Goal: Task Accomplishment & Management: Use online tool/utility

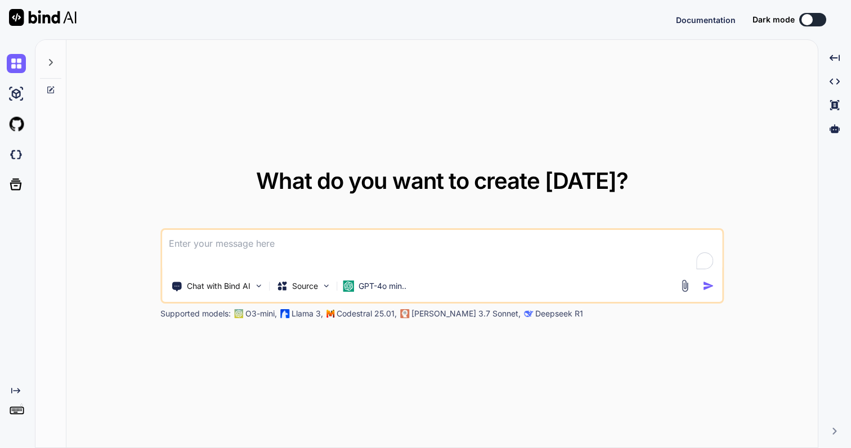
click at [15, 416] on icon at bounding box center [17, 410] width 16 height 16
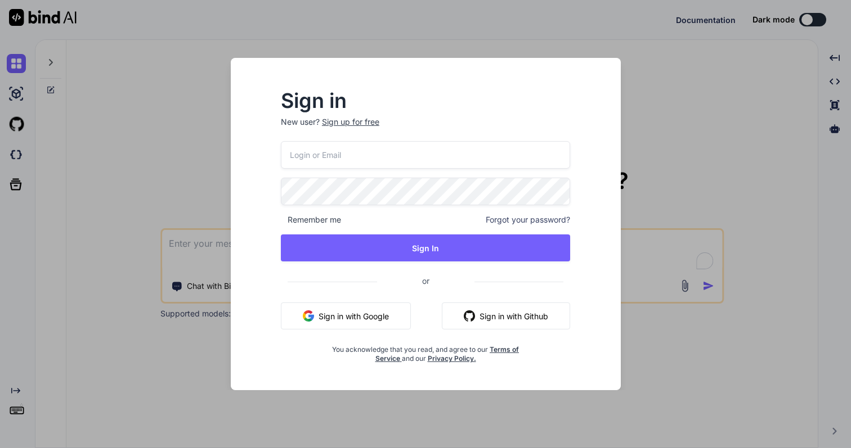
type textarea "x"
click at [422, 155] on input "email" at bounding box center [425, 155] width 289 height 28
type input "jakkapong_mac"
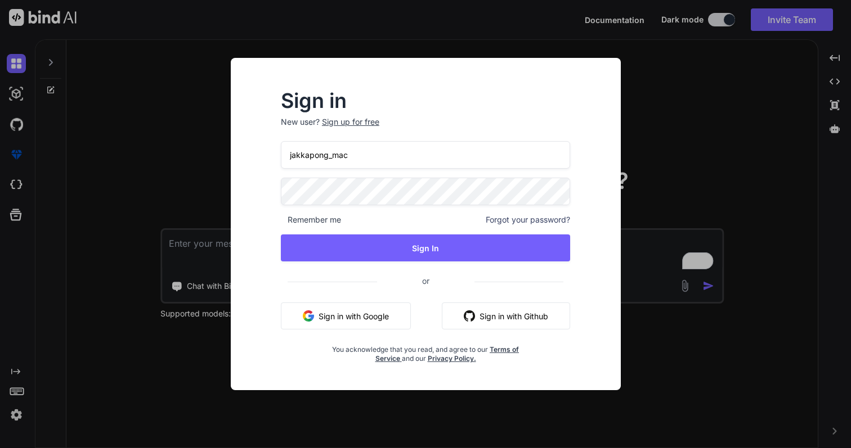
type textarea "x"
type input "[EMAIL_ADDRESS][DOMAIN_NAME]"
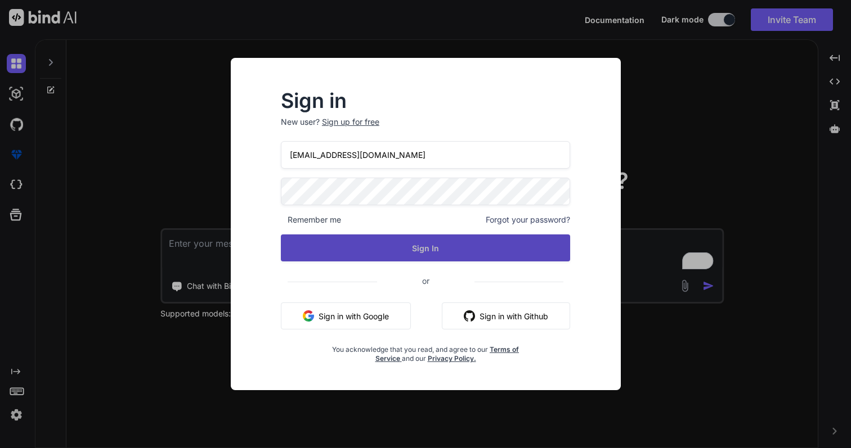
click at [440, 246] on button "Sign In" at bounding box center [425, 248] width 289 height 27
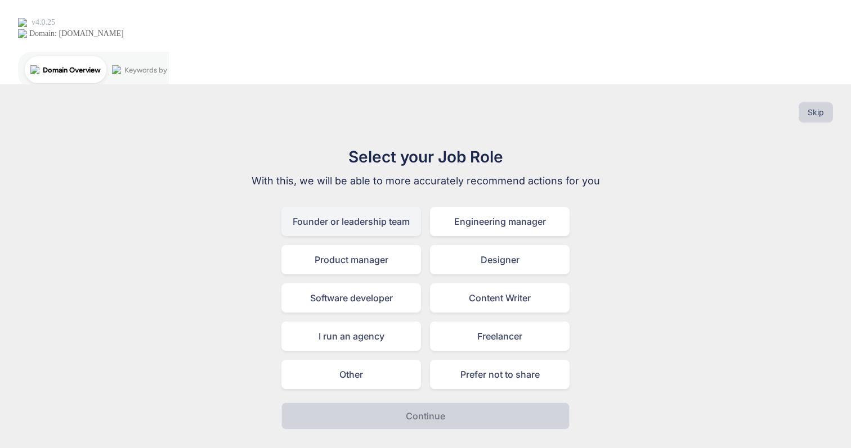
click at [390, 207] on div "Founder or leadership team" at bounding box center [351, 221] width 140 height 29
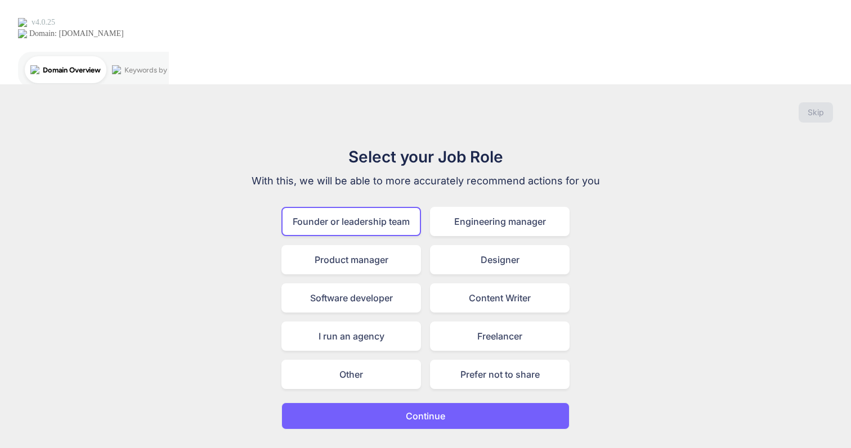
click at [410, 403] on button "Continue" at bounding box center [425, 416] width 288 height 27
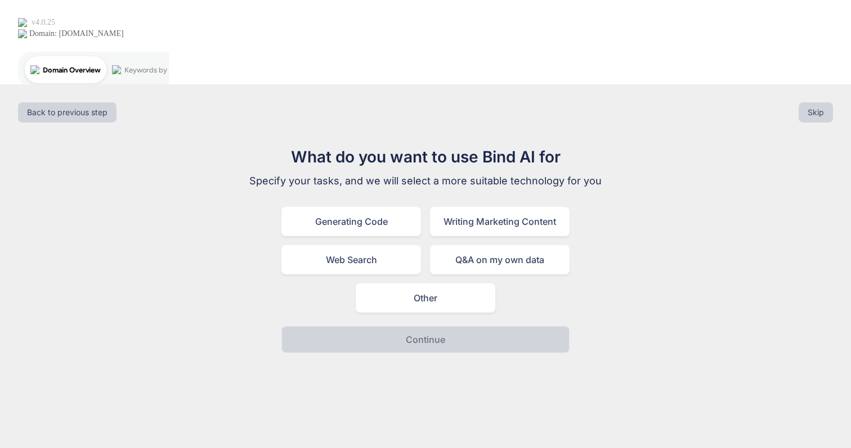
click at [381, 145] on div "What do you want to use Bind AI for Specify your tasks, and we will select a mo…" at bounding box center [425, 249] width 378 height 208
click at [386, 207] on div "Generating Code" at bounding box center [351, 221] width 140 height 29
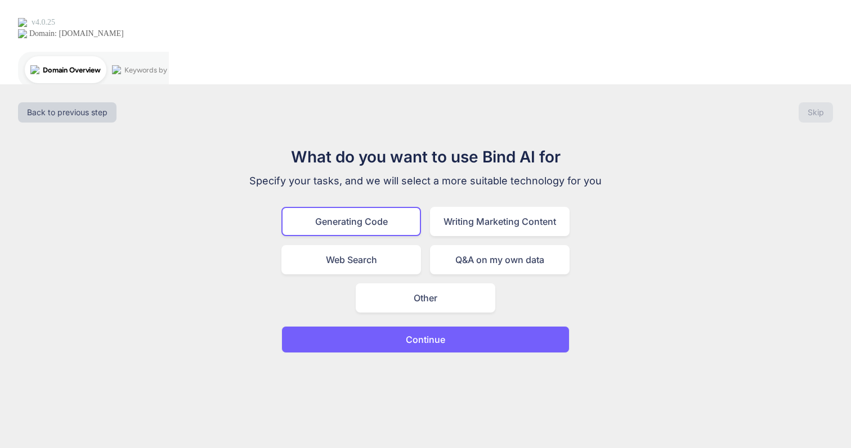
click at [406, 333] on p "Continue" at bounding box center [425, 340] width 39 height 14
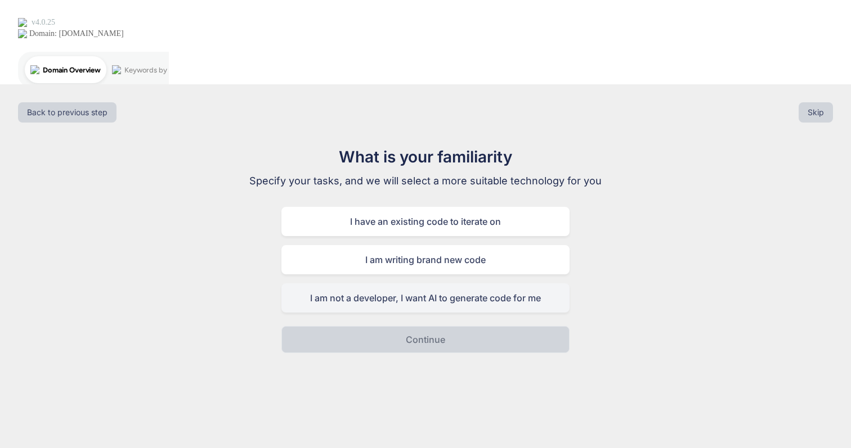
click at [432, 284] on div "I am not a developer, I want AI to generate code for me" at bounding box center [425, 298] width 288 height 29
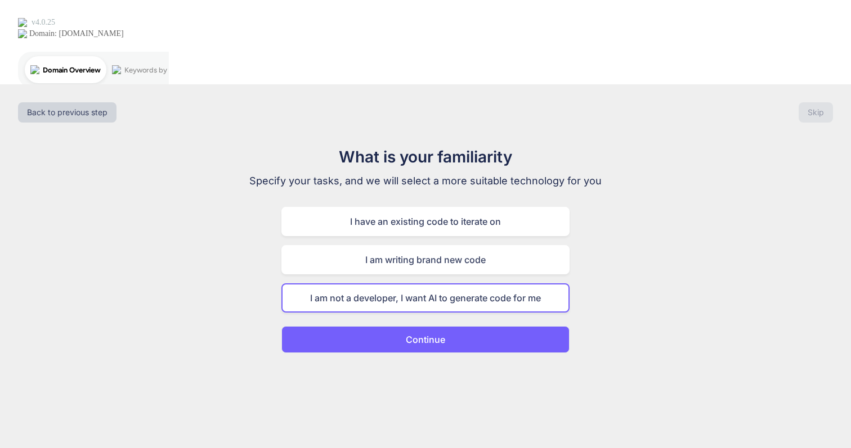
click at [470, 326] on button "Continue" at bounding box center [425, 339] width 288 height 27
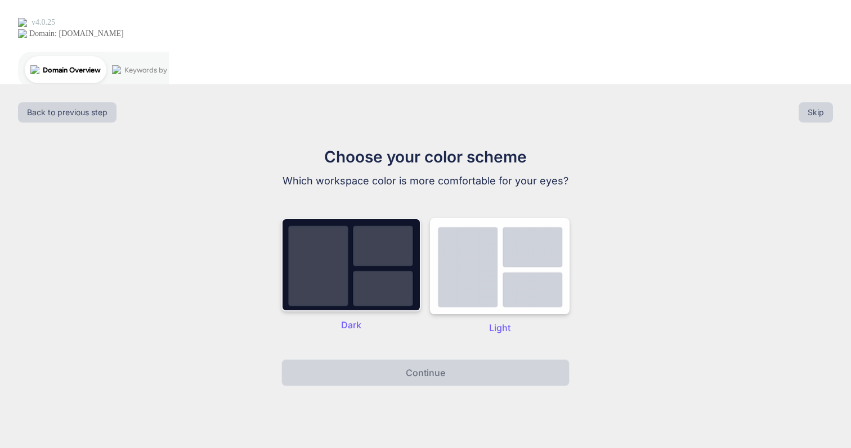
click at [346, 218] on img at bounding box center [351, 264] width 140 height 93
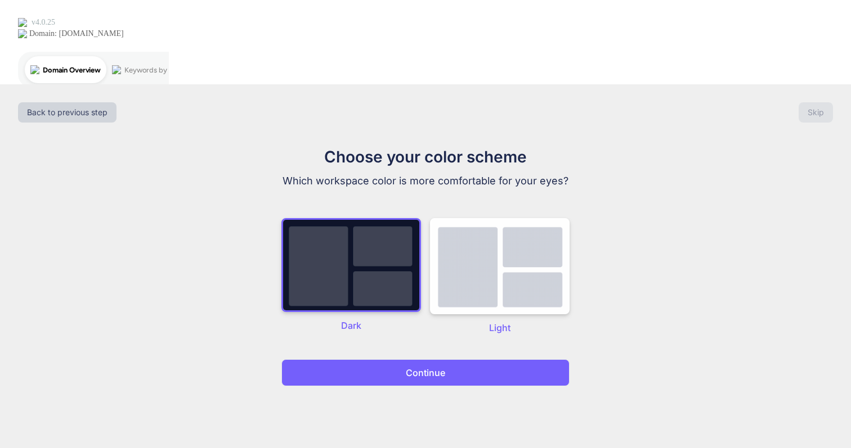
click at [385, 360] on button "Continue" at bounding box center [425, 373] width 288 height 27
click at [436, 366] on p "Continue" at bounding box center [425, 373] width 39 height 14
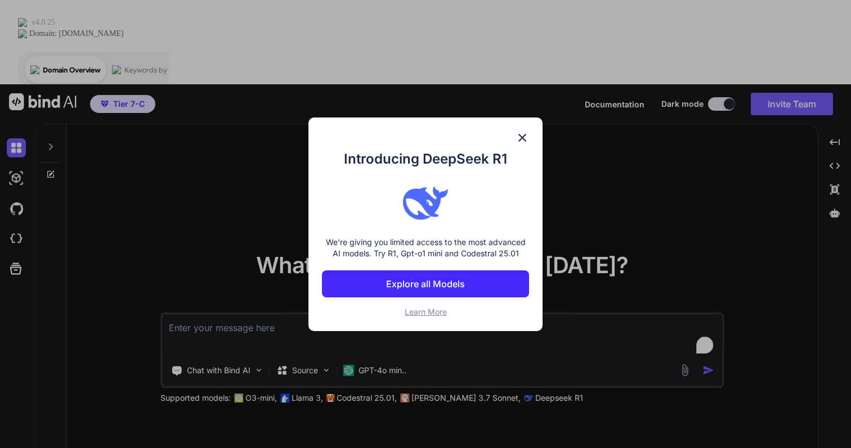
click at [524, 141] on img at bounding box center [522, 138] width 14 height 14
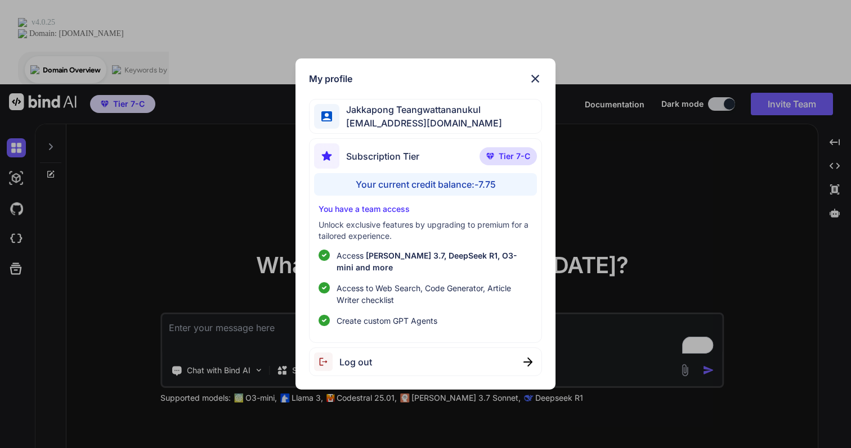
click at [519, 161] on span "Tier 7-C" at bounding box center [514, 156] width 32 height 11
click at [430, 188] on div "Your current credit balance: -7.75" at bounding box center [425, 184] width 223 height 23
click at [536, 82] on img at bounding box center [535, 79] width 14 height 14
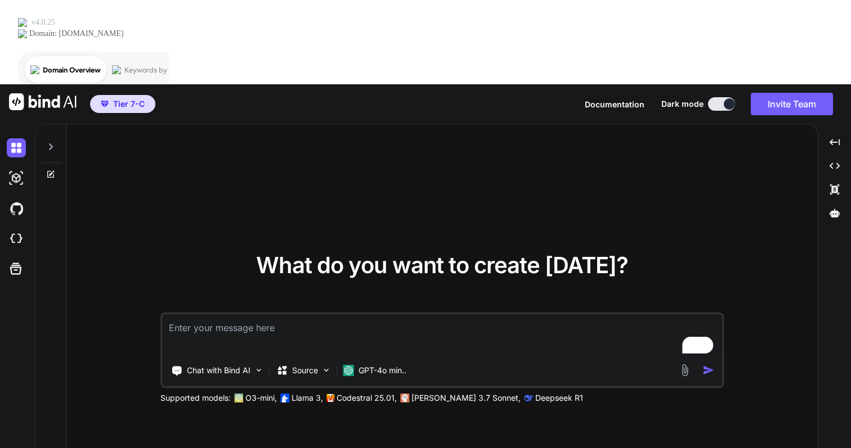
click at [332, 315] on textarea "To enrich screen reader interactions, please activate Accessibility in Grammarl…" at bounding box center [442, 336] width 560 height 42
click at [248, 365] on p "Chat with Bind AI" at bounding box center [219, 370] width 64 height 11
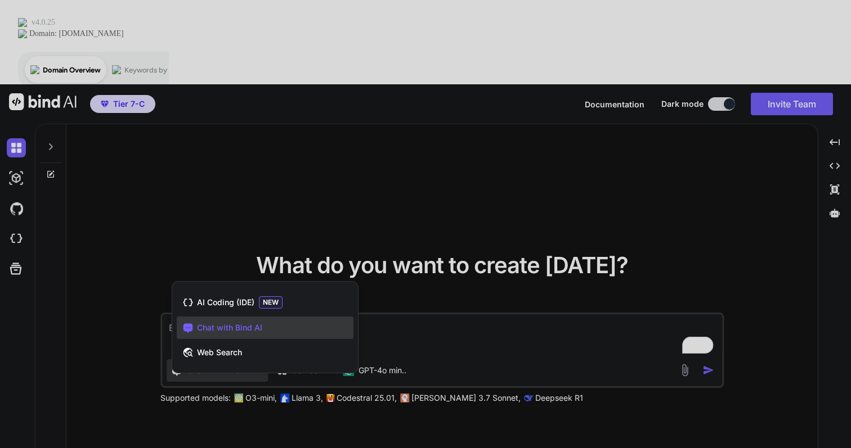
click at [434, 251] on div at bounding box center [425, 224] width 851 height 448
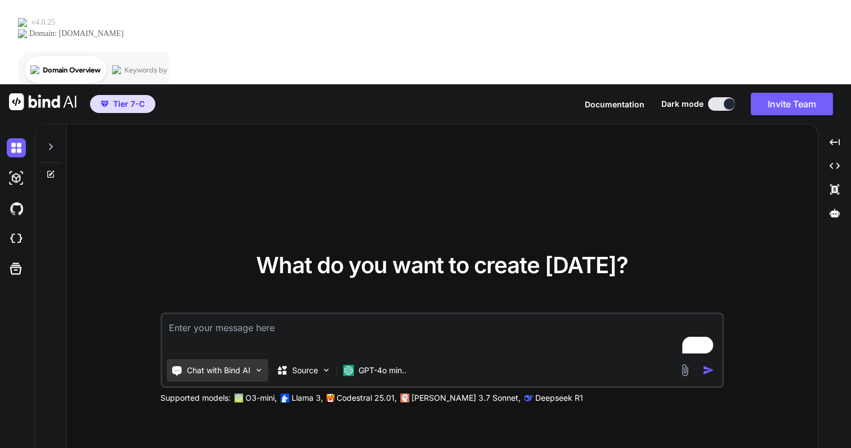
click at [257, 366] on img at bounding box center [259, 371] width 10 height 10
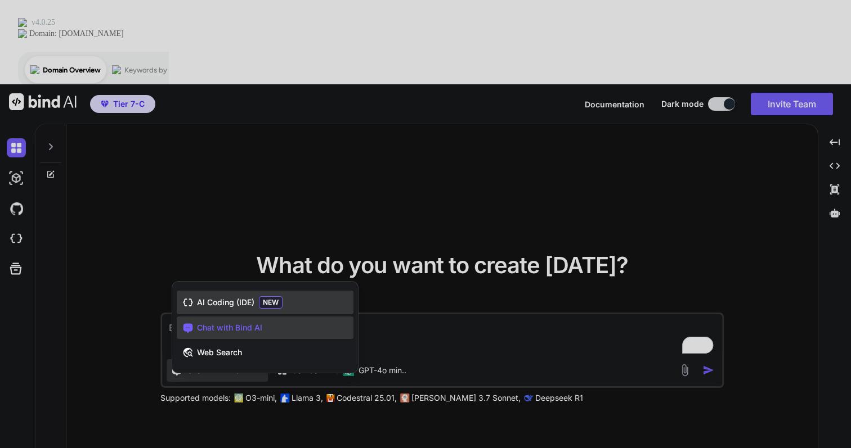
click at [230, 297] on span "AI Coding (IDE)" at bounding box center [225, 302] width 57 height 11
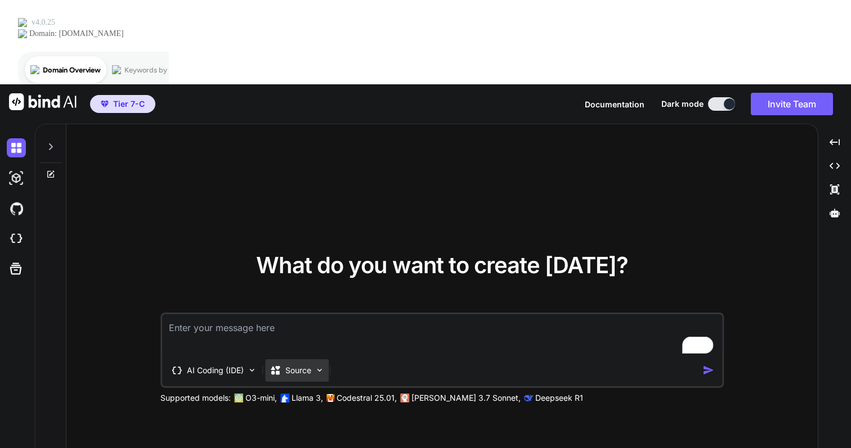
click at [307, 360] on div "Source" at bounding box center [297, 371] width 64 height 23
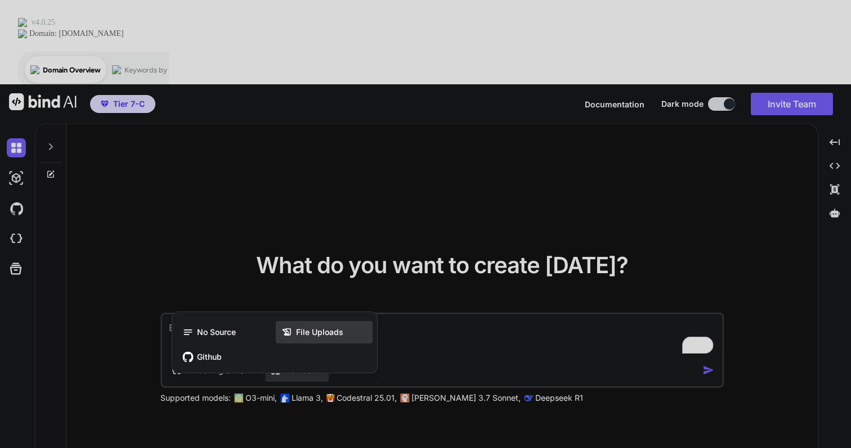
click at [329, 327] on span "File Uploads" at bounding box center [319, 332] width 47 height 11
click at [531, 255] on div at bounding box center [425, 224] width 851 height 448
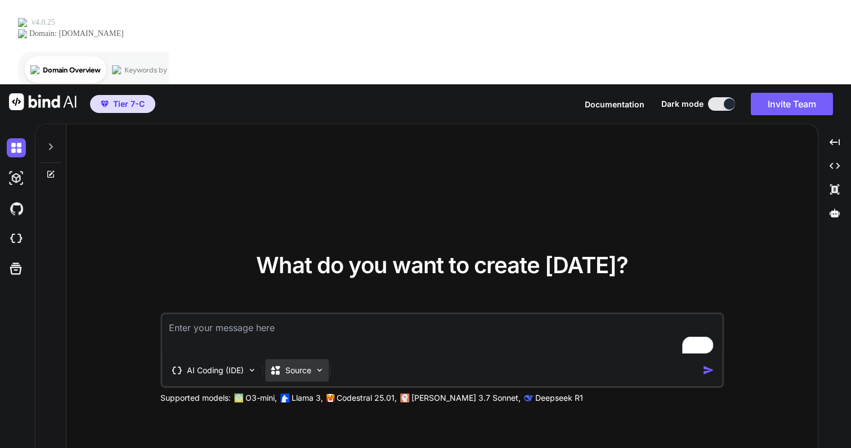
click at [301, 360] on div "Source" at bounding box center [297, 371] width 64 height 23
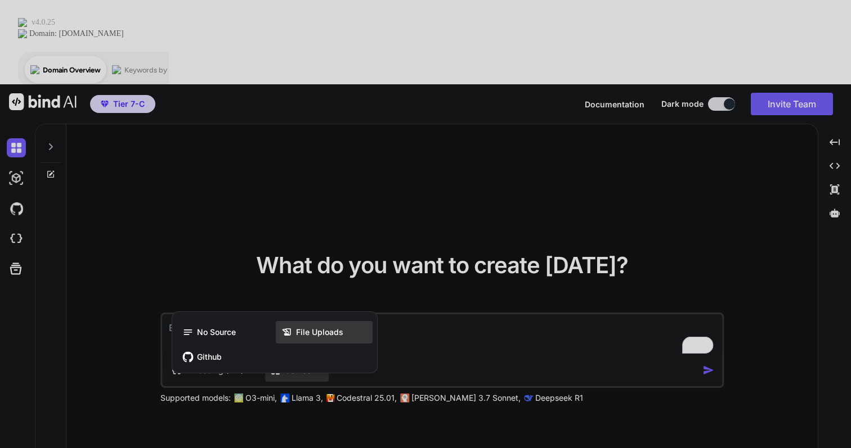
click at [318, 327] on span "File Uploads" at bounding box center [319, 332] width 47 height 11
click at [138, 22] on div at bounding box center [425, 224] width 851 height 448
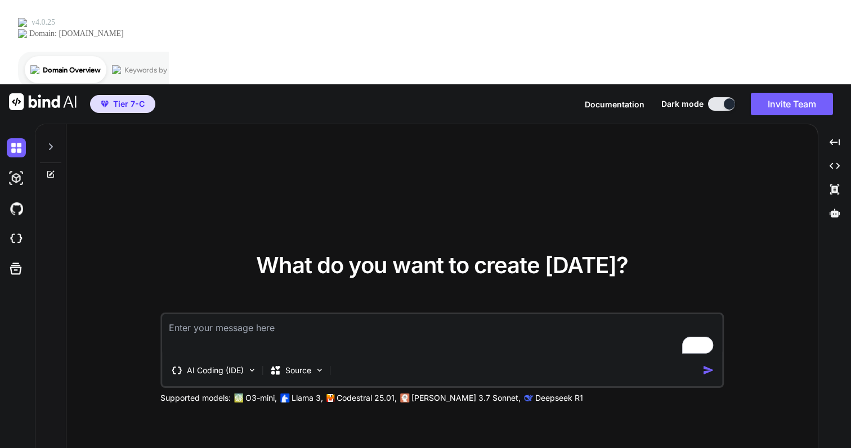
click at [315, 315] on textarea "To enrich screen reader interactions, please activate Accessibility in Grammarl…" at bounding box center [442, 336] width 560 height 42
type textarea "x"
type textarea "a"
type textarea "x"
type textarea "as"
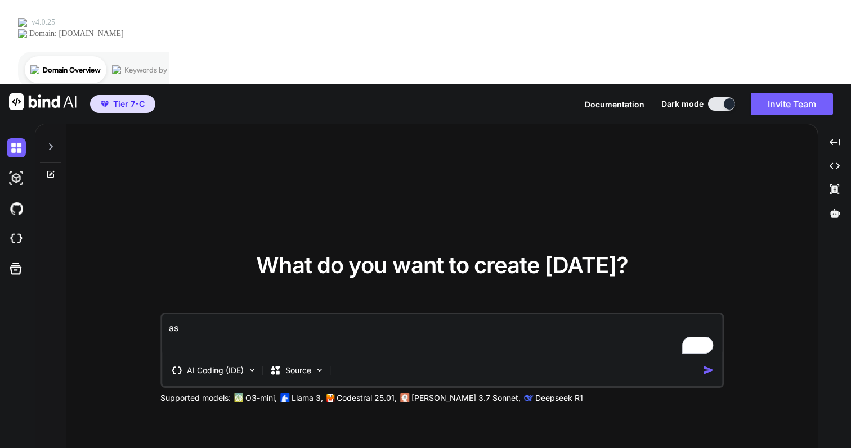
type textarea "x"
type textarea "asda"
type textarea "x"
type textarea "asdas"
type textarea "x"
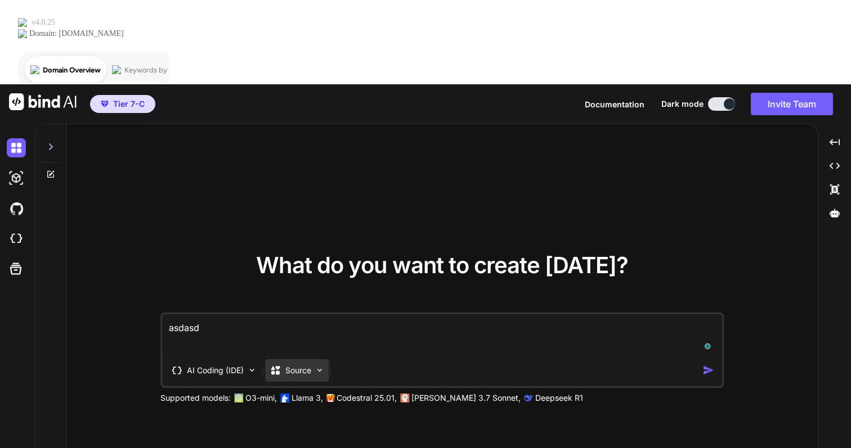
type textarea "asdasd"
click at [315, 360] on div "Source" at bounding box center [297, 371] width 64 height 23
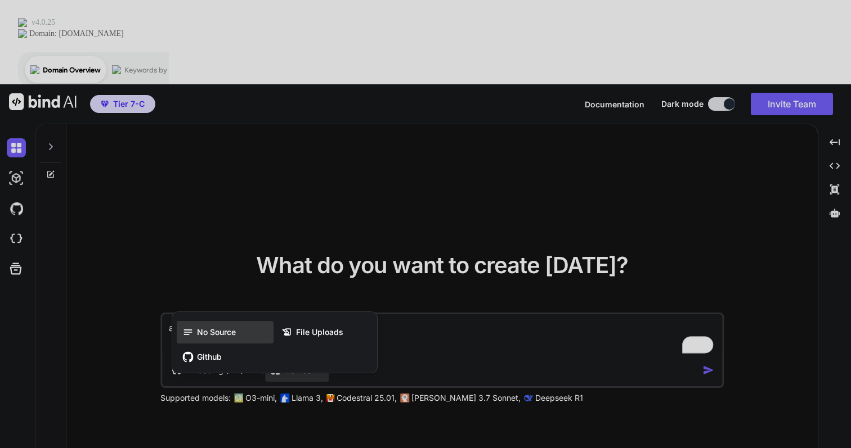
click at [230, 327] on span "No Source" at bounding box center [216, 332] width 39 height 11
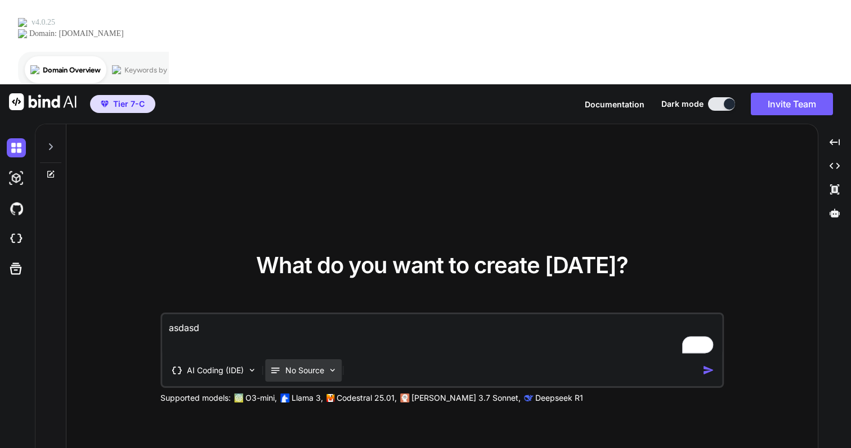
click at [316, 365] on p "No Source" at bounding box center [304, 370] width 39 height 11
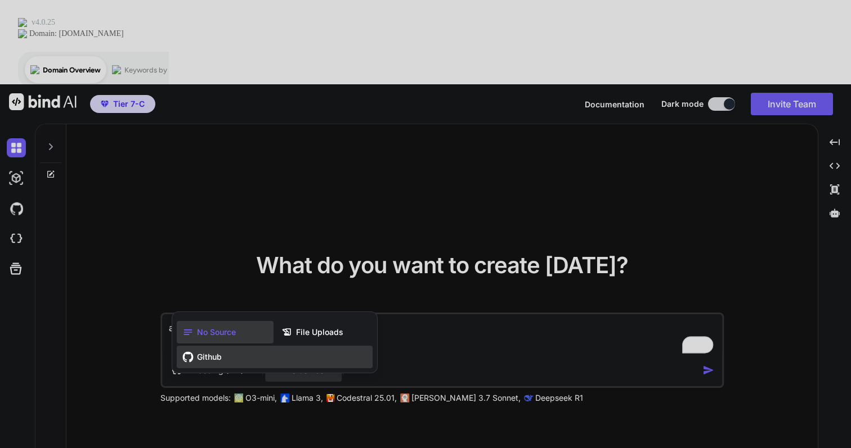
click at [241, 346] on div "Github" at bounding box center [275, 357] width 196 height 23
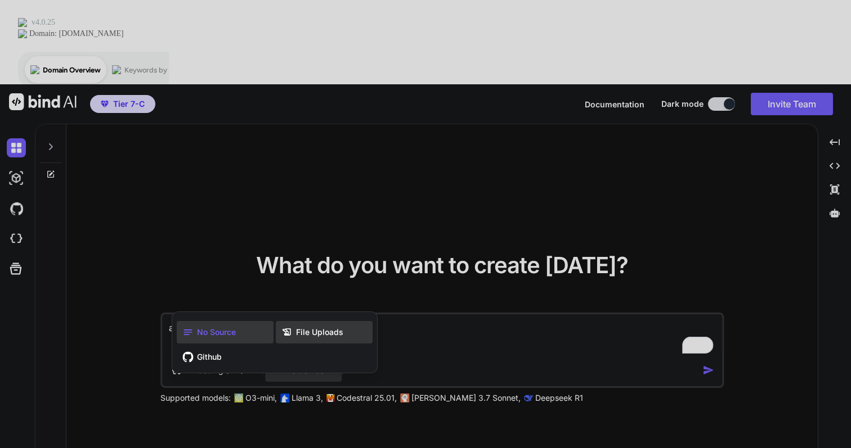
click at [339, 327] on span "File Uploads" at bounding box center [319, 332] width 47 height 11
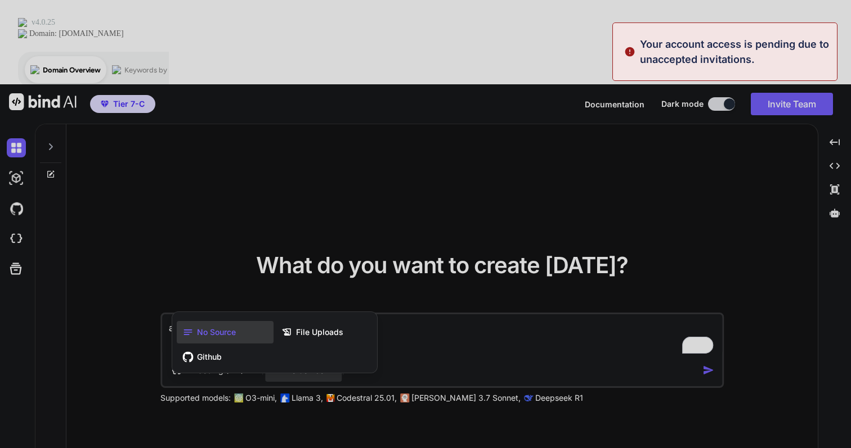
click at [428, 280] on div at bounding box center [425, 224] width 851 height 448
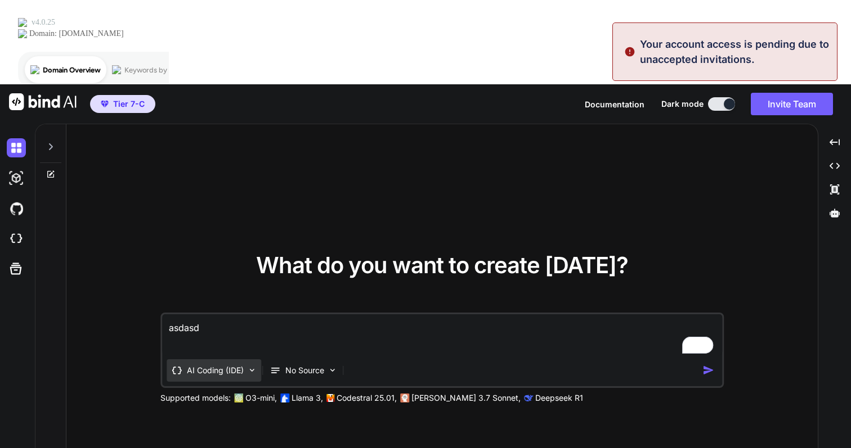
click at [246, 360] on div "AI Coding (IDE)" at bounding box center [214, 371] width 95 height 23
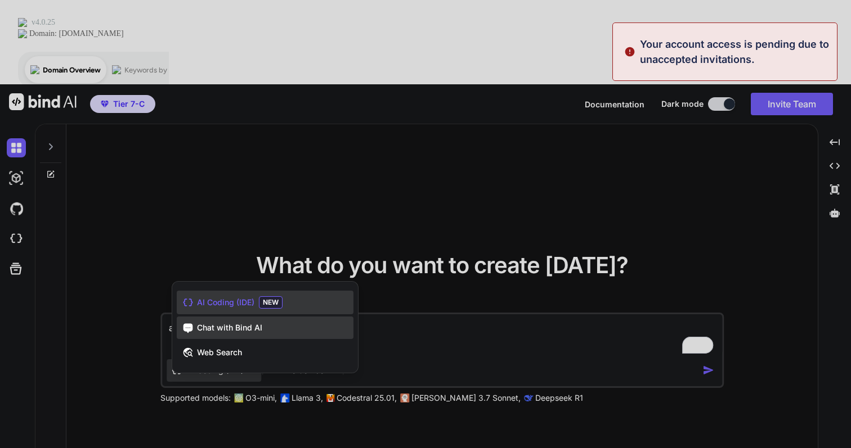
click at [250, 322] on span "Chat with Bind AI" at bounding box center [229, 327] width 65 height 11
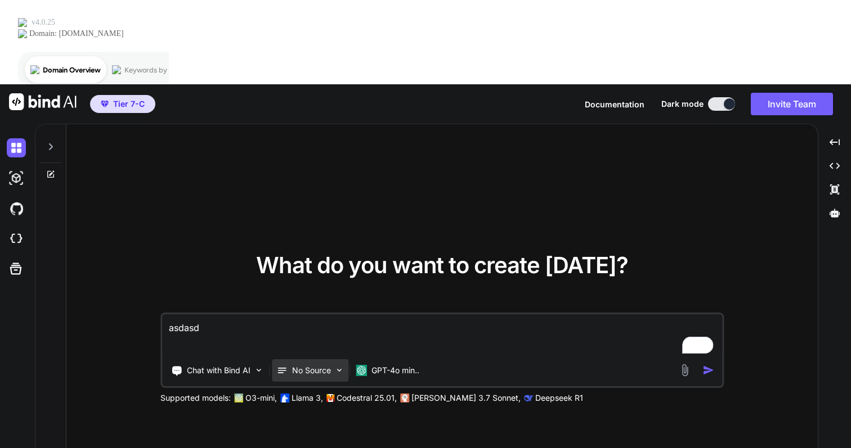
click at [331, 365] on p "No Source" at bounding box center [311, 370] width 39 height 11
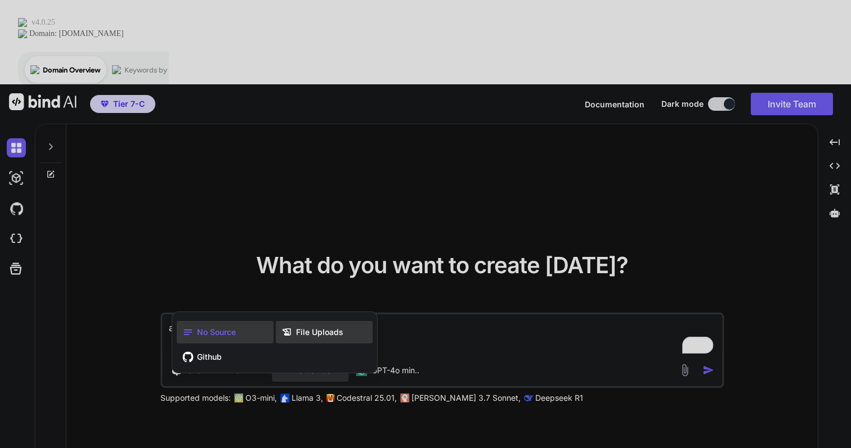
click at [322, 327] on span "File Uploads" at bounding box center [319, 332] width 47 height 11
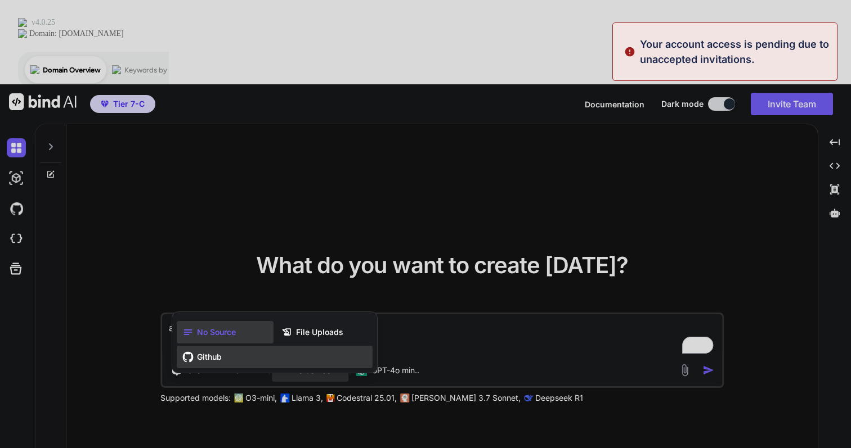
click at [210, 352] on span "Github" at bounding box center [209, 357] width 25 height 11
click at [401, 208] on div at bounding box center [425, 224] width 851 height 448
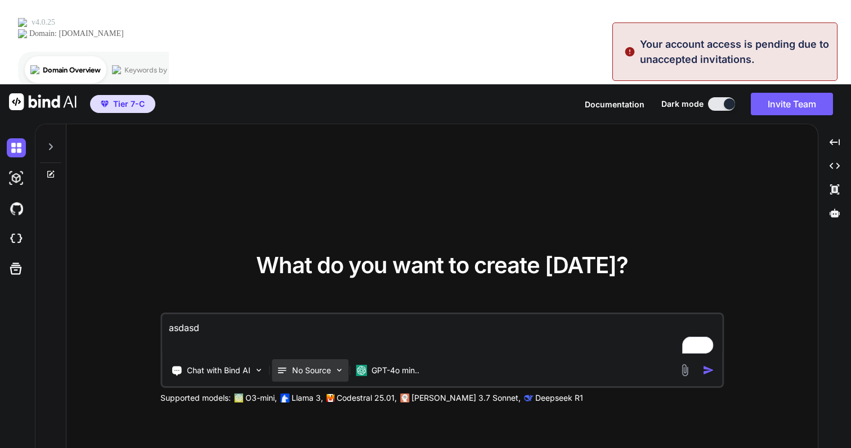
click at [310, 365] on p "No Source" at bounding box center [311, 370] width 39 height 11
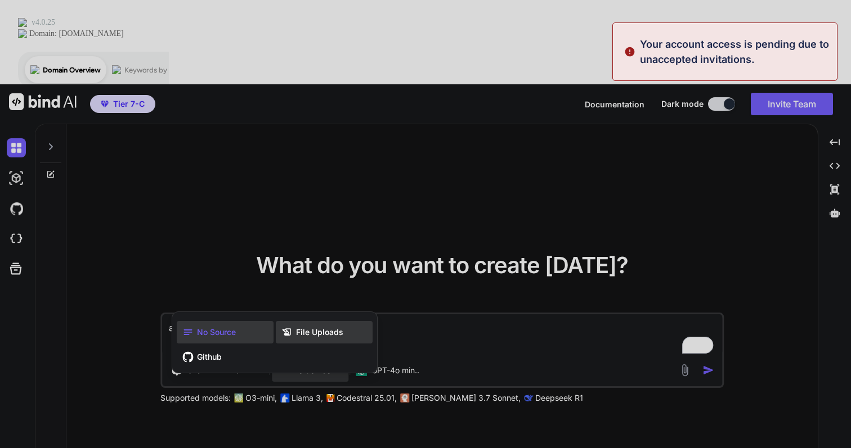
click at [334, 327] on span "File Uploads" at bounding box center [319, 332] width 47 height 11
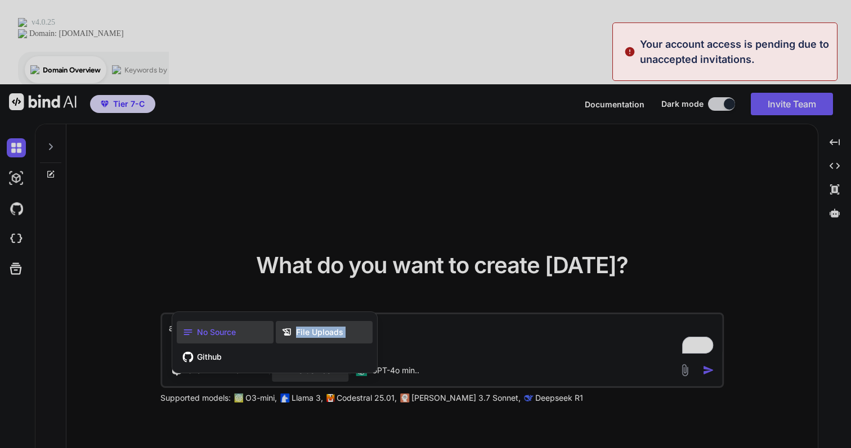
click at [334, 327] on span "File Uploads" at bounding box center [319, 332] width 47 height 11
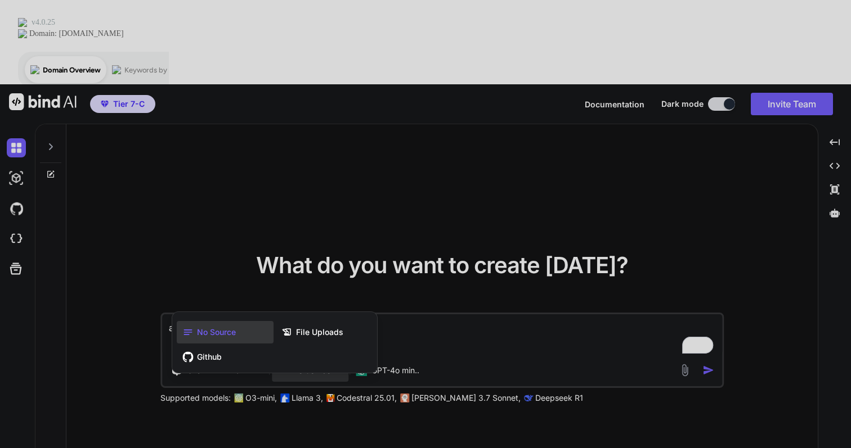
click at [353, 215] on div at bounding box center [425, 224] width 851 height 448
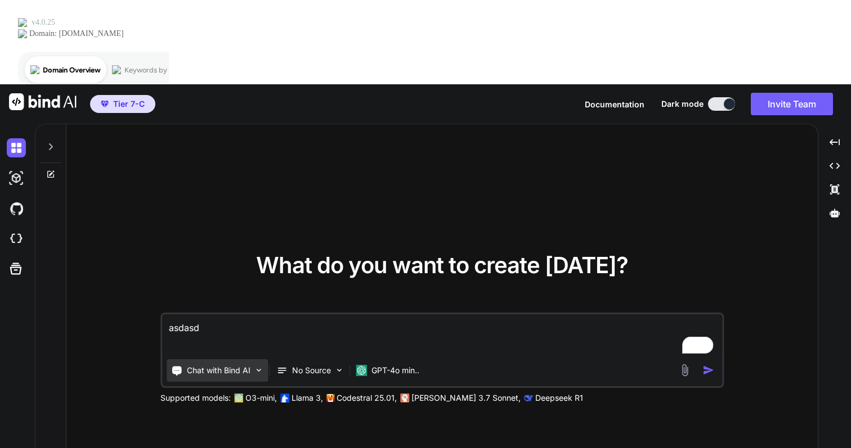
click at [231, 365] on p "Chat with Bind AI" at bounding box center [219, 370] width 64 height 11
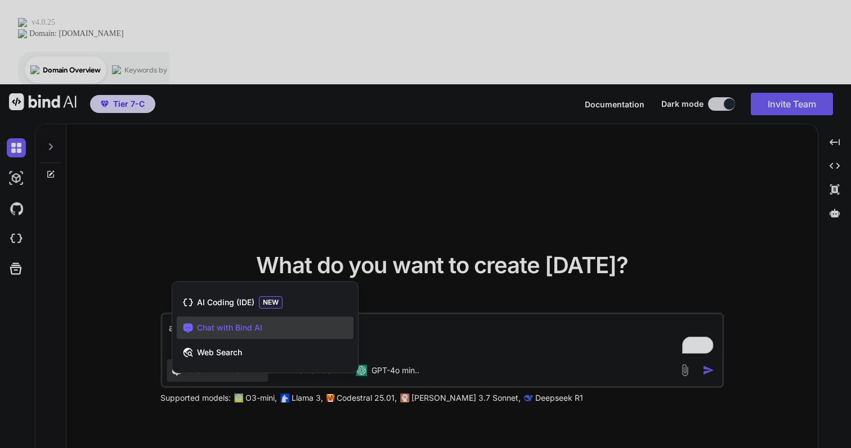
click at [455, 285] on div at bounding box center [425, 224] width 851 height 448
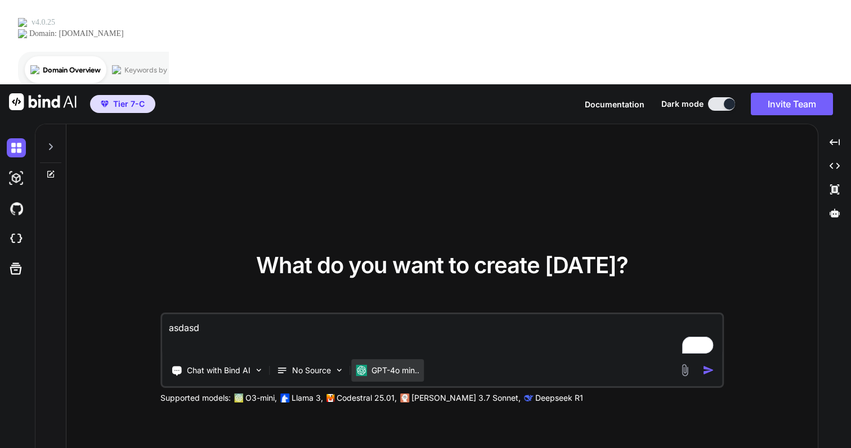
click at [408, 365] on p "GPT-4o min.." at bounding box center [395, 370] width 48 height 11
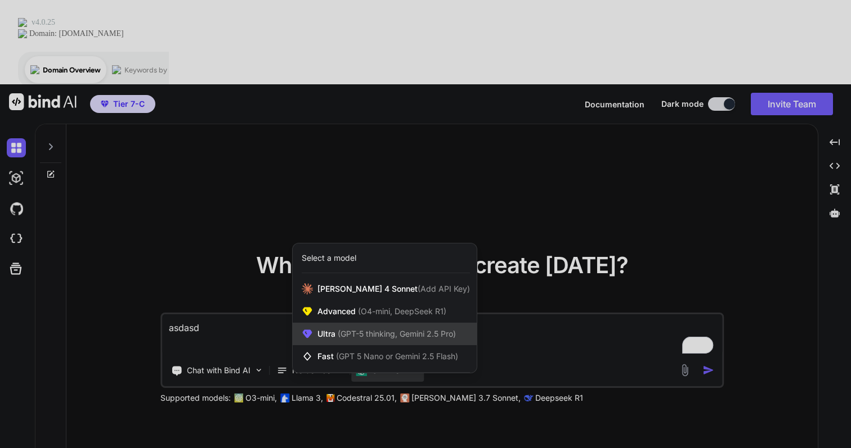
click at [372, 329] on span "(GPT-5 thinking, Gemini 2.5 Pro)" at bounding box center [395, 334] width 120 height 10
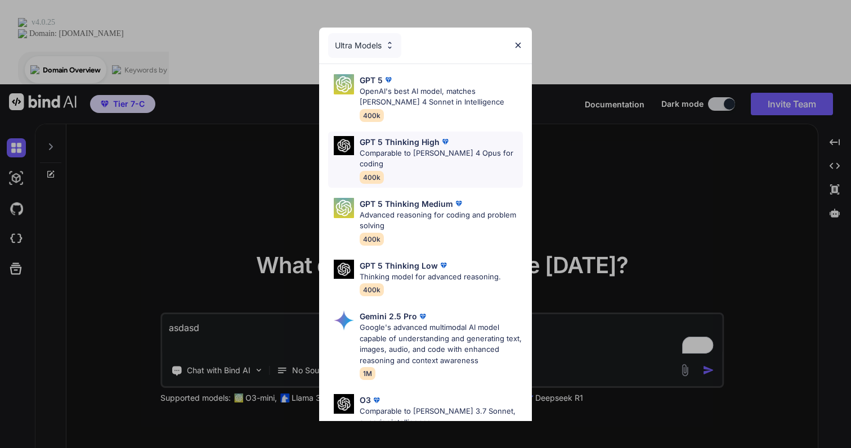
click at [467, 155] on p "Comparable to Claude 4 Opus for coding" at bounding box center [441, 159] width 163 height 22
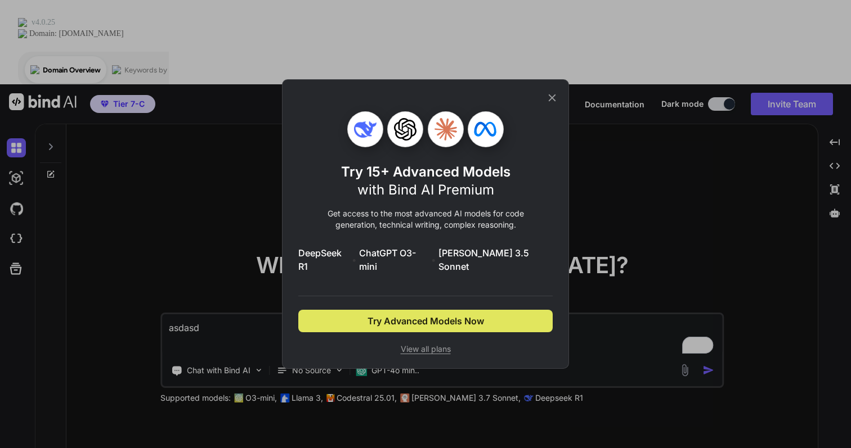
click at [493, 310] on button "Try Advanced Models Now" at bounding box center [425, 321] width 254 height 23
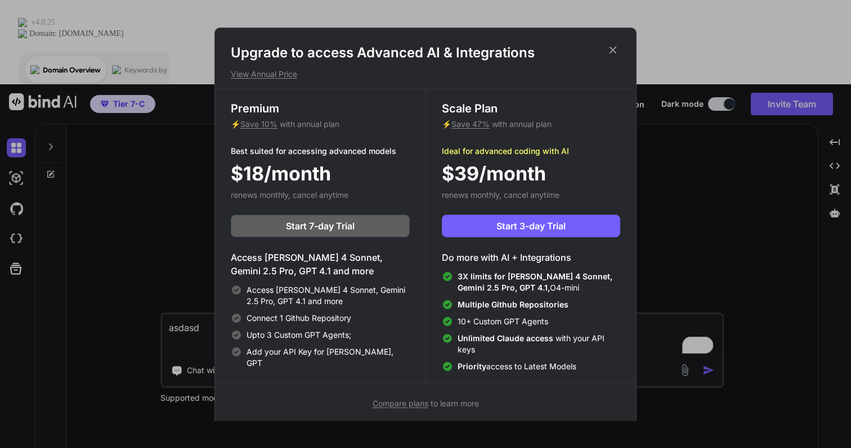
click at [612, 44] on icon at bounding box center [612, 50] width 12 height 12
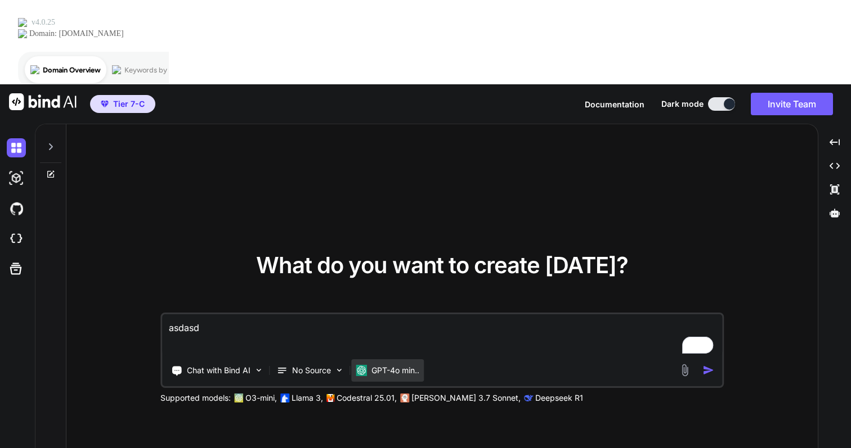
click at [384, 365] on p "GPT-4o min.." at bounding box center [395, 370] width 48 height 11
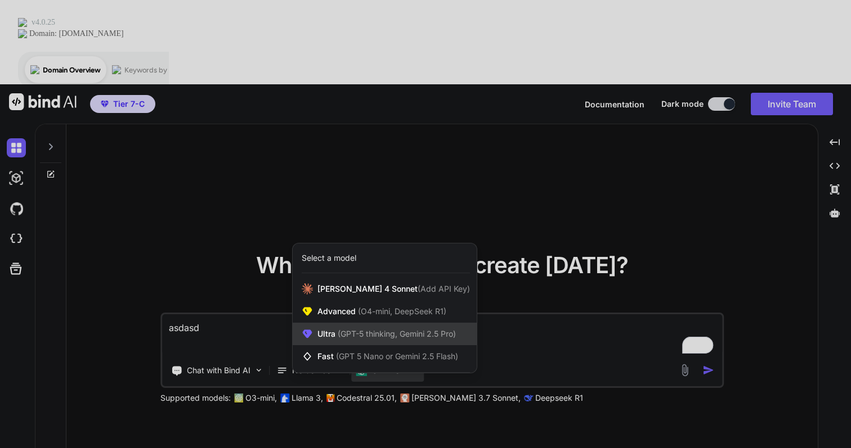
click at [387, 329] on span "(GPT-5 thinking, Gemini 2.5 Pro)" at bounding box center [395, 334] width 120 height 10
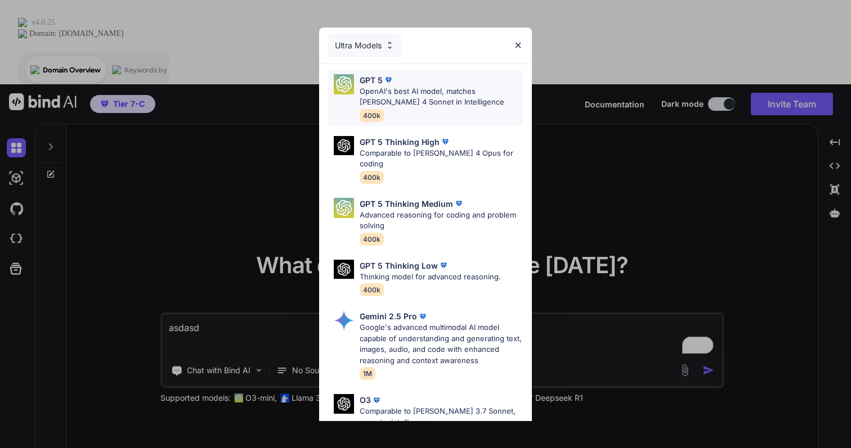
click at [450, 108] on div "GPT 5 OpenAI's best AI model, matches Claude 4 Sonnet in Intelligence 400k" at bounding box center [441, 97] width 163 height 47
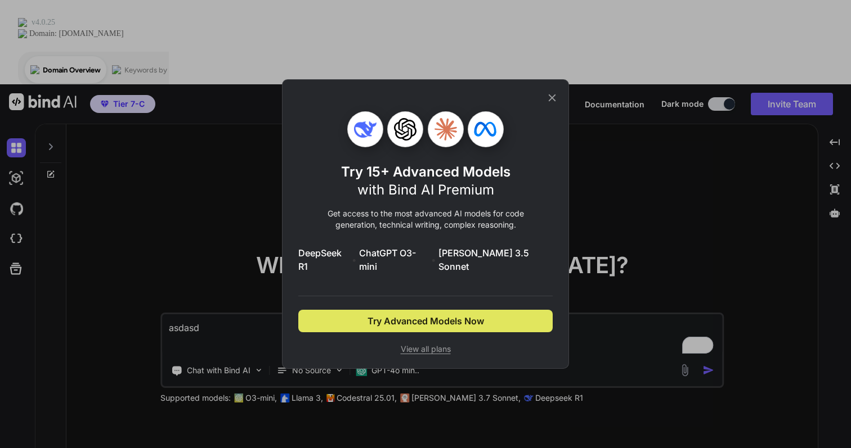
click at [494, 321] on button "Try Advanced Models Now" at bounding box center [425, 321] width 254 height 23
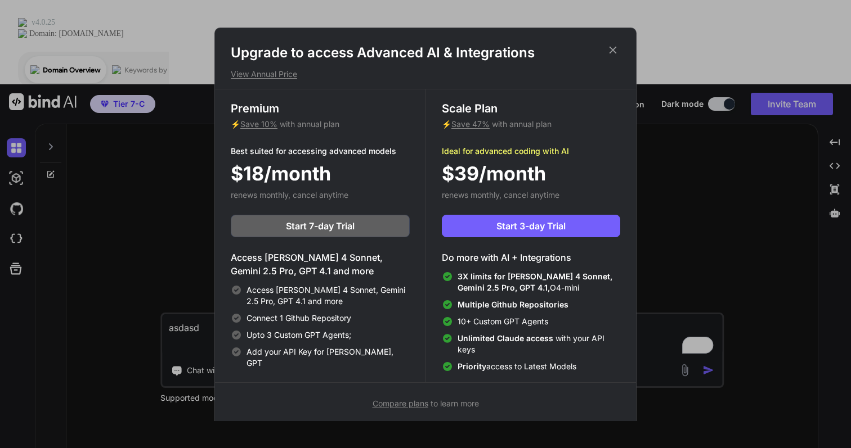
click at [613, 47] on icon at bounding box center [612, 50] width 12 height 12
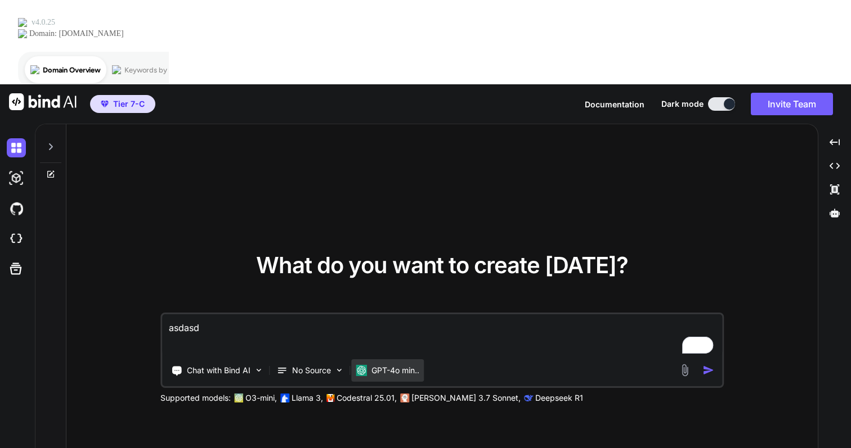
click at [406, 365] on p "GPT-4o min.." at bounding box center [395, 370] width 48 height 11
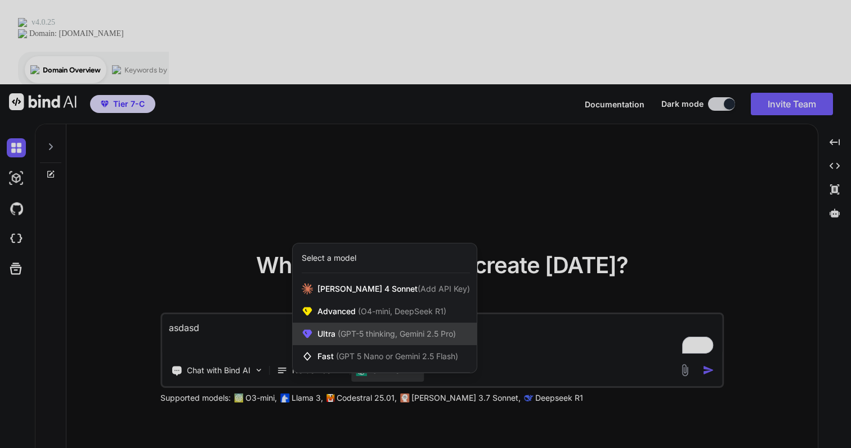
click at [451, 329] on span "(GPT-5 thinking, Gemini 2.5 Pro)" at bounding box center [395, 334] width 120 height 10
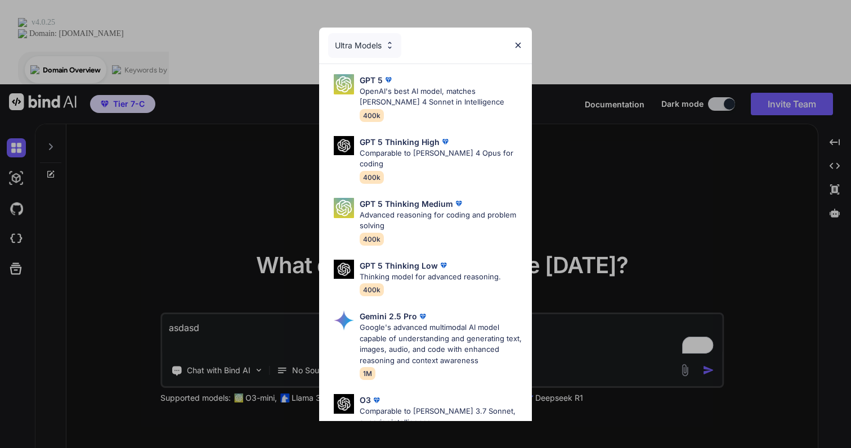
click at [519, 46] on img at bounding box center [518, 46] width 10 height 10
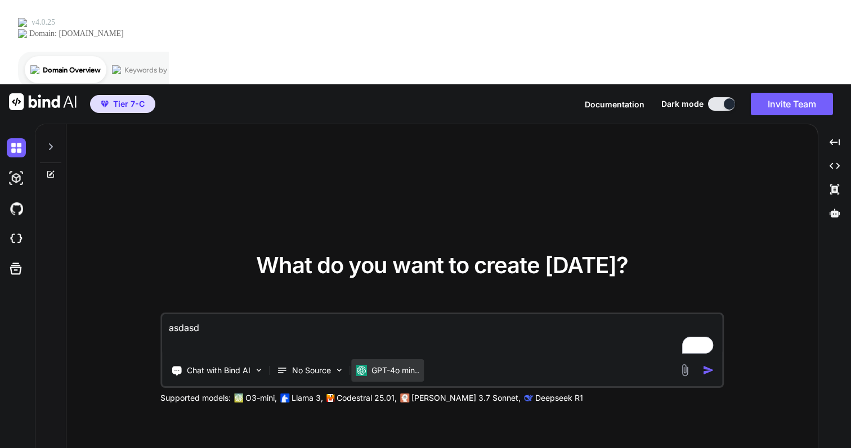
click at [401, 365] on p "GPT-4o min.." at bounding box center [395, 370] width 48 height 11
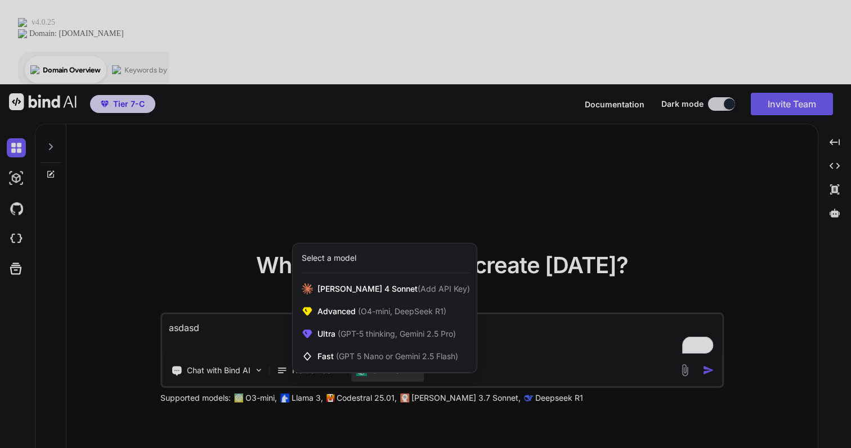
click at [233, 248] on div at bounding box center [425, 224] width 851 height 448
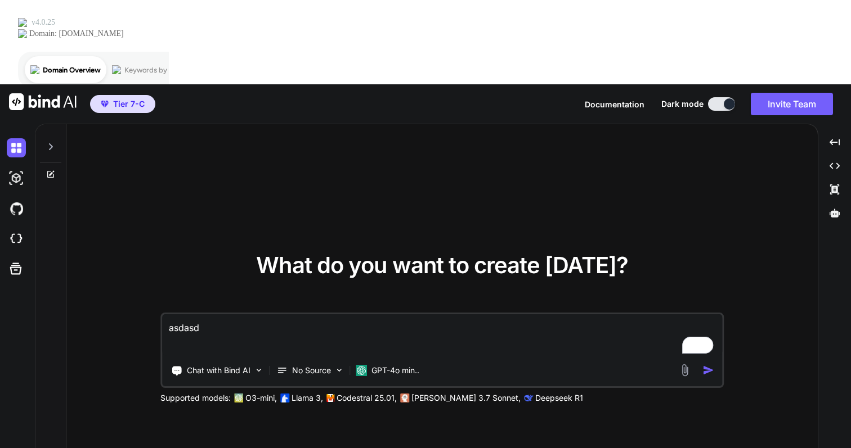
click at [255, 315] on textarea "asdasd" at bounding box center [442, 336] width 560 height 42
drag, startPoint x: 236, startPoint y: 247, endPoint x: 119, endPoint y: 238, distance: 117.4
click at [122, 238] on div "What do you want to create today? asdasd Chat with Bind AI No Source GPT-4o min…" at bounding box center [441, 328] width 751 height 409
click at [239, 365] on p "Chat with Bind AI" at bounding box center [219, 370] width 64 height 11
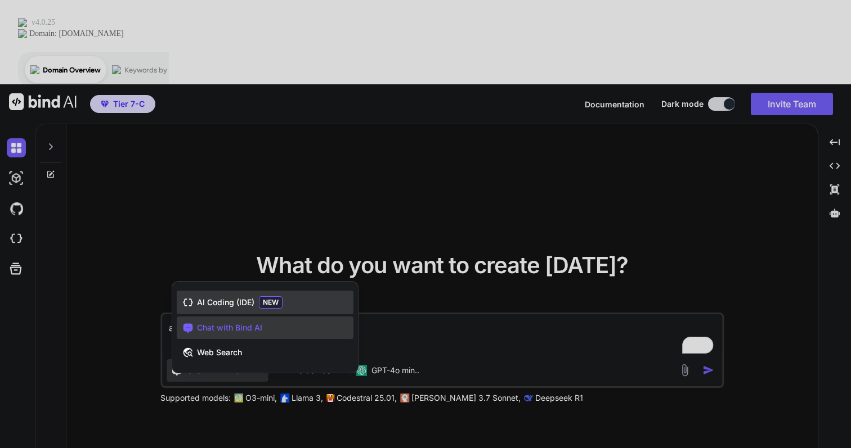
click at [241, 291] on div "AI Coding (IDE) NEW" at bounding box center [265, 303] width 177 height 24
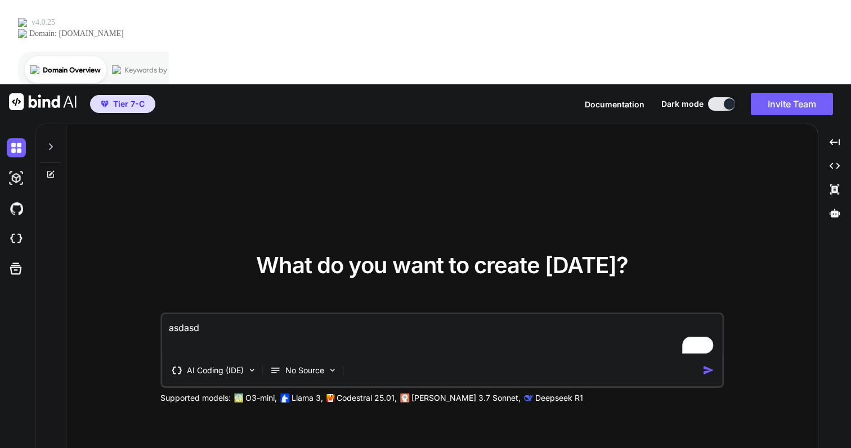
click at [238, 315] on textarea "asdasd" at bounding box center [442, 336] width 560 height 42
drag, startPoint x: 249, startPoint y: 249, endPoint x: 145, endPoint y: 248, distance: 103.5
click at [147, 248] on div "What do you want to create today? asdasd AI Coding (IDE) No Source Supported mo…" at bounding box center [441, 328] width 751 height 409
type textarea "x"
click at [51, 171] on icon at bounding box center [50, 174] width 7 height 7
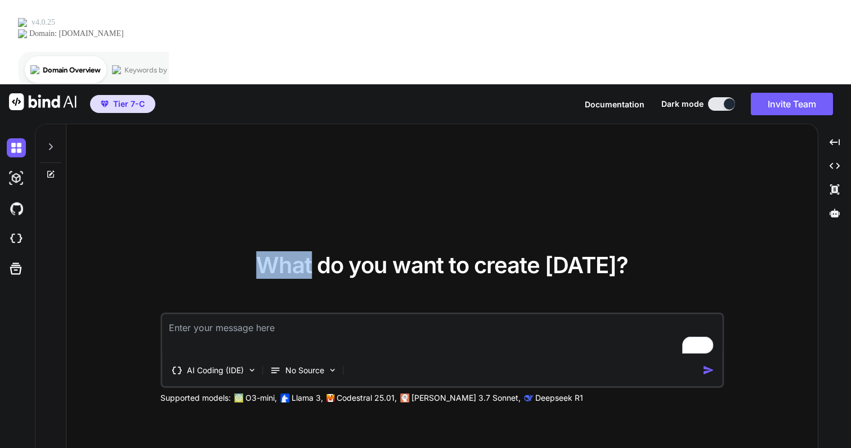
click at [51, 171] on icon at bounding box center [50, 174] width 7 height 7
click at [59, 124] on div at bounding box center [50, 143] width 21 height 39
type textarea "x"
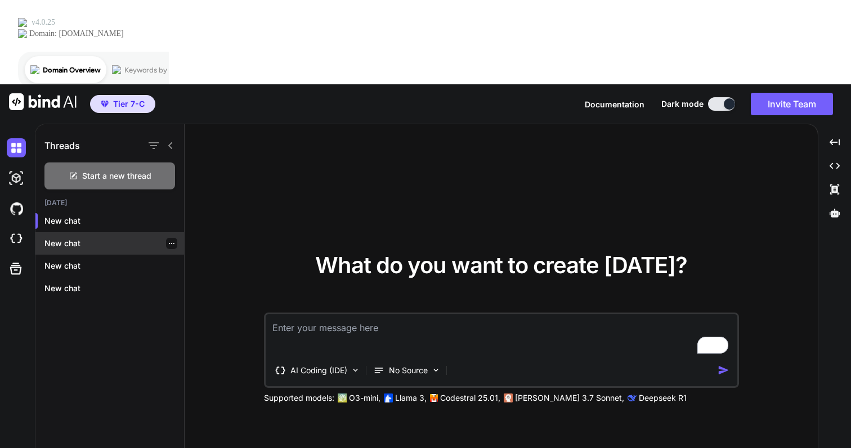
click at [166, 238] on div at bounding box center [171, 243] width 11 height 11
click at [169, 238] on div at bounding box center [171, 243] width 11 height 11
click at [168, 240] on icon "button" at bounding box center [171, 243] width 7 height 7
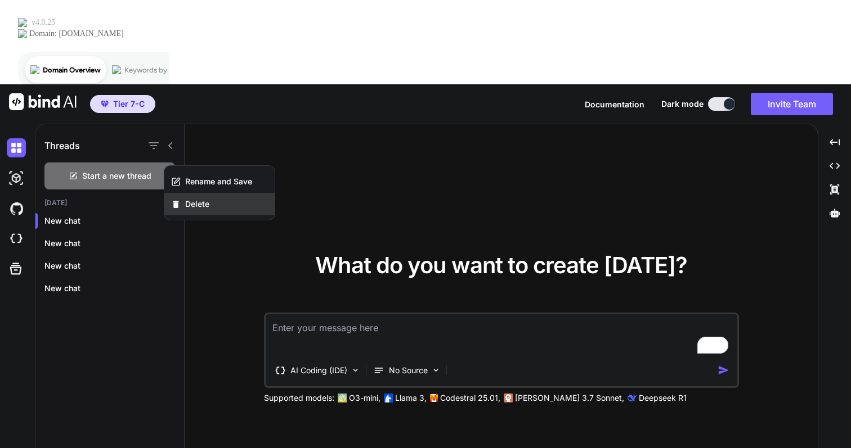
click at [184, 201] on div "Delete" at bounding box center [219, 204] width 110 height 23
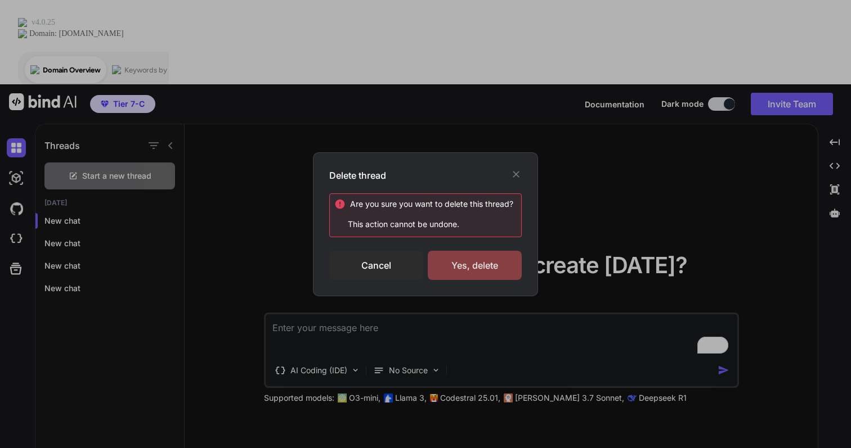
click at [466, 257] on div "Yes, delete" at bounding box center [475, 265] width 94 height 29
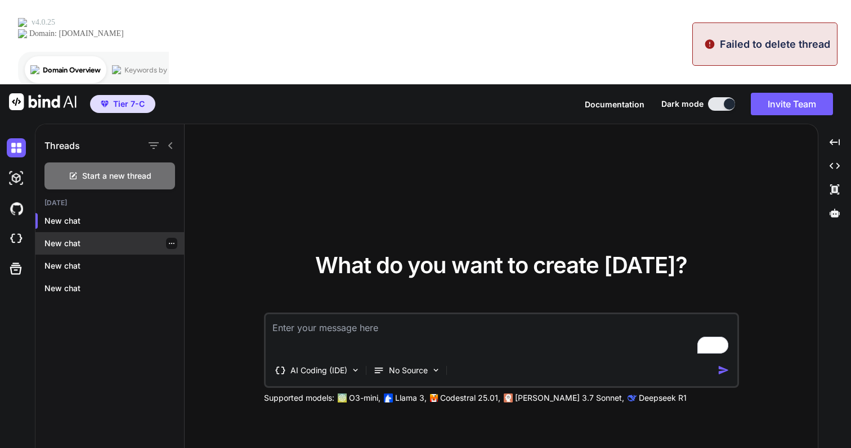
click at [168, 240] on icon "button" at bounding box center [171, 243] width 7 height 7
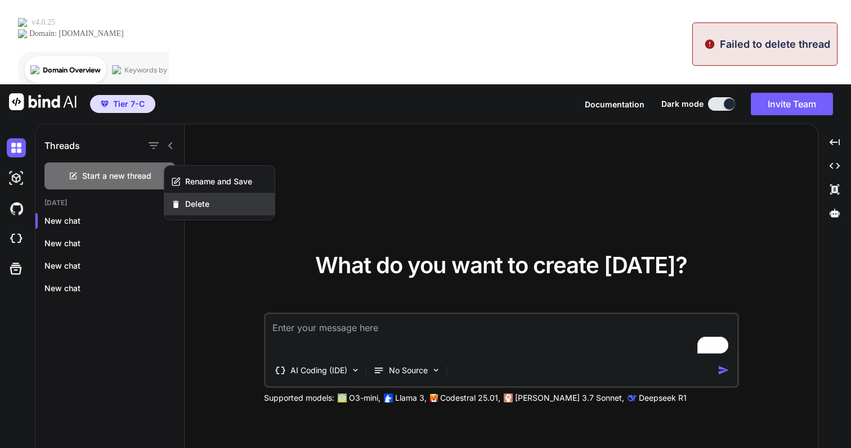
click at [210, 197] on div "Delete" at bounding box center [219, 204] width 110 height 23
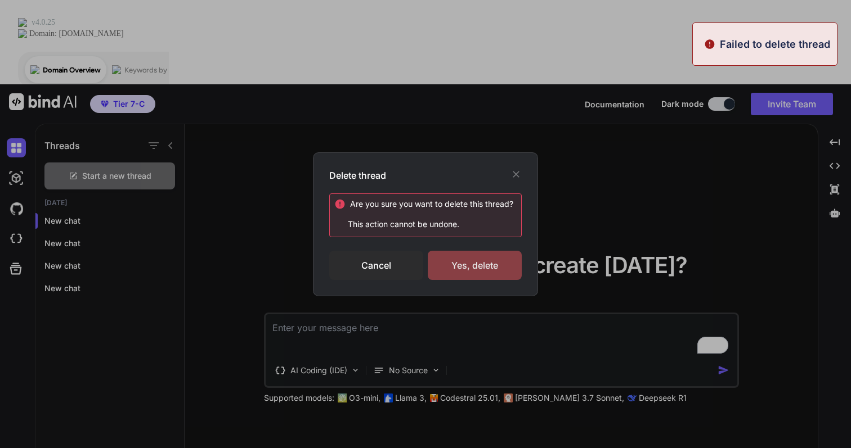
click at [469, 260] on div "Yes, delete" at bounding box center [475, 265] width 94 height 29
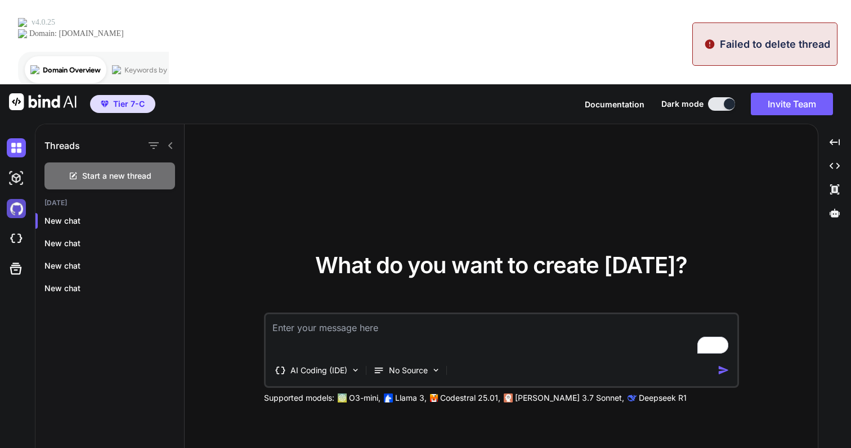
click at [17, 199] on img at bounding box center [16, 208] width 19 height 19
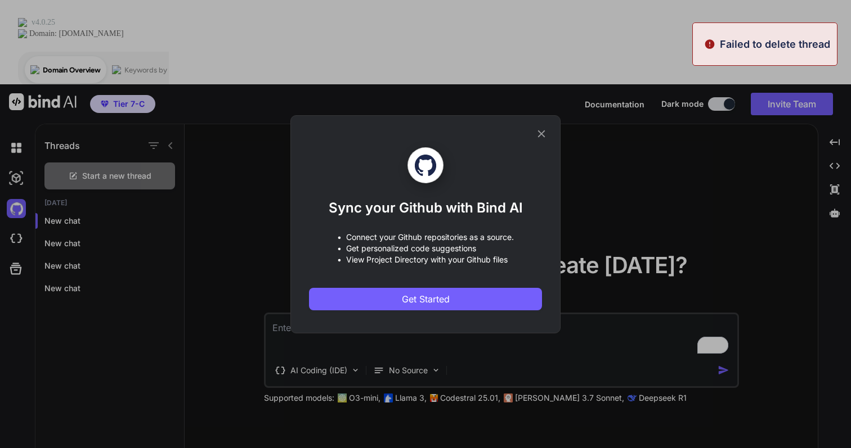
click at [20, 163] on div "Sync your Github with Bind AI • Connect your Github repositories as a source. •…" at bounding box center [425, 224] width 851 height 448
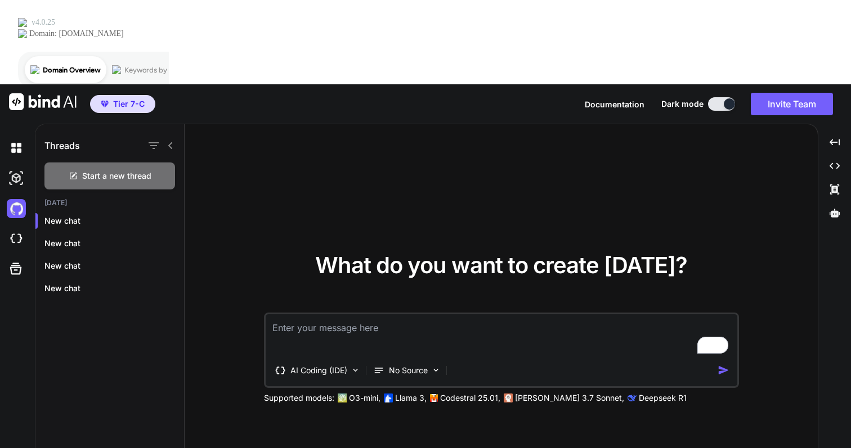
click at [21, 224] on div at bounding box center [19, 239] width 24 height 30
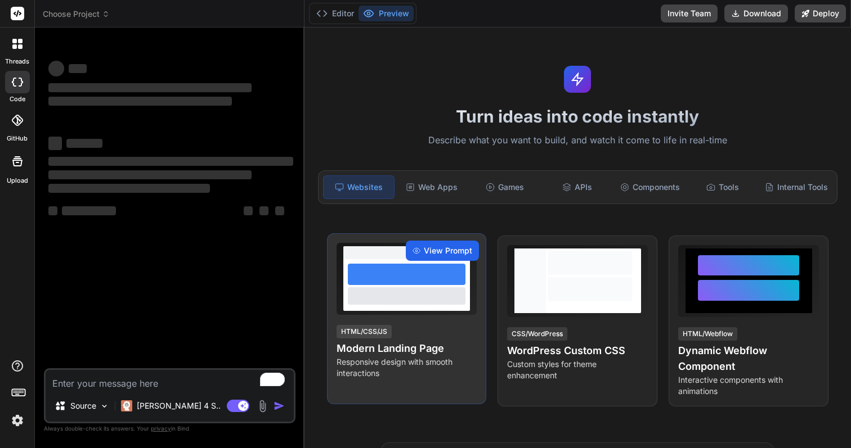
type textarea "x"
click at [437, 247] on span "View Prompt" at bounding box center [448, 250] width 48 height 11
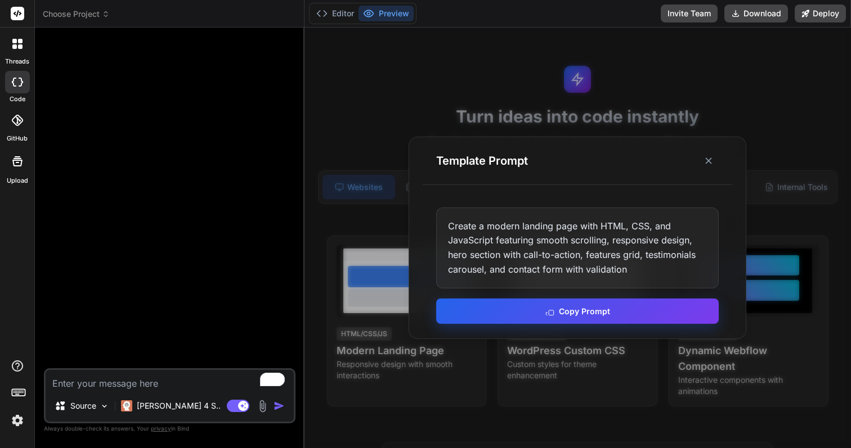
click at [584, 318] on button "Copy Prompt" at bounding box center [577, 311] width 282 height 25
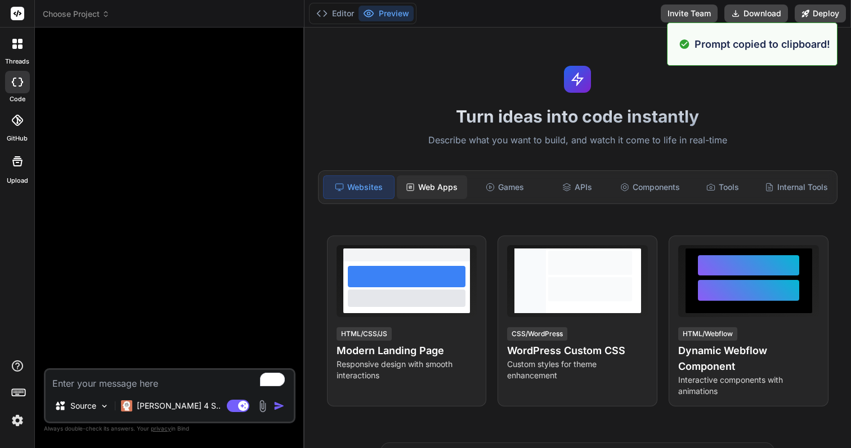
click at [441, 191] on div "Web Apps" at bounding box center [432, 188] width 70 height 24
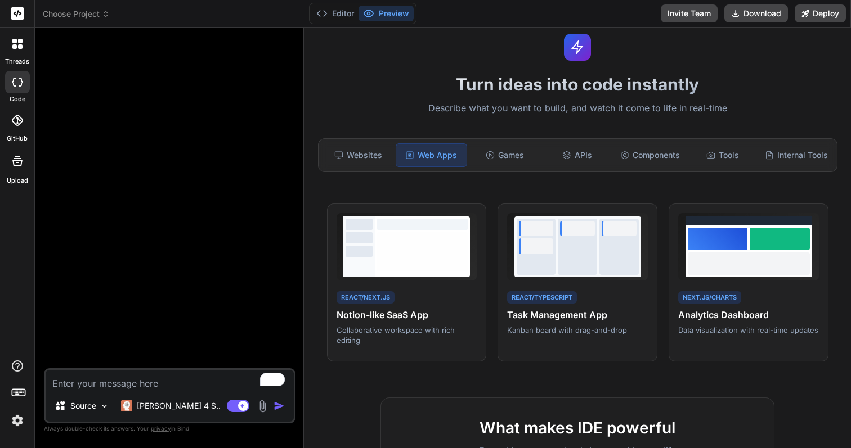
scroll to position [17, 0]
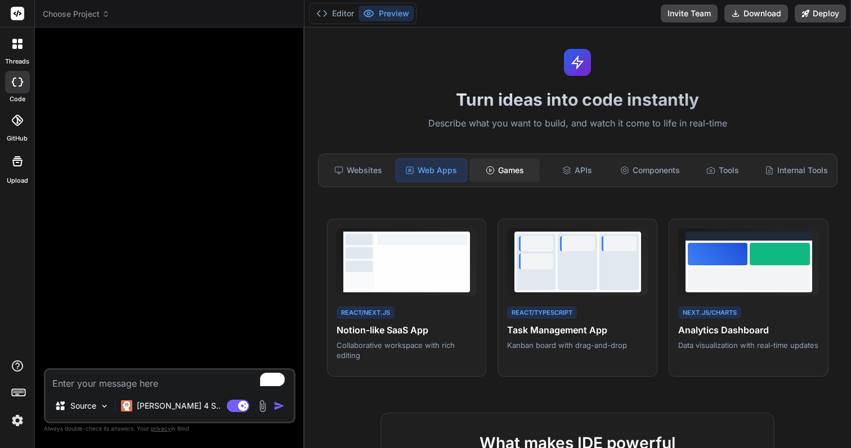
click at [487, 173] on circle at bounding box center [489, 170] width 7 height 7
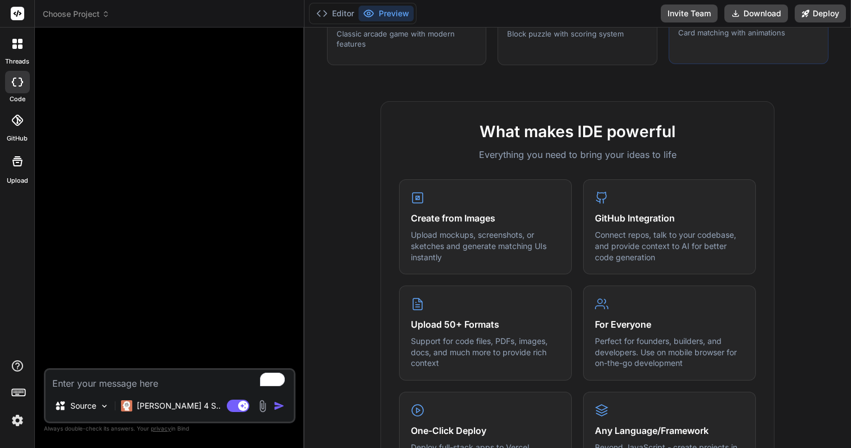
scroll to position [316, 0]
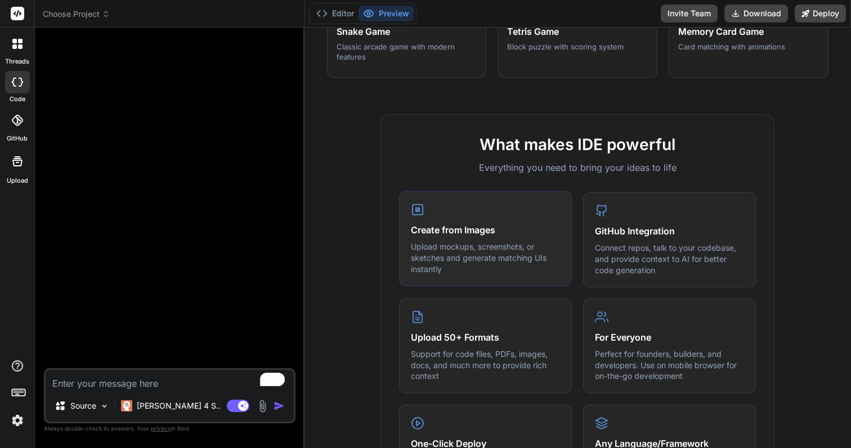
click at [492, 226] on h4 "Create from Images" at bounding box center [485, 230] width 149 height 14
click at [459, 274] on p "Upload mockups, screenshots, or sketches and generate matching UIs instantly" at bounding box center [485, 257] width 149 height 33
click at [447, 269] on p "Upload mockups, screenshots, or sketches and generate matching UIs instantly" at bounding box center [485, 257] width 149 height 33
click at [423, 203] on div "Create from Images Upload mockups, screenshots, or sketches and generate matchi…" at bounding box center [485, 238] width 173 height 95
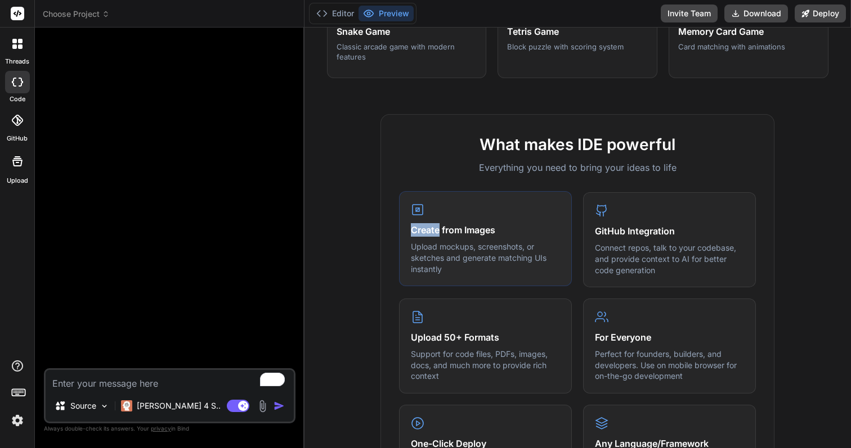
click at [423, 203] on div "Create from Images Upload mockups, screenshots, or sketches and generate matchi…" at bounding box center [485, 238] width 173 height 95
click at [418, 205] on rect at bounding box center [417, 210] width 10 height 10
click at [465, 224] on h4 "Create from Images" at bounding box center [485, 230] width 149 height 14
click at [620, 249] on p "Connect repos, talk to your codebase, and provide context to AI for better code…" at bounding box center [669, 257] width 149 height 33
click at [497, 263] on p "Upload mockups, screenshots, or sketches and generate matching UIs instantly" at bounding box center [485, 257] width 149 height 33
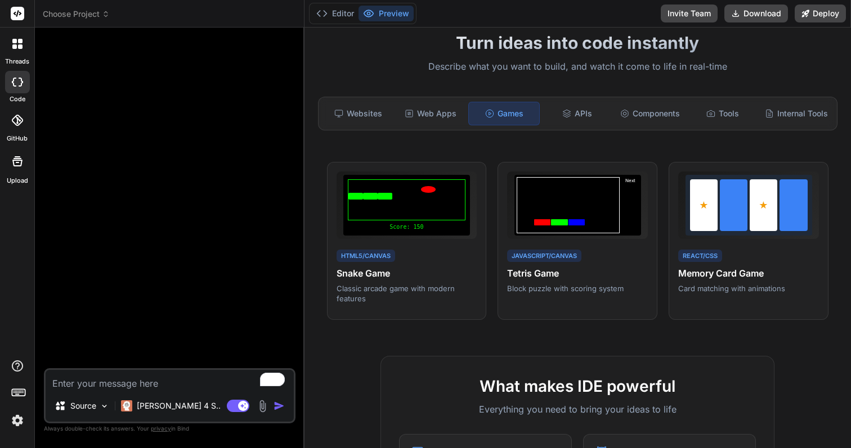
scroll to position [65, 0]
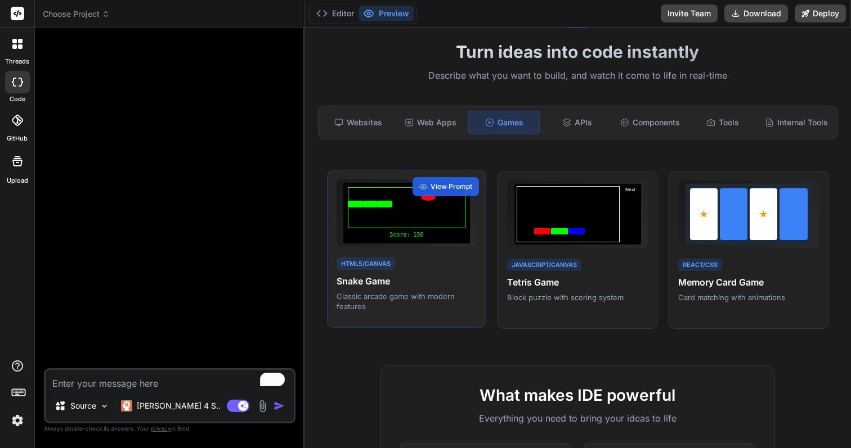
click at [418, 282] on h4 "Snake Game" at bounding box center [406, 282] width 141 height 14
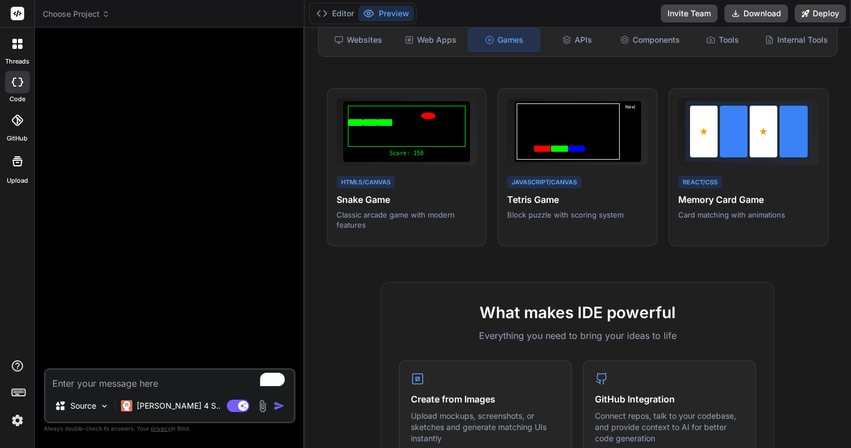
scroll to position [0, 0]
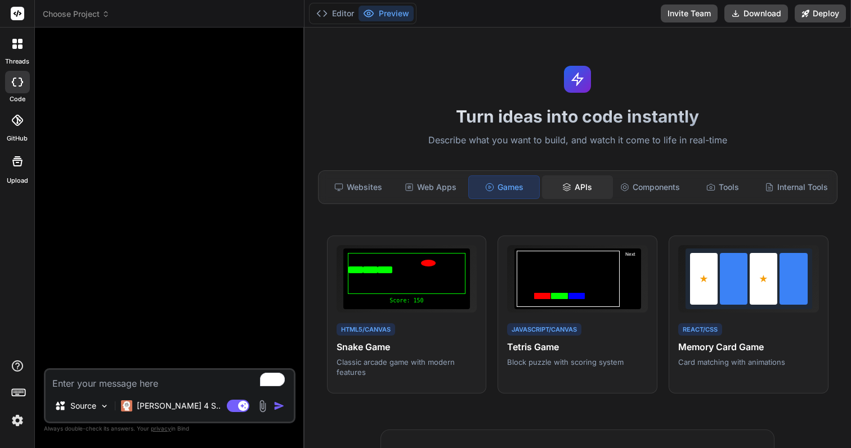
click at [565, 196] on div "APIs" at bounding box center [577, 188] width 70 height 24
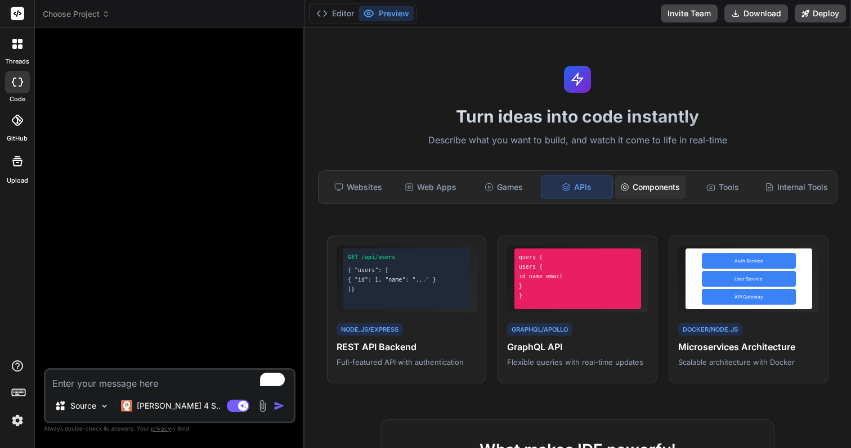
click at [643, 192] on div "Components" at bounding box center [650, 188] width 70 height 24
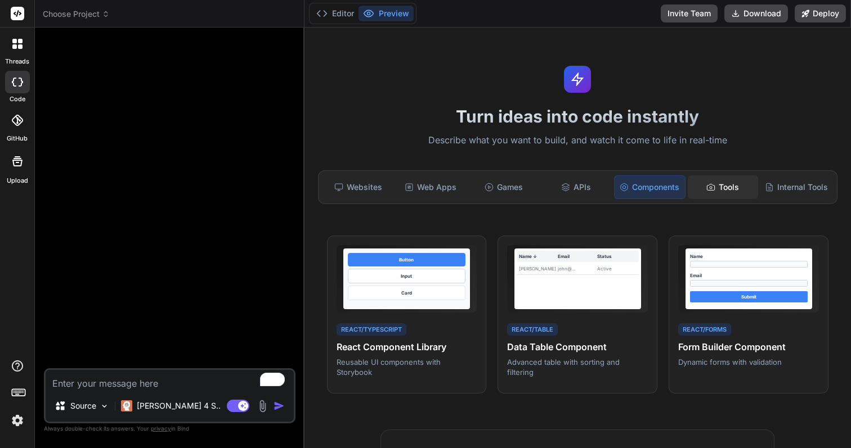
click at [723, 178] on div "Tools" at bounding box center [723, 188] width 70 height 24
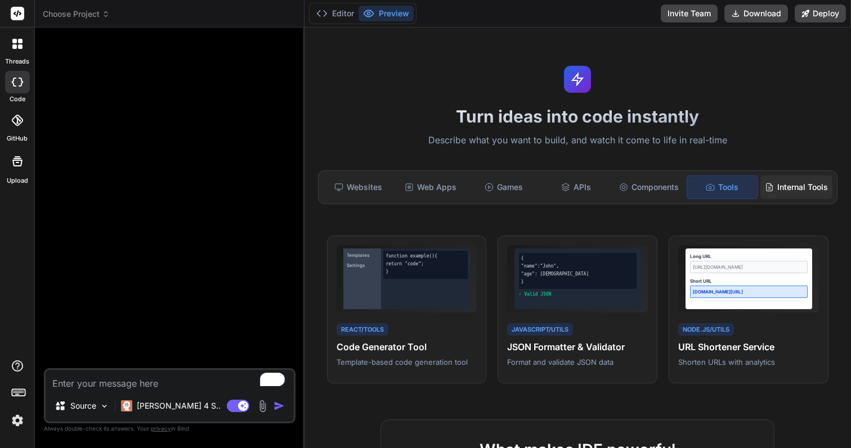
click at [804, 186] on div "Internal Tools" at bounding box center [796, 188] width 72 height 24
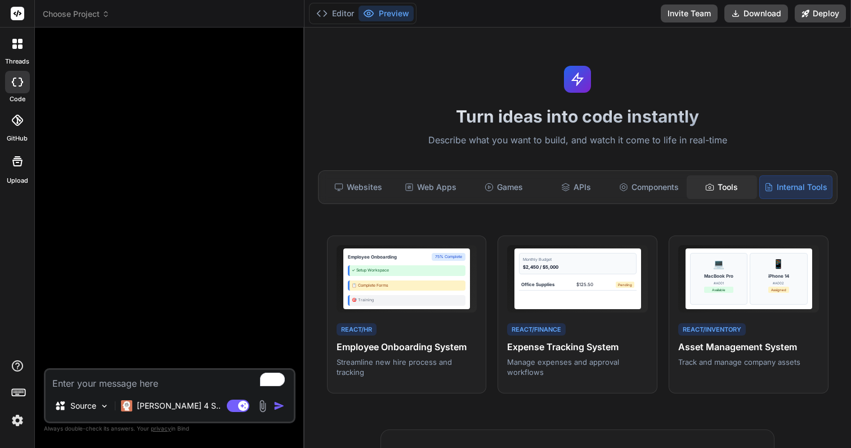
click at [721, 190] on div "Tools" at bounding box center [721, 188] width 70 height 24
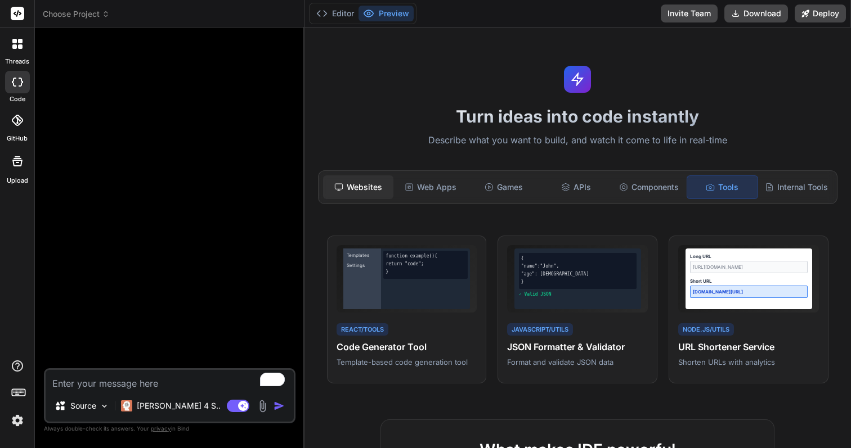
click at [360, 189] on div "Websites" at bounding box center [358, 188] width 70 height 24
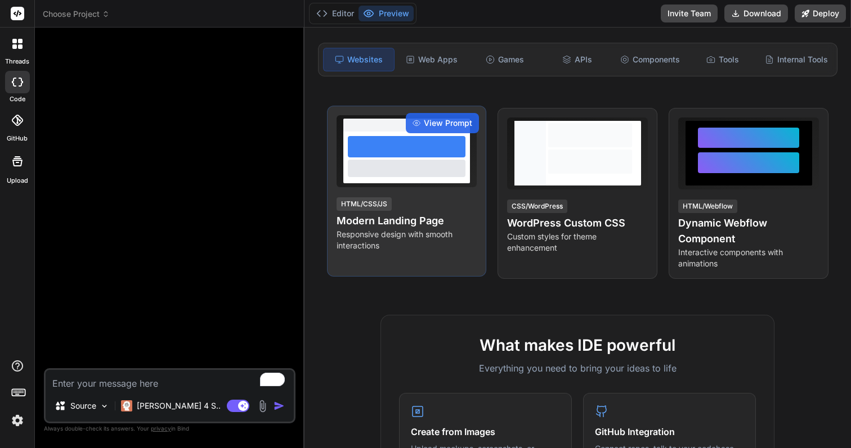
scroll to position [129, 0]
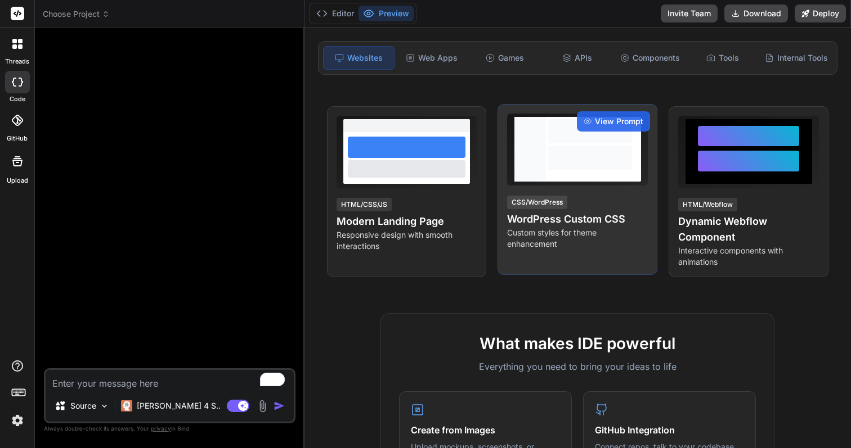
click at [550, 218] on h4 "WordPress Custom CSS" at bounding box center [577, 220] width 141 height 16
click at [622, 122] on span "View Prompt" at bounding box center [619, 121] width 48 height 11
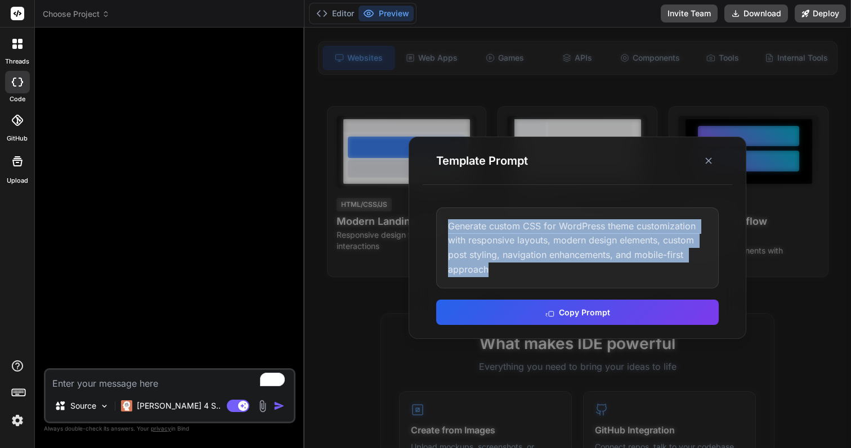
drag, startPoint x: 538, startPoint y: 271, endPoint x: 428, endPoint y: 215, distance: 123.0
click at [428, 215] on div "Generate custom CSS for WordPress theme customization with responsive layouts, …" at bounding box center [577, 266] width 309 height 145
copy div "Generate custom CSS for WordPress theme customization with responsive layouts, …"
click at [709, 157] on icon at bounding box center [708, 160] width 11 height 11
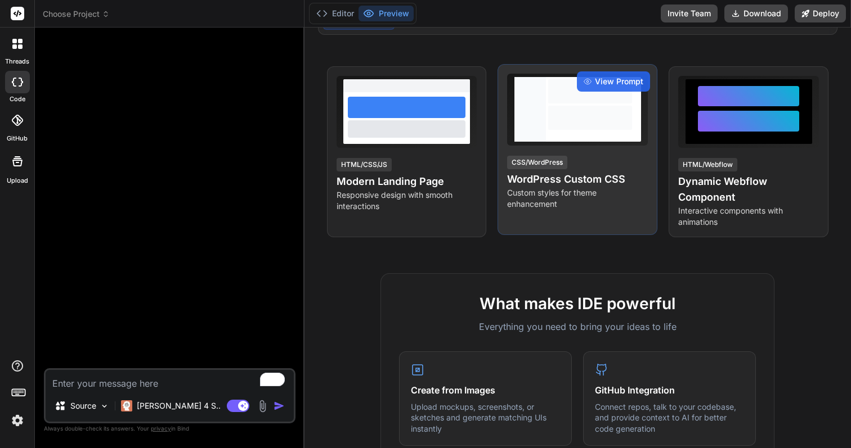
scroll to position [0, 0]
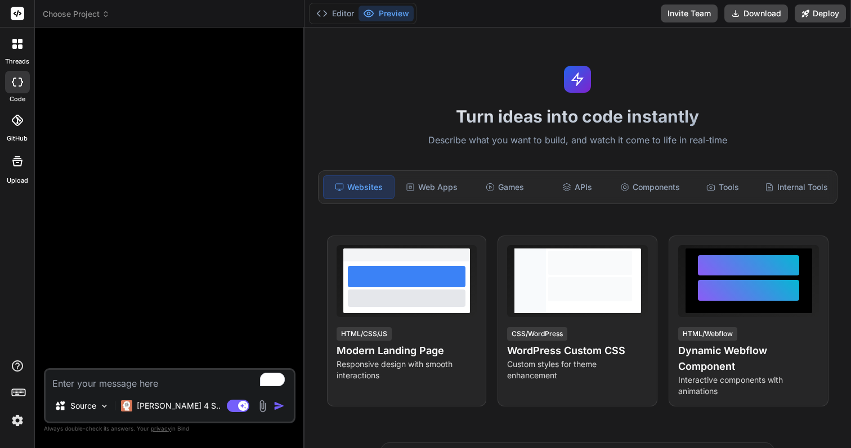
click at [151, 383] on textarea "To enrich screen reader interactions, please activate Accessibility in Grammarl…" at bounding box center [170, 380] width 248 height 20
paste textarea "Generate custom CSS for WordPress theme customization with responsive layouts, …"
type textarea "Generate custom CSS for WordPress theme customization with responsive layouts, …"
type textarea "x"
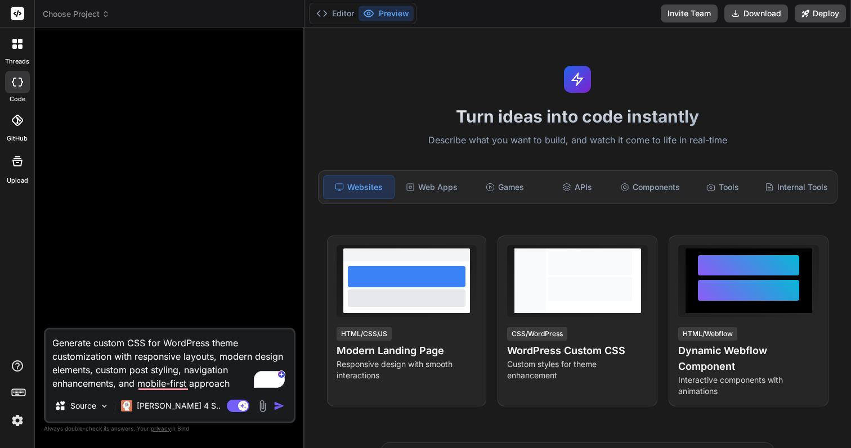
click at [250, 345] on textarea "Generate custom CSS for WordPress theme customization with responsive layouts, …" at bounding box center [170, 360] width 248 height 61
type textarea "Generate custom CSS for WordPress theme ucustomization with responsive layouts,…"
type textarea "x"
type textarea "Generate custom CSS for WordPress theme uscustomization with responsive layouts…"
type textarea "x"
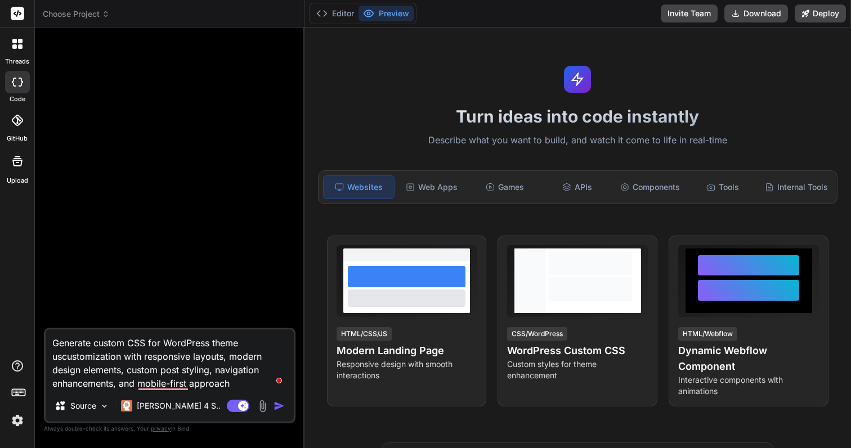
type textarea "Generate custom CSS for WordPress theme usecustomization with responsive layout…"
type textarea "x"
type textarea "Generate custom CSS for WordPress theme use customization with responsive layou…"
type textarea "x"
type textarea "Generate custom CSS for WordPress theme use bcustomization with responsive layo…"
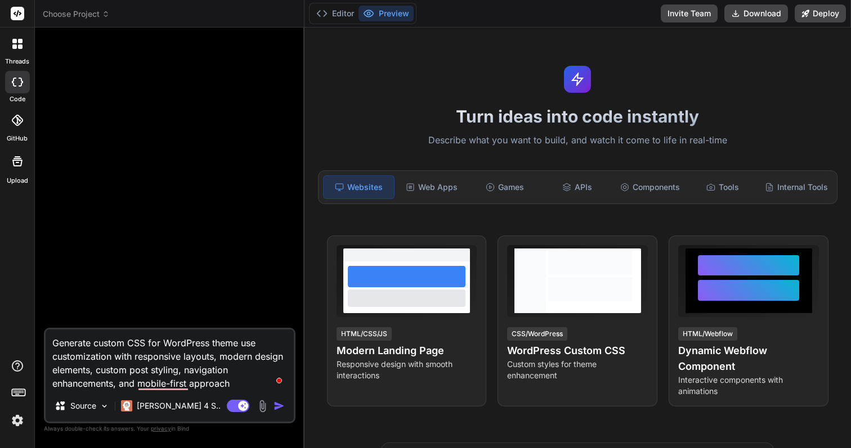
type textarea "x"
type textarea "Generate custom CSS for WordPress theme use brcustomization with responsive lay…"
type textarea "x"
type textarea "Generate custom CSS for WordPress theme use bricustomization with responsive la…"
type textarea "x"
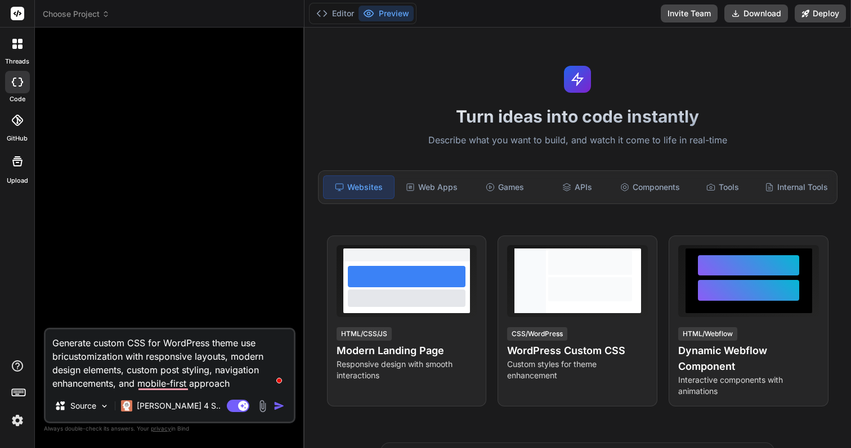
type textarea "Generate custom CSS for WordPress theme use briccustomization with responsive l…"
type textarea "x"
type textarea "Generate custom CSS for WordPress theme use brickcustomization with responsive …"
type textarea "x"
type textarea "Generate custom CSS for WordPress theme use brickscustomization with responsive…"
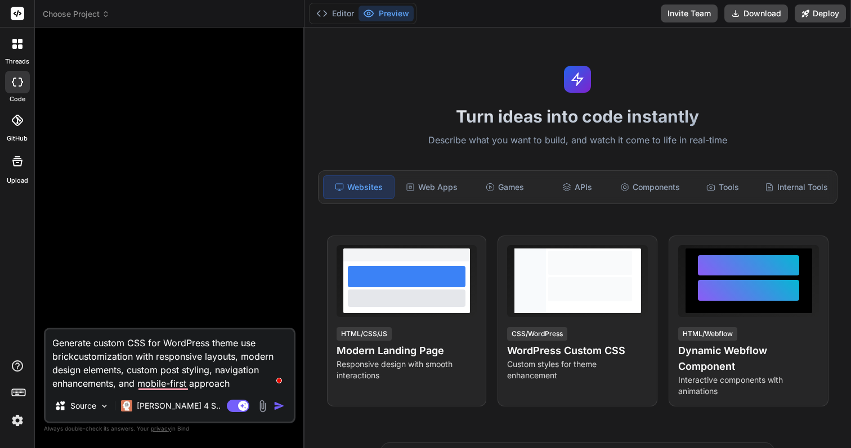
type textarea "x"
type textarea "Generate custom CSS for WordPress theme use bricks customization with responsiv…"
type textarea "x"
type textarea "Generate custom CSS for WordPress theme use bricks bcustomization with responsi…"
type textarea "x"
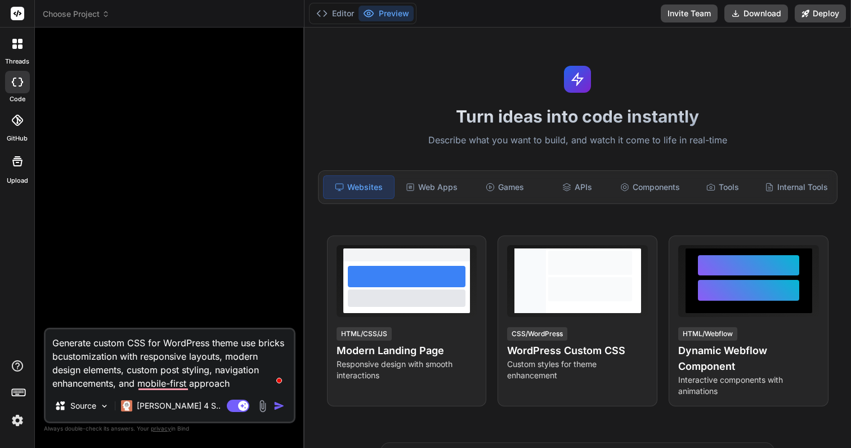
type textarea "Generate custom CSS for WordPress theme use bricks bucustomization with respons…"
type textarea "x"
type textarea "Generate custom CSS for WordPress theme use bricks buicustomization with respon…"
type textarea "x"
type textarea "Generate custom CSS for WordPress theme use bricks builcustomization with respo…"
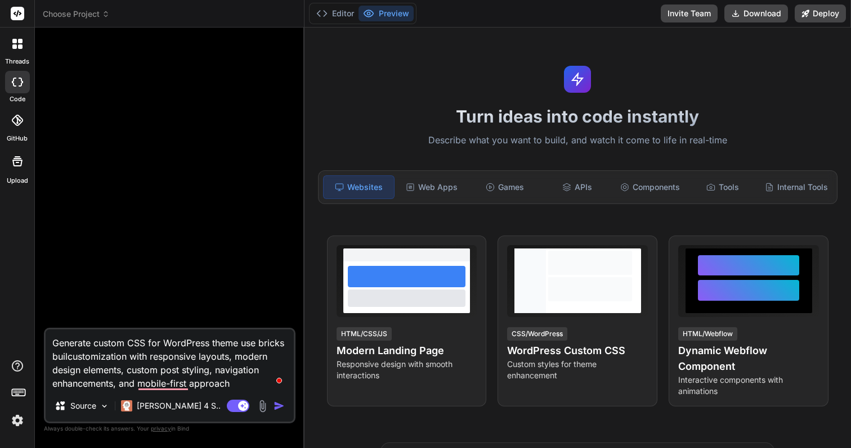
type textarea "x"
type textarea "Generate custom CSS for WordPress theme use bricks buicustomization with respon…"
type textarea "x"
type textarea "Generate custom CSS for WordPress theme use bricks bucustomization with respons…"
type textarea "x"
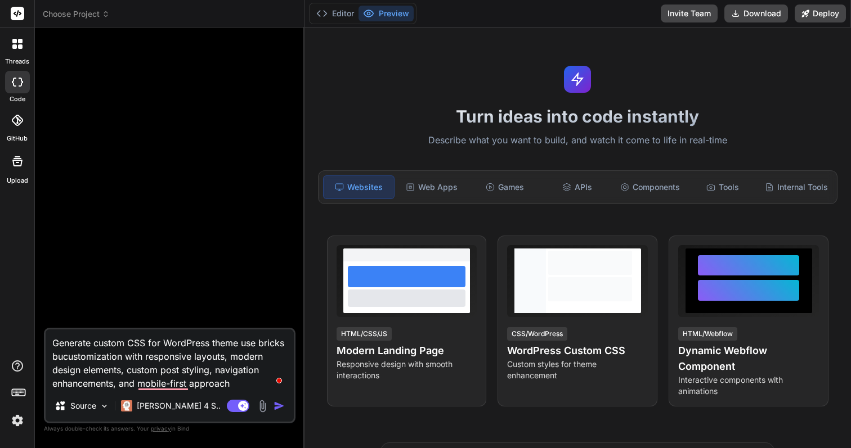
type textarea "Generate custom CSS for WordPress theme use bricks bcustomization with responsi…"
type textarea "x"
type textarea "Generate custom CSS for WordPress theme use bricks bucustomization with respons…"
type textarea "x"
type textarea "Generate custom CSS for WordPress theme use bricks buicustomization with respon…"
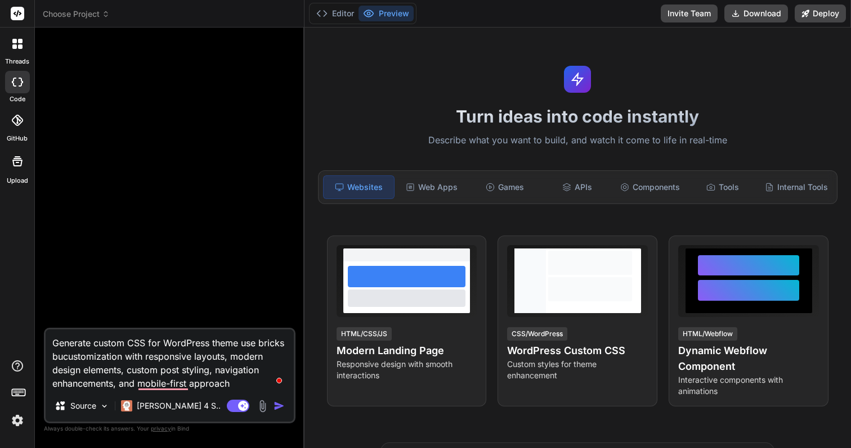
type textarea "x"
type textarea "Generate custom CSS for WordPress theme use bricks builcustomization with respo…"
type textarea "x"
type textarea "Generate custom CSS for WordPress theme use bricks buildcustomization with resp…"
type textarea "x"
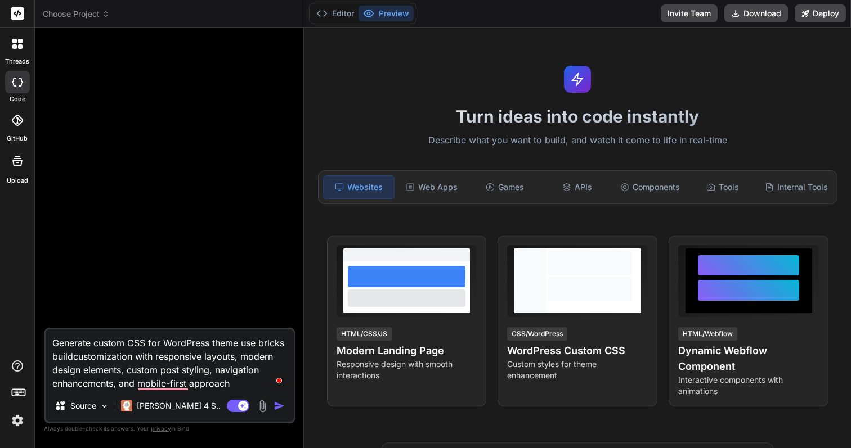
type textarea "Generate custom CSS for WordPress theme use bricks buildecustomization with res…"
type textarea "x"
type textarea "Generate custom CSS for WordPress theme use bricks buildercustomization with re…"
type textarea "x"
type textarea "Generate custom CSS for WordPress theme use bricks builder customization with r…"
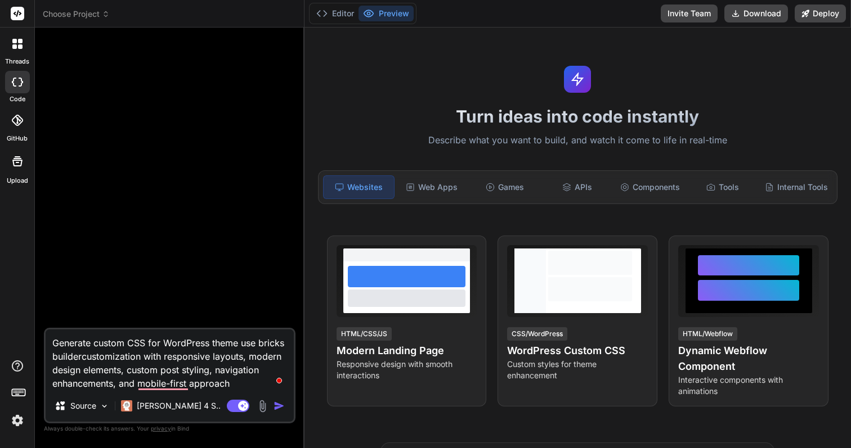
type textarea "x"
type textarea "Generate custom CSS for WordPress theme use bricks builder customization with r…"
click at [278, 407] on img "button" at bounding box center [278, 406] width 11 height 11
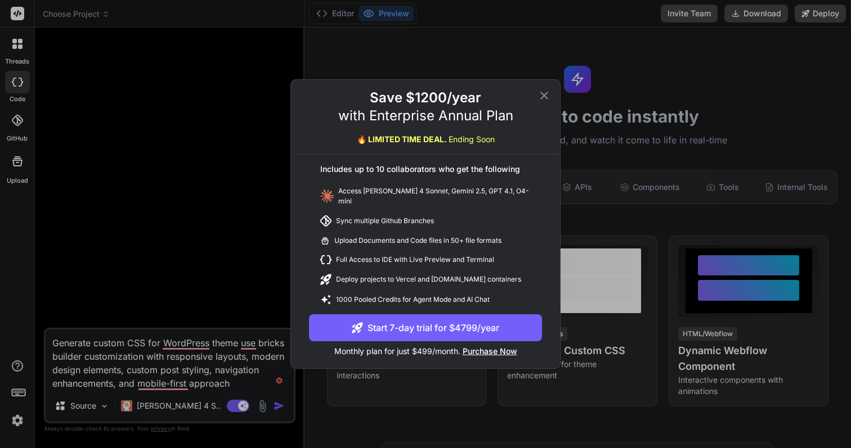
click at [170, 414] on div "Save $1200/year with Enterprise Annual Plan 🔥 LIMITED TIME DEAL. Ending Soon In…" at bounding box center [425, 224] width 851 height 448
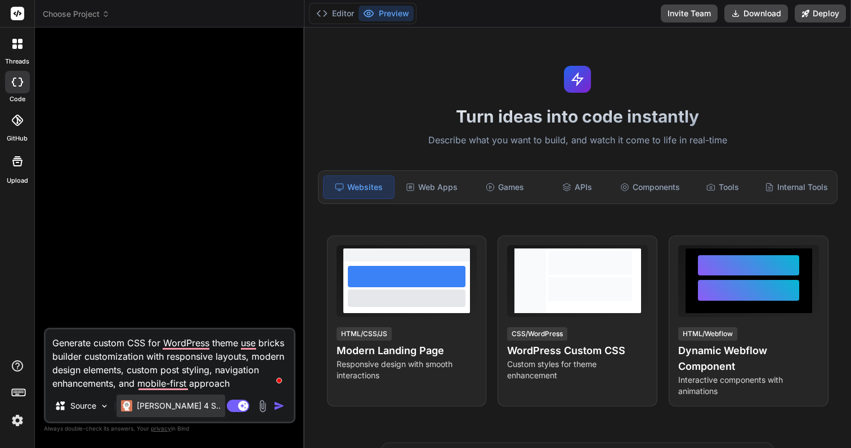
click at [169, 410] on p "[PERSON_NAME] 4 S.." at bounding box center [179, 406] width 84 height 11
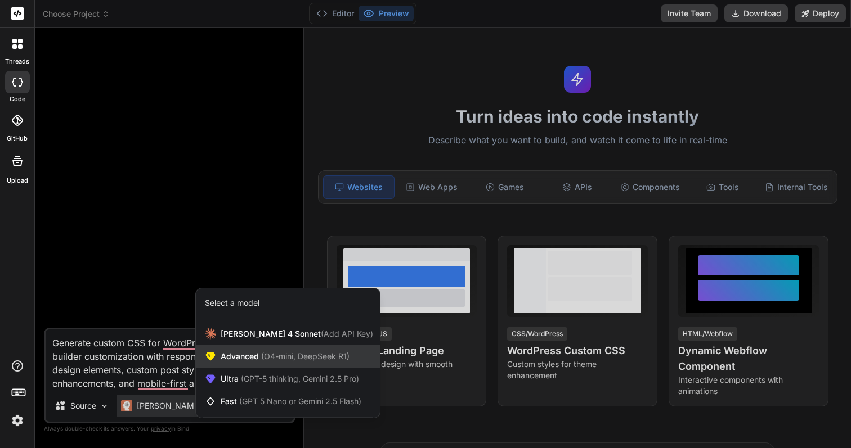
click at [288, 358] on span "(O4-mini, DeepSeek R1)" at bounding box center [304, 357] width 91 height 10
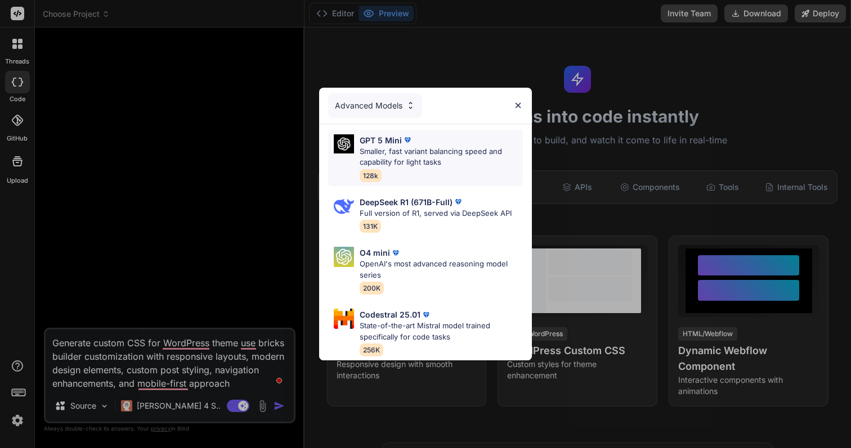
click at [438, 161] on p "Smaller, fast variant balancing speed and capability for light tasks" at bounding box center [441, 157] width 163 height 22
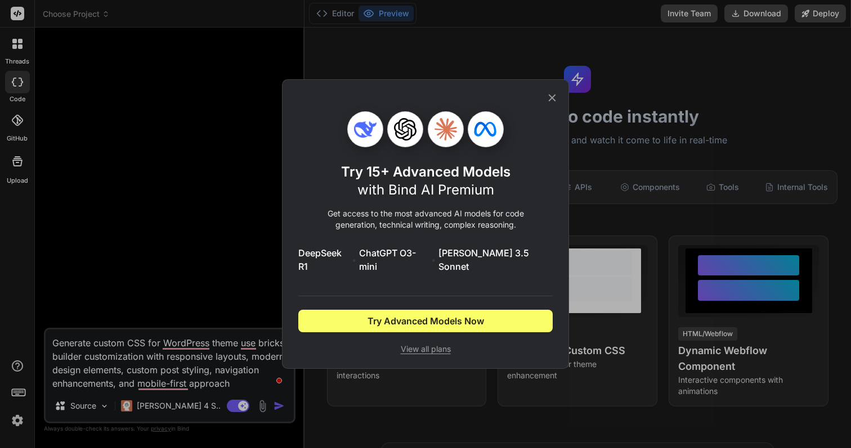
click at [551, 104] on icon at bounding box center [552, 98] width 12 height 12
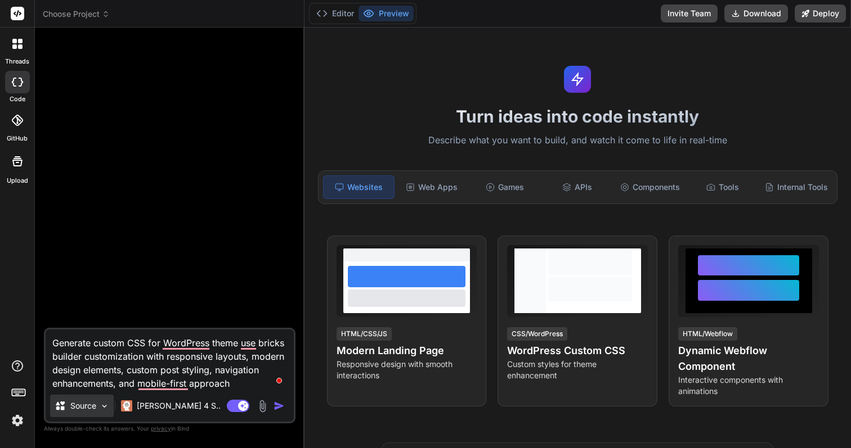
click at [94, 410] on p "Source" at bounding box center [83, 406] width 26 height 11
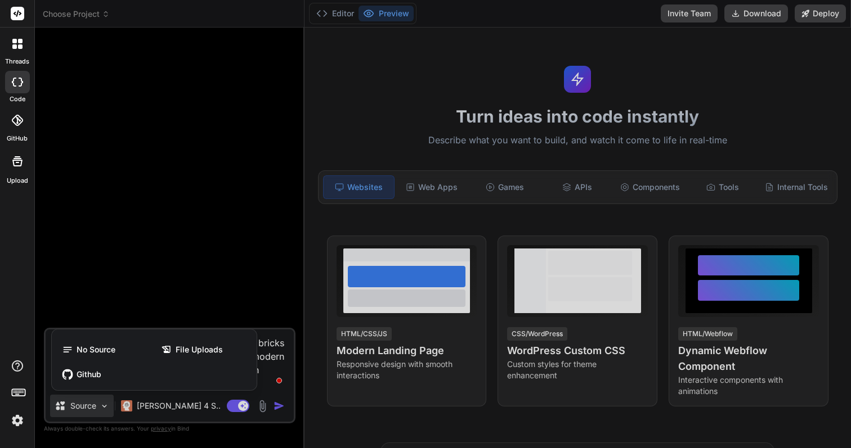
click at [95, 414] on div at bounding box center [425, 224] width 851 height 448
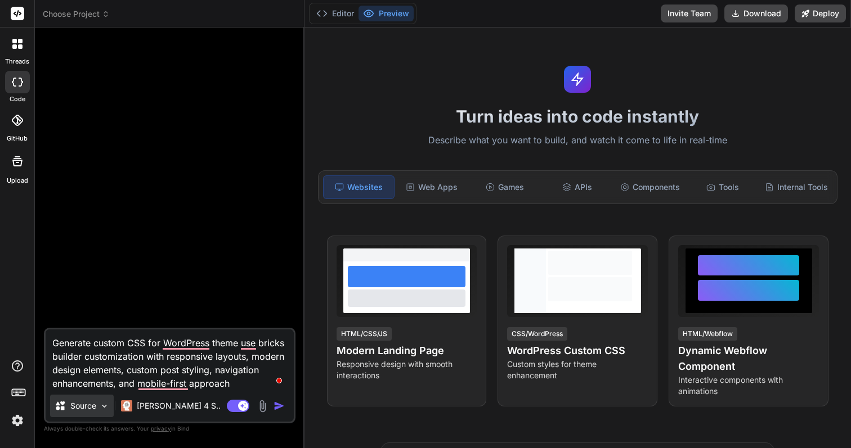
click at [100, 411] on div "Source" at bounding box center [82, 406] width 64 height 23
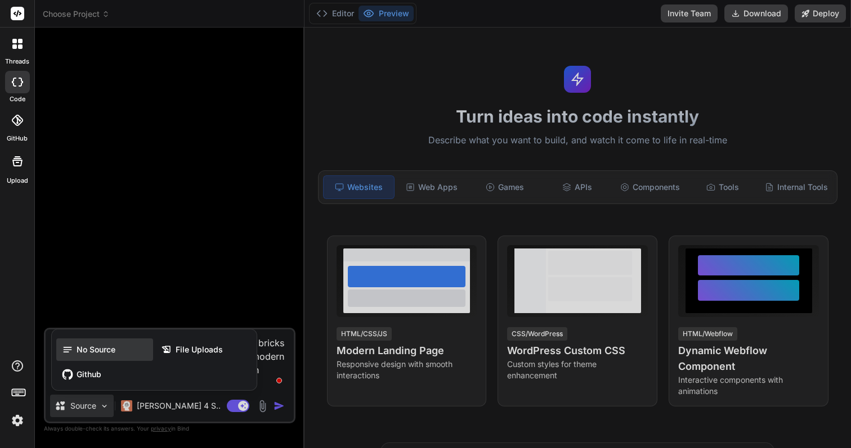
click at [99, 350] on span "No Source" at bounding box center [96, 349] width 39 height 11
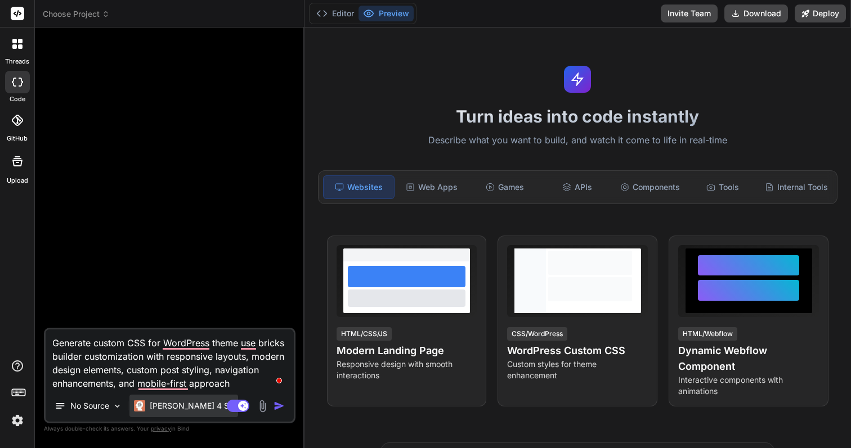
click at [165, 401] on p "[PERSON_NAME] 4 S.." at bounding box center [192, 406] width 84 height 11
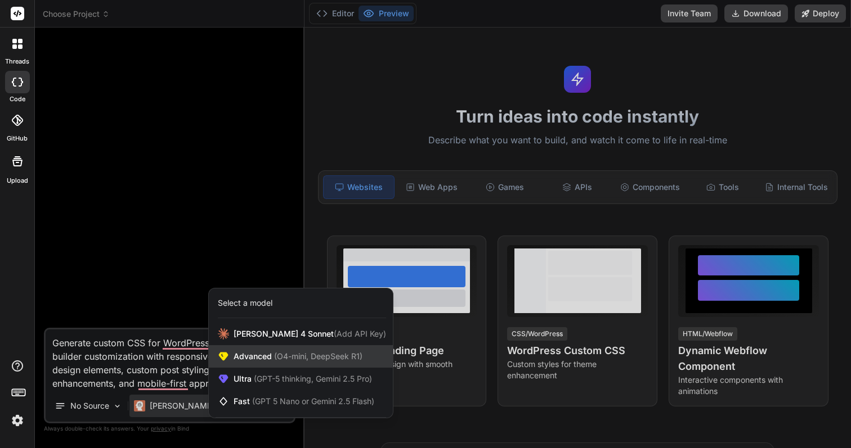
click at [294, 363] on div "Advanced (O4-mini, DeepSeek R1)" at bounding box center [301, 356] width 184 height 23
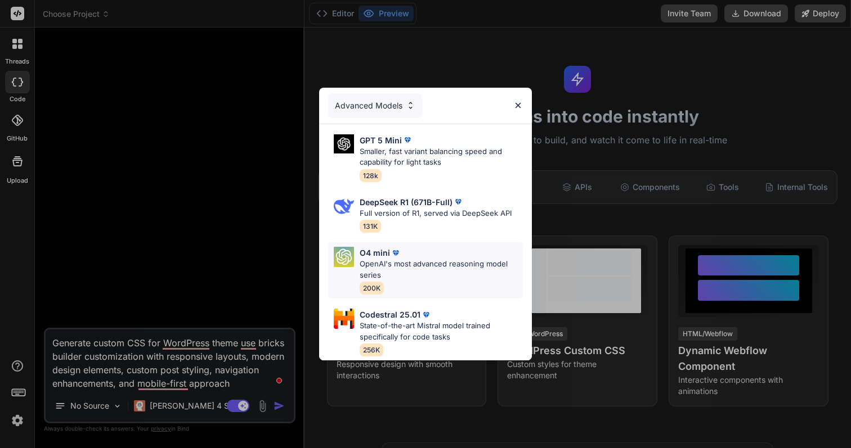
click at [394, 272] on p "OpenAI's most advanced reasoning model series" at bounding box center [441, 270] width 163 height 22
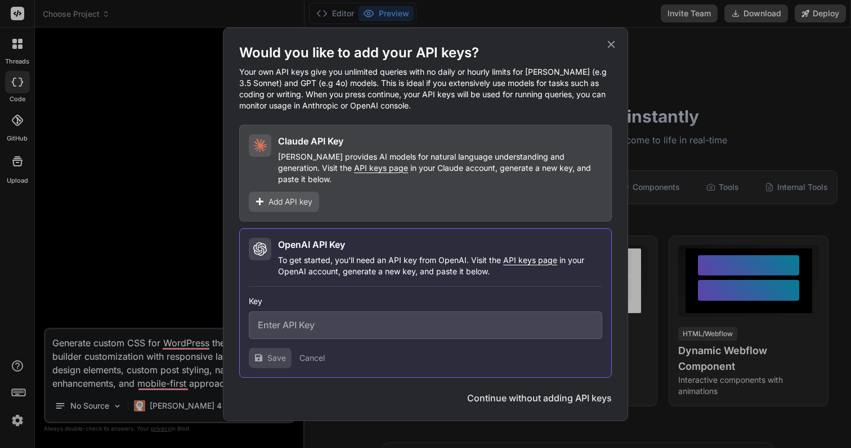
click at [611, 51] on icon at bounding box center [611, 44] width 12 height 12
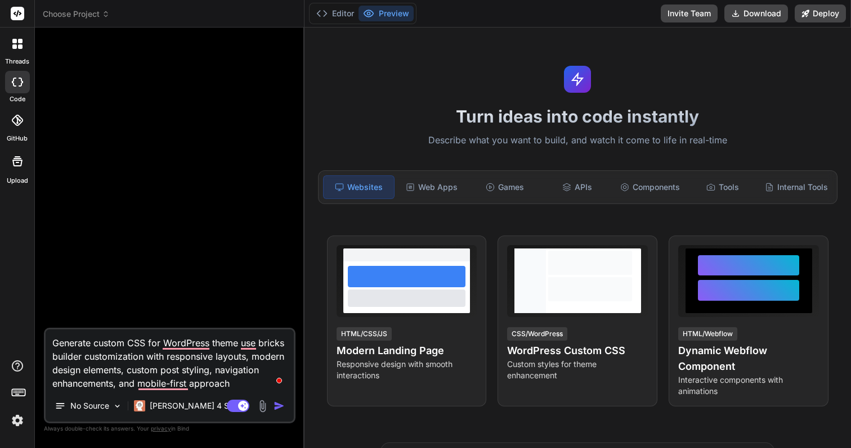
click at [20, 124] on icon at bounding box center [17, 120] width 11 height 11
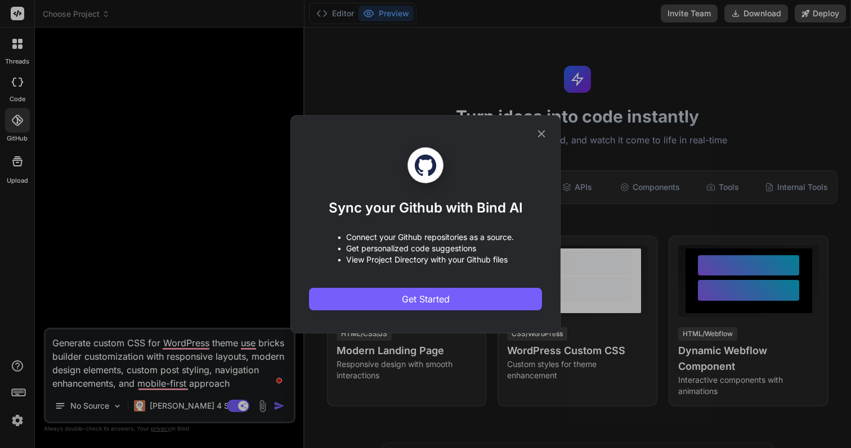
click at [544, 133] on icon at bounding box center [541, 134] width 12 height 12
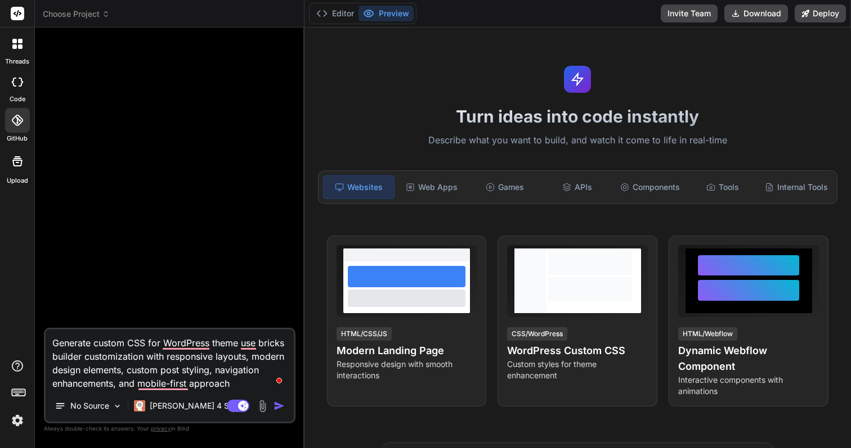
click at [23, 171] on div at bounding box center [17, 161] width 27 height 27
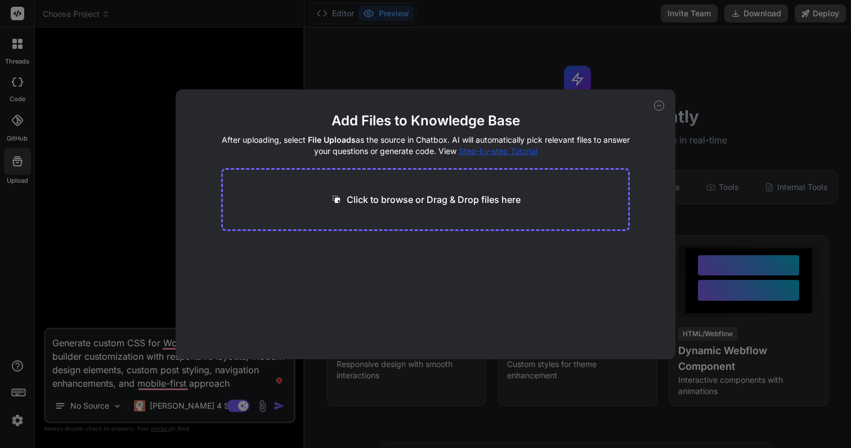
click at [656, 108] on icon at bounding box center [659, 106] width 10 height 10
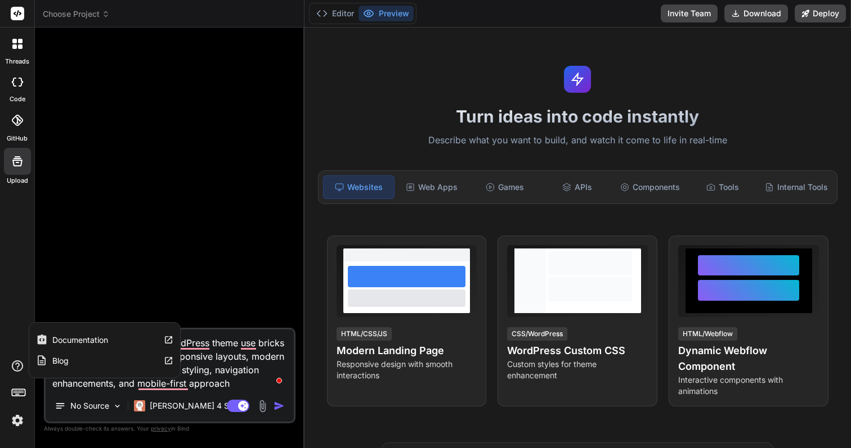
click at [15, 364] on icon at bounding box center [17, 366] width 11 height 11
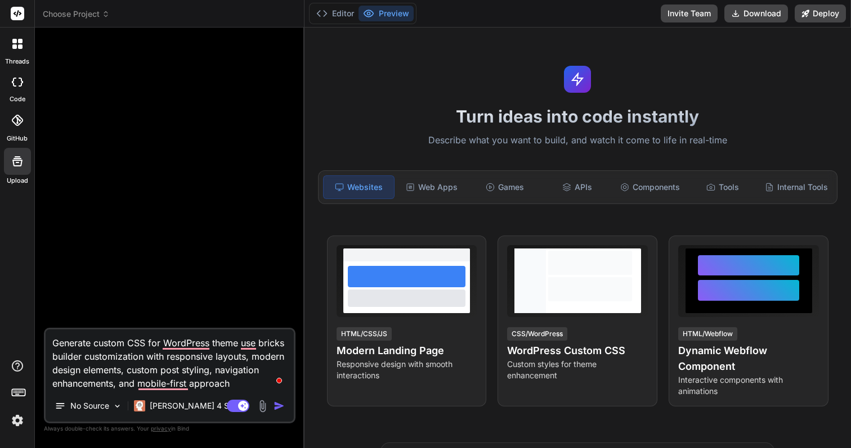
click at [18, 370] on icon at bounding box center [18, 367] width 14 height 14
click at [20, 44] on icon at bounding box center [17, 44] width 10 height 10
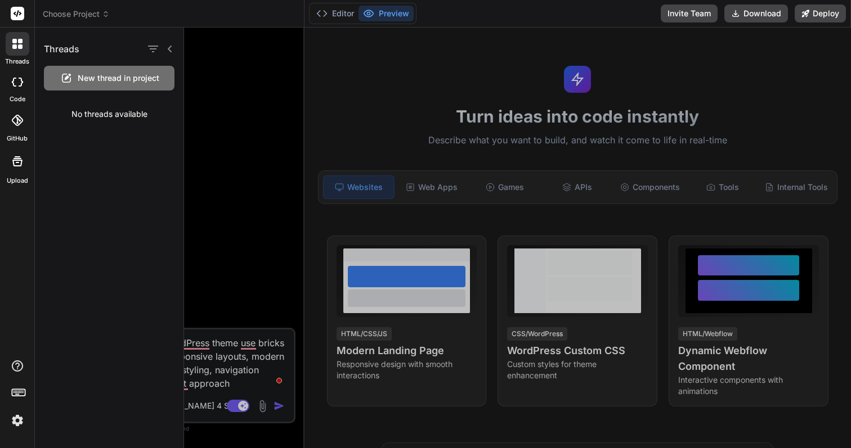
click at [22, 89] on div at bounding box center [17, 82] width 25 height 23
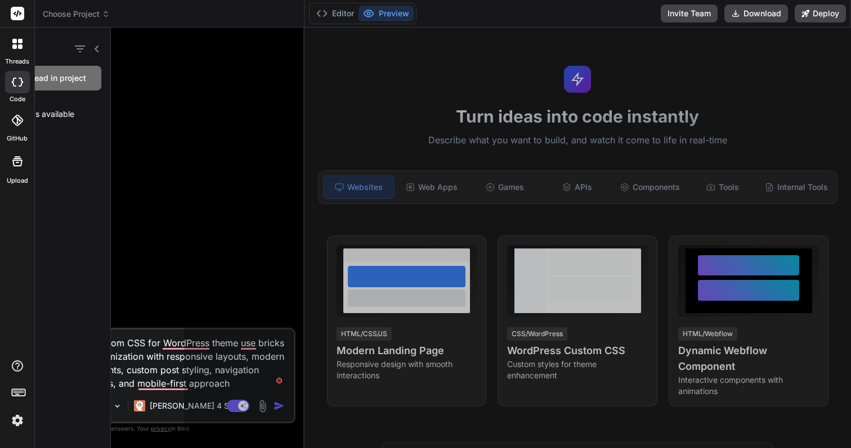
type textarea "x"
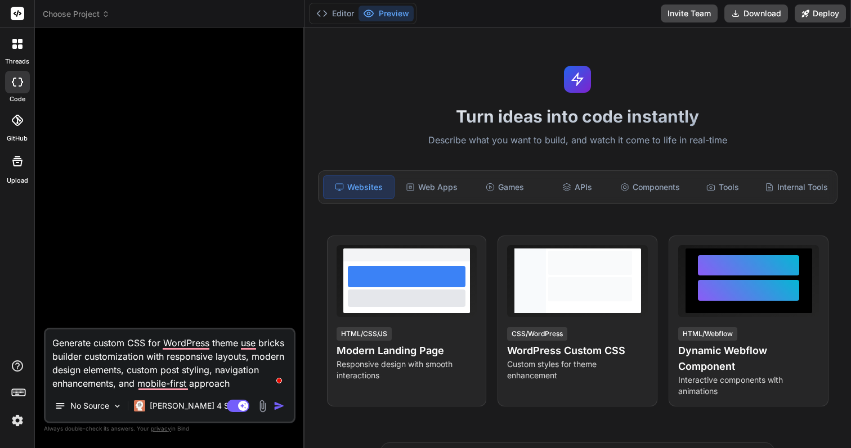
click at [84, 21] on header "Choose Project Created with Pixso." at bounding box center [169, 14] width 269 height 28
click at [85, 15] on span "Choose Project" at bounding box center [76, 13] width 67 height 11
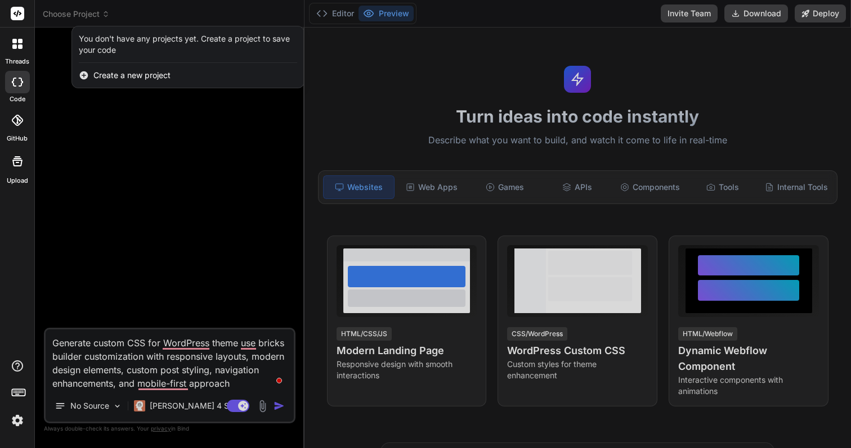
click at [128, 75] on span "Create a new project" at bounding box center [131, 75] width 77 height 11
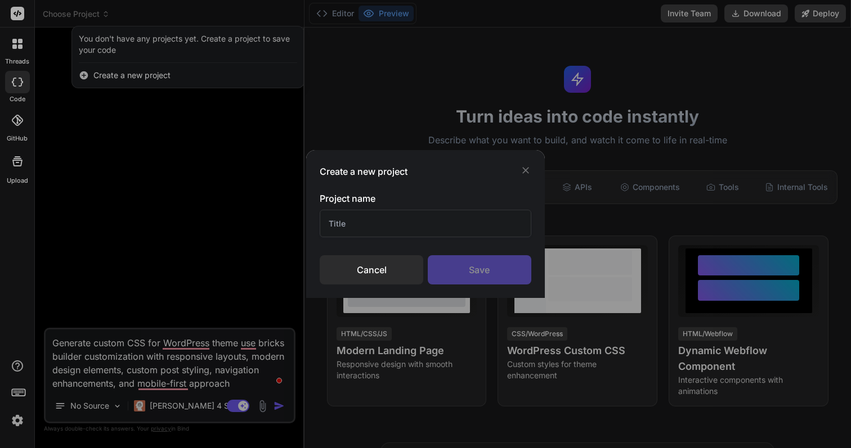
click at [342, 222] on input "text" at bounding box center [425, 224] width 211 height 28
type input "Test"
click at [477, 267] on div "Save" at bounding box center [480, 269] width 104 height 29
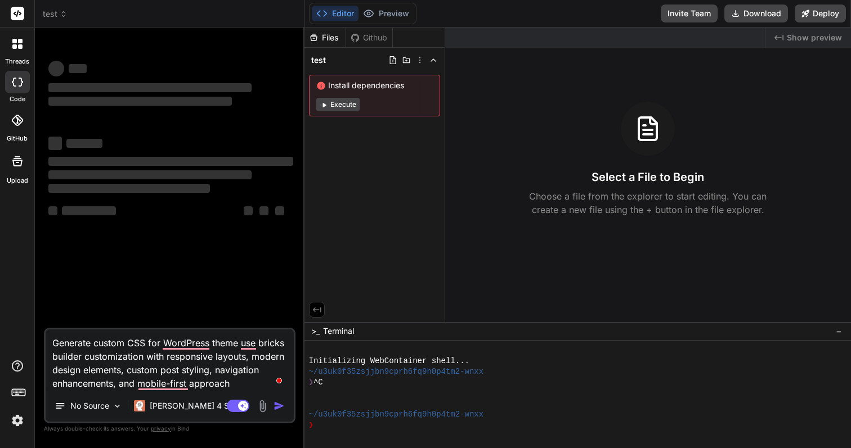
click at [349, 107] on button "Execute" at bounding box center [337, 105] width 43 height 14
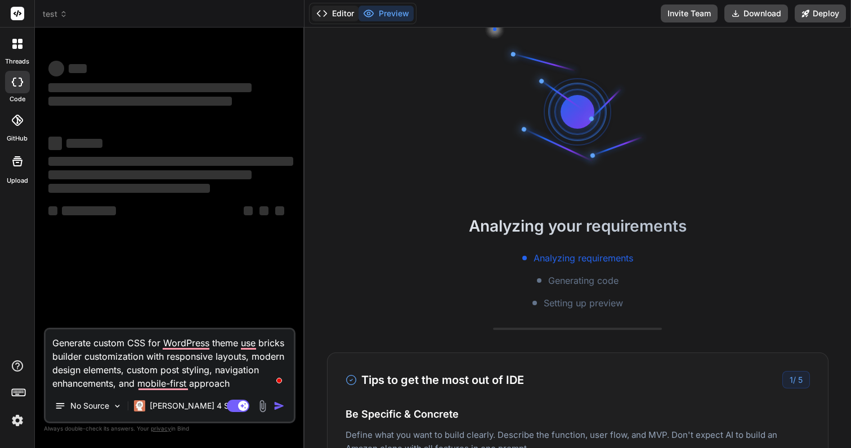
click at [343, 11] on button "Editor" at bounding box center [335, 14] width 47 height 16
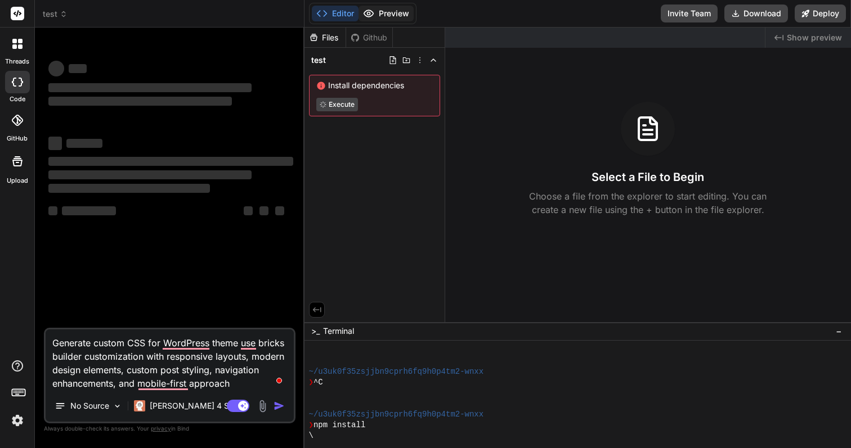
click at [378, 14] on button "Preview" at bounding box center [385, 14] width 55 height 16
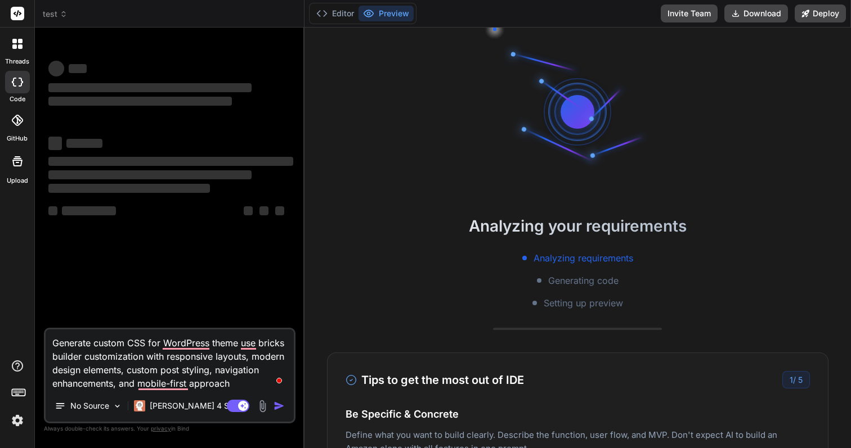
click at [56, 16] on span "test" at bounding box center [55, 13] width 25 height 11
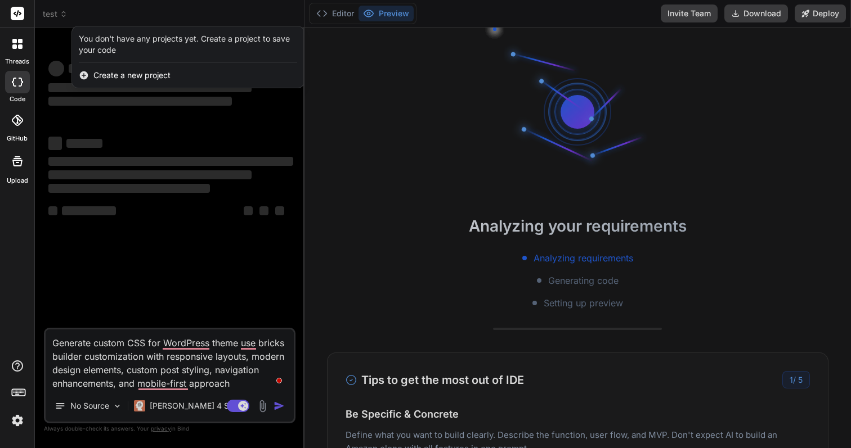
click at [56, 16] on div at bounding box center [425, 224] width 851 height 448
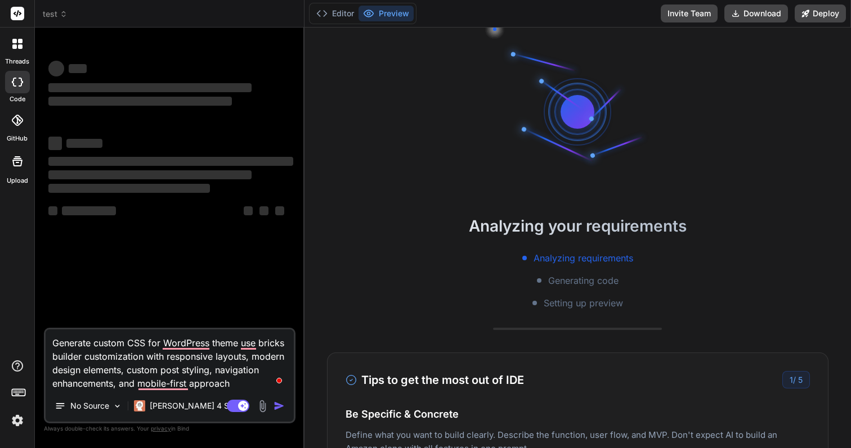
click at [17, 53] on div at bounding box center [18, 44] width 24 height 24
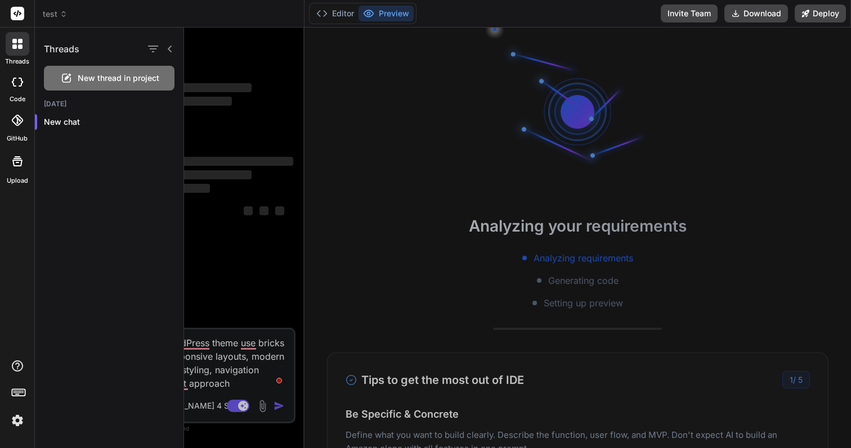
click at [20, 78] on icon at bounding box center [17, 82] width 11 height 9
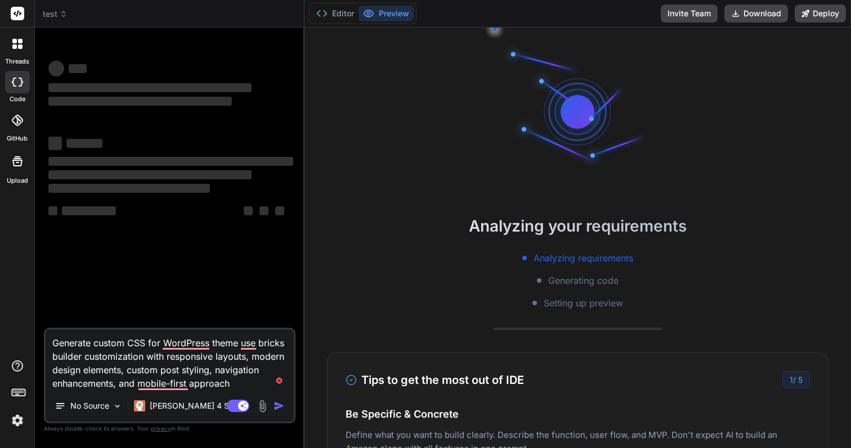
click at [19, 128] on div at bounding box center [17, 120] width 25 height 25
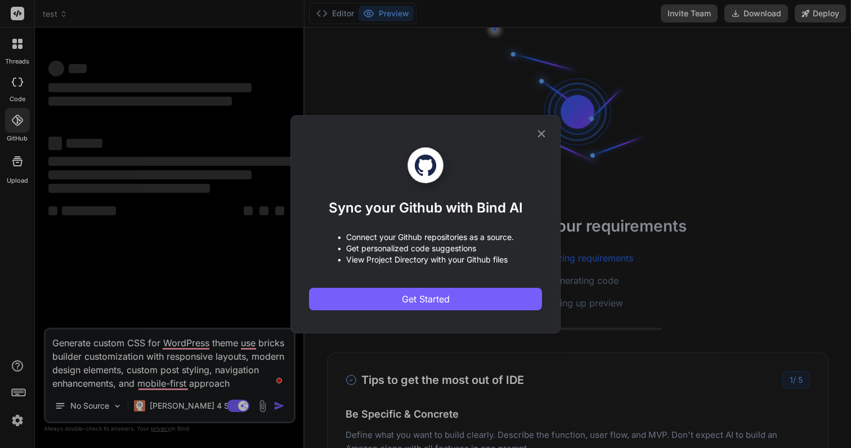
click at [15, 96] on div "Sync your Github with Bind AI • Connect your Github repositories as a source. •…" at bounding box center [425, 224] width 851 height 448
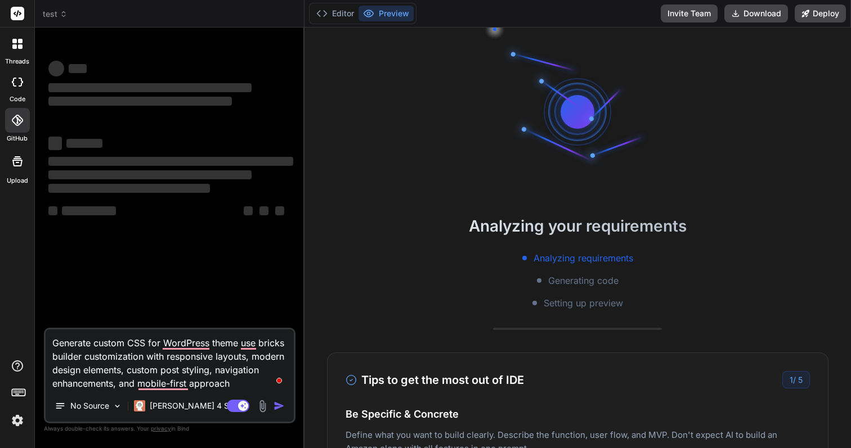
click at [23, 169] on div at bounding box center [17, 161] width 27 height 27
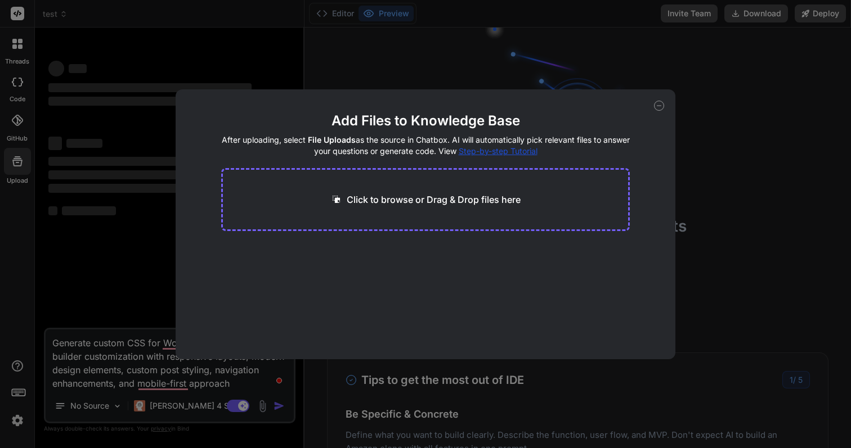
click at [21, 97] on div "Add Files to Knowledge Base After uploading, select File Uploads as the source …" at bounding box center [425, 224] width 851 height 448
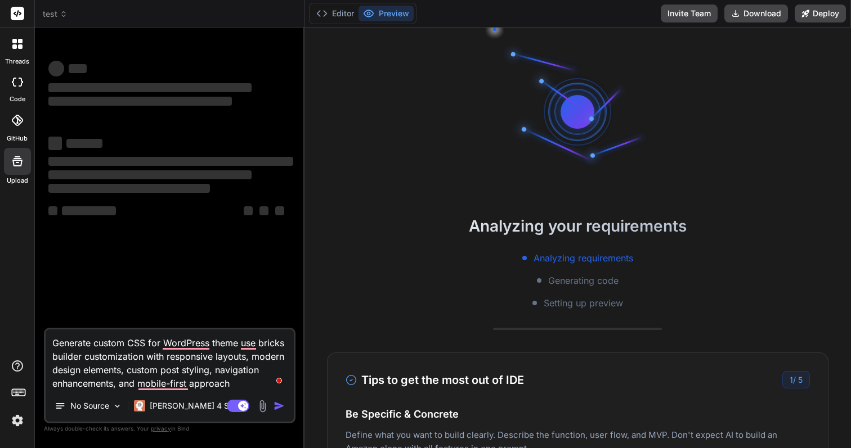
click at [21, 88] on div at bounding box center [17, 82] width 25 height 23
click at [269, 406] on div "Agent Mode. When this toggle is activated, AI automatically makes decisions, re…" at bounding box center [256, 406] width 65 height 14
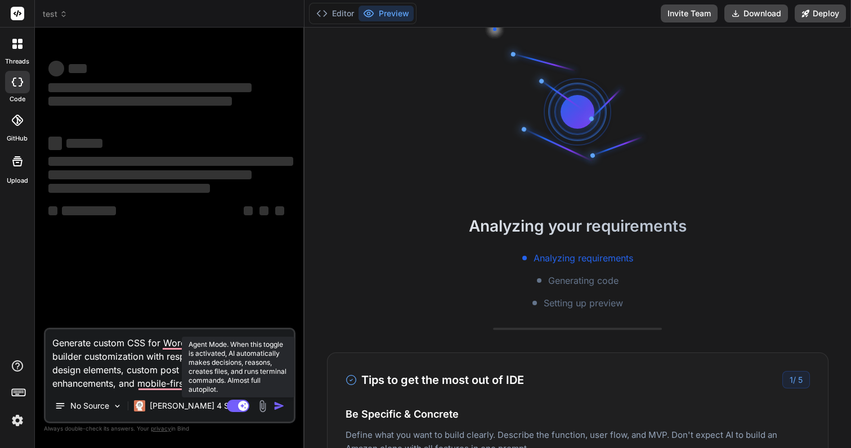
click at [239, 405] on rect at bounding box center [243, 406] width 10 height 10
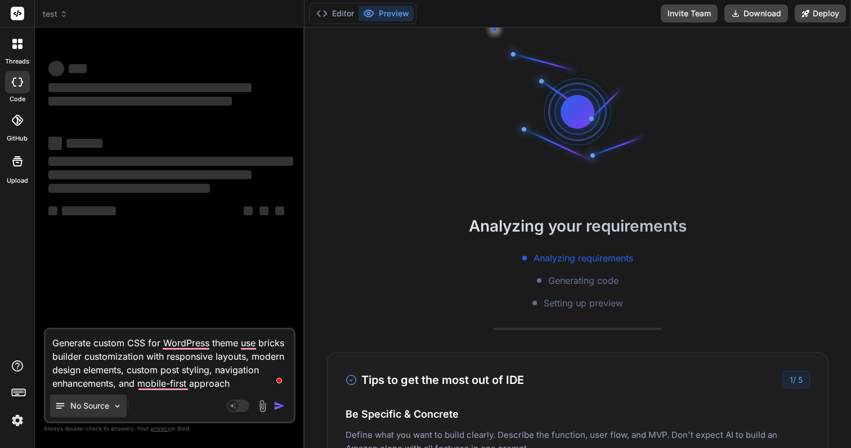
click at [115, 407] on img at bounding box center [118, 407] width 10 height 10
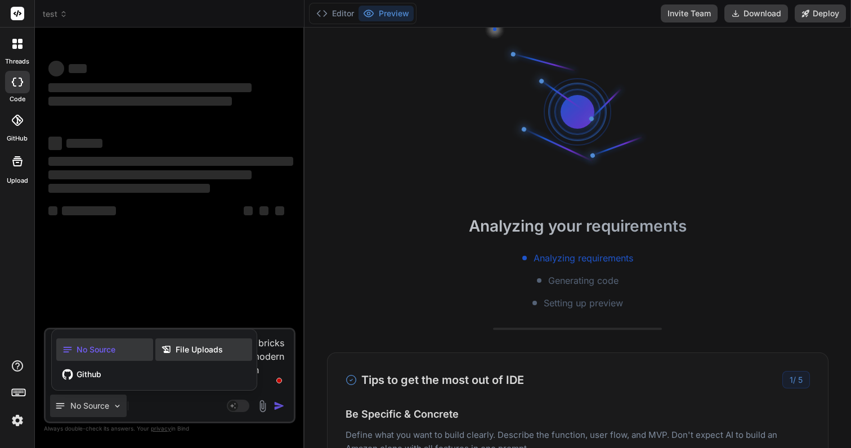
click at [206, 349] on span "File Uploads" at bounding box center [199, 349] width 47 height 11
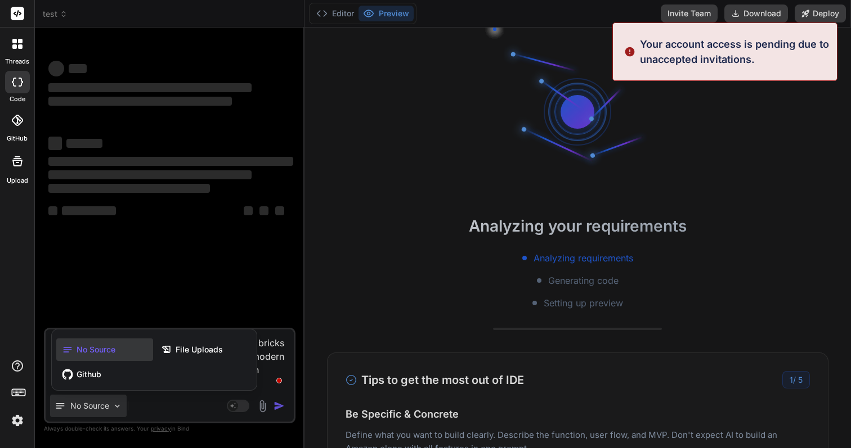
scroll to position [149, 0]
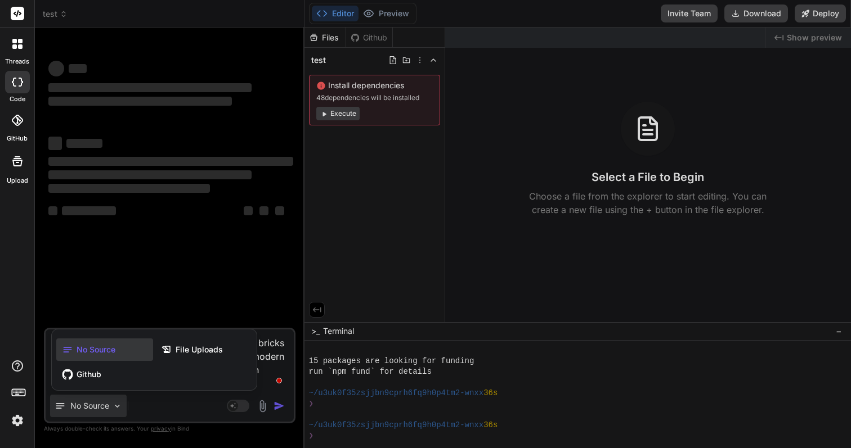
click at [17, 416] on img at bounding box center [17, 420] width 19 height 19
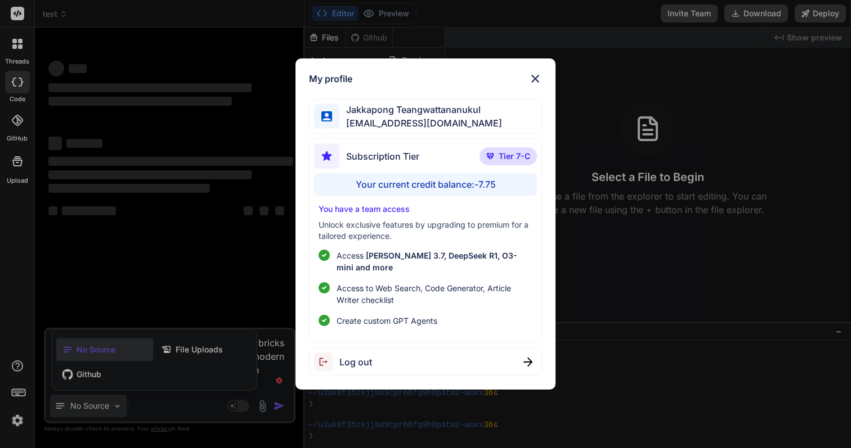
click at [533, 84] on img at bounding box center [535, 79] width 14 height 14
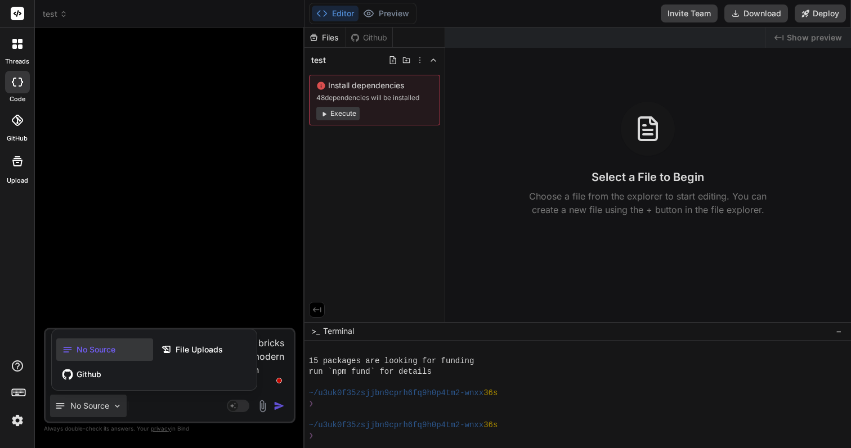
click at [349, 114] on div at bounding box center [425, 224] width 851 height 448
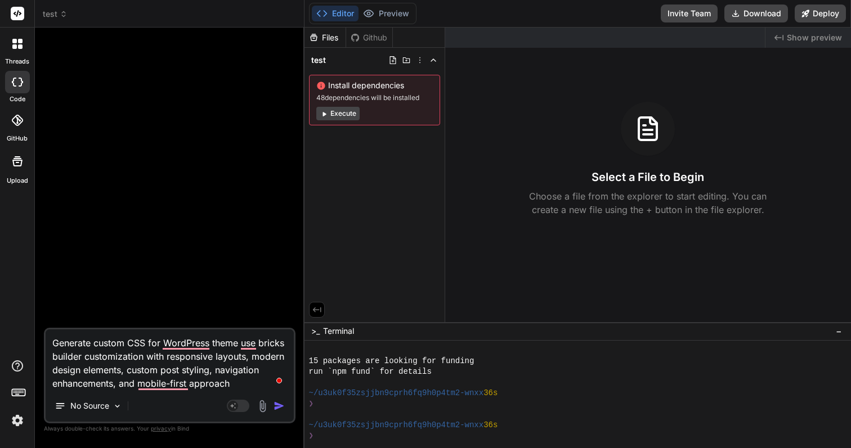
click at [341, 115] on button "Execute" at bounding box center [337, 114] width 43 height 14
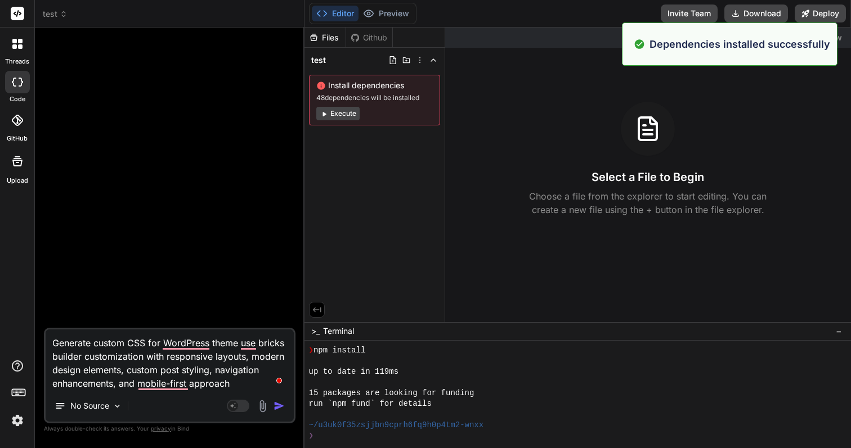
scroll to position [309, 0]
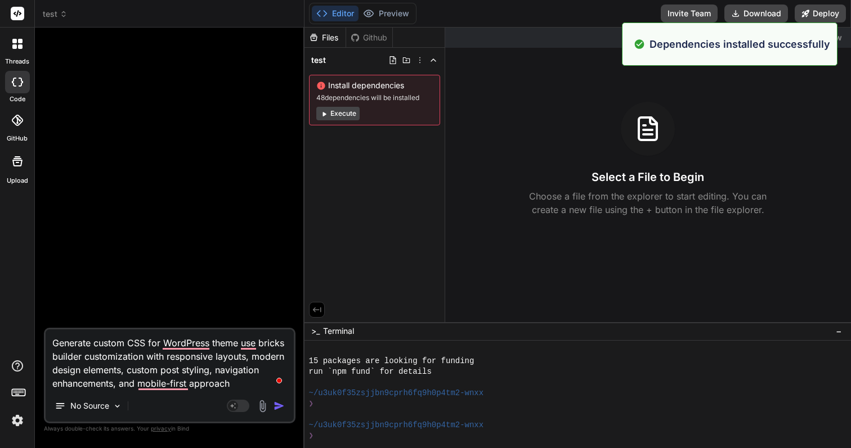
click at [277, 405] on img "button" at bounding box center [278, 406] width 11 height 11
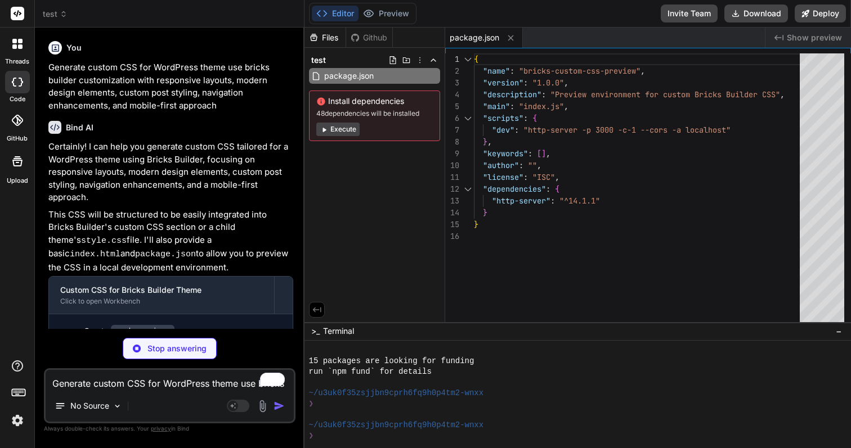
type textarea "x"
type textarea "}); }); }); </script> </body> </html>"
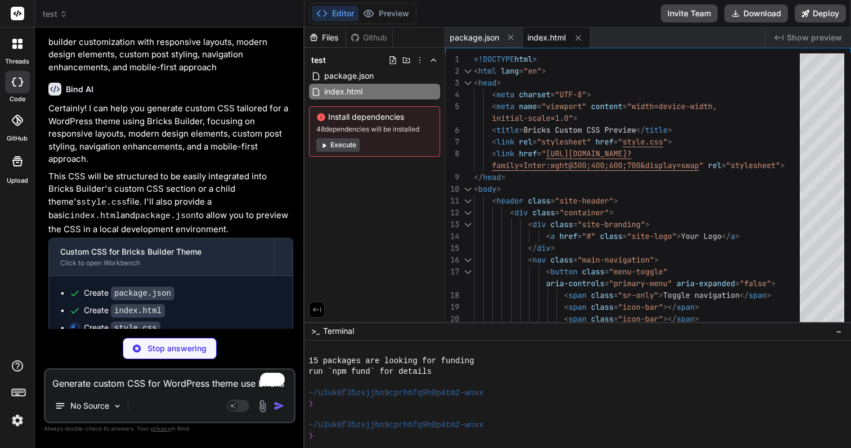
scroll to position [52, 0]
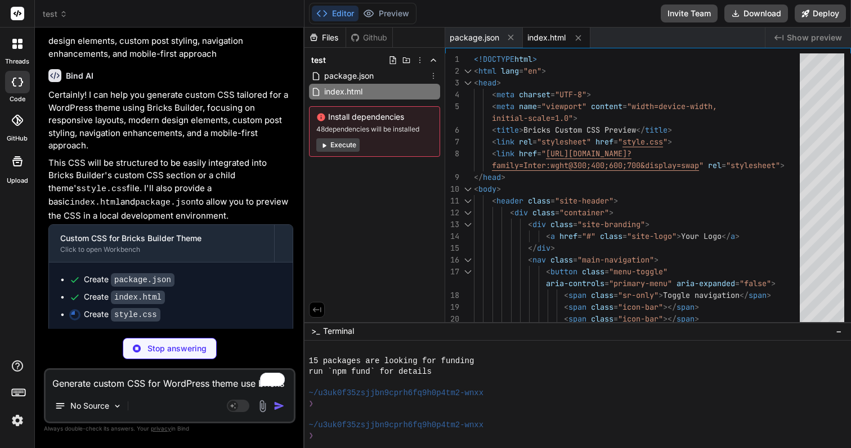
type textarea "x"
type textarea "clip: rect(0, 0, 0, 0); white-space: nowrap; border: 0; }"
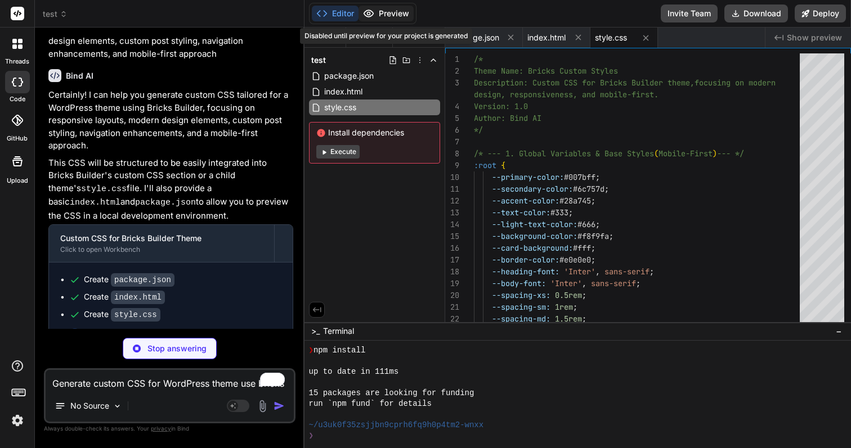
scroll to position [566, 0]
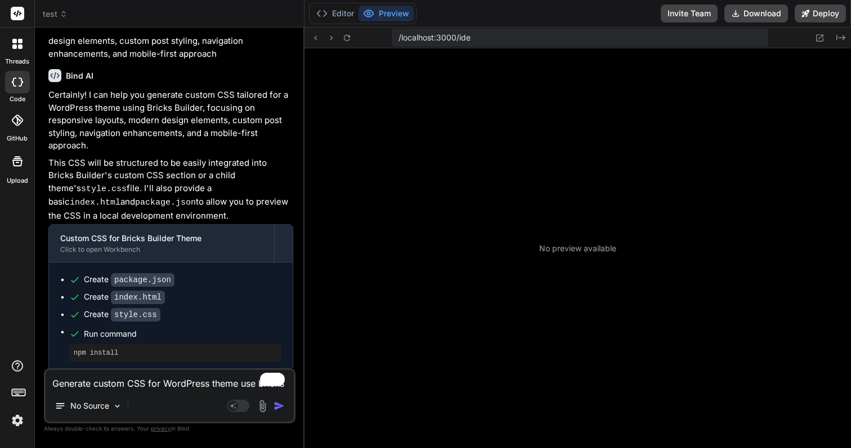
type textarea "x"
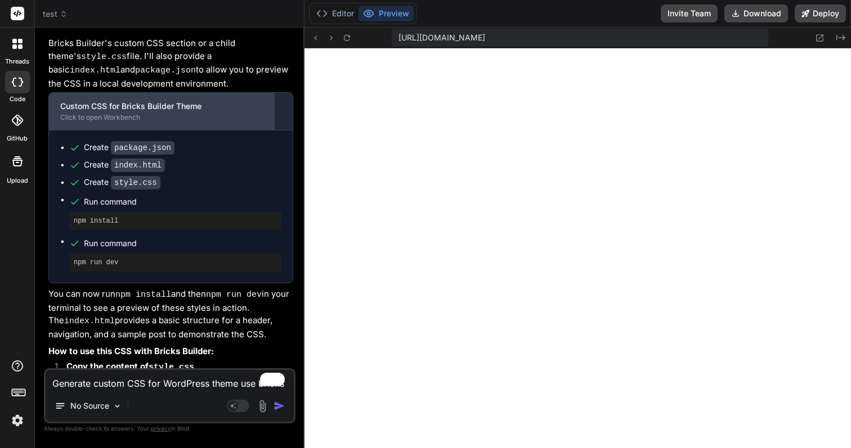
scroll to position [0, 0]
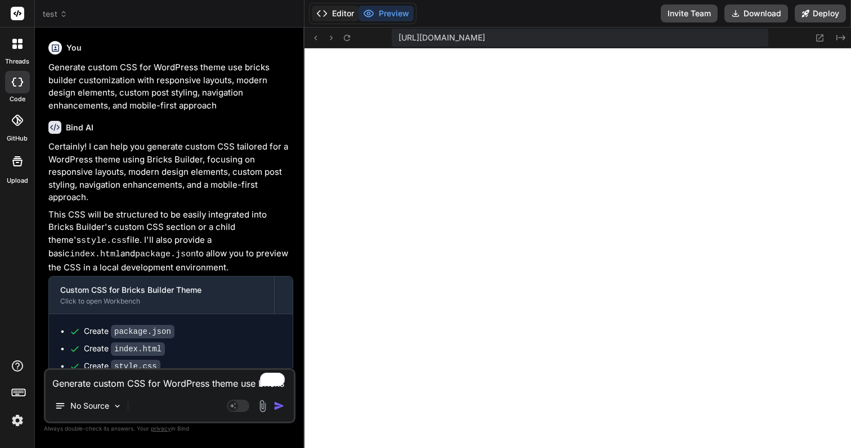
click at [339, 14] on button "Editor" at bounding box center [335, 14] width 47 height 16
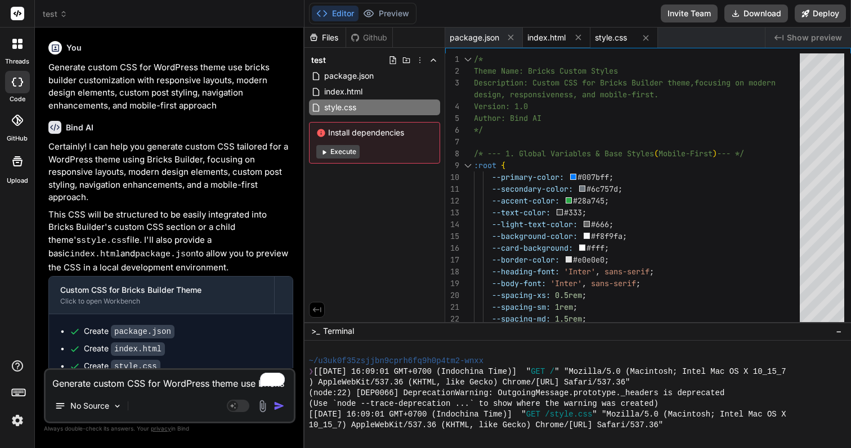
click at [556, 37] on span "index.html" at bounding box center [546, 37] width 38 height 11
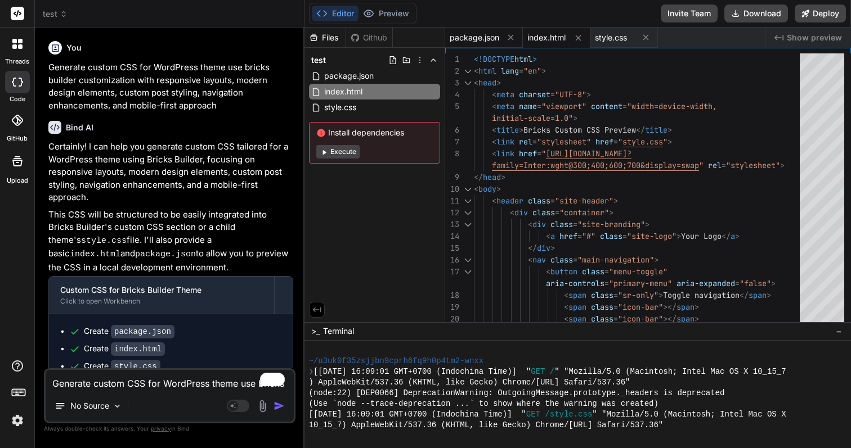
click at [484, 41] on span "package.json" at bounding box center [475, 37] width 50 height 11
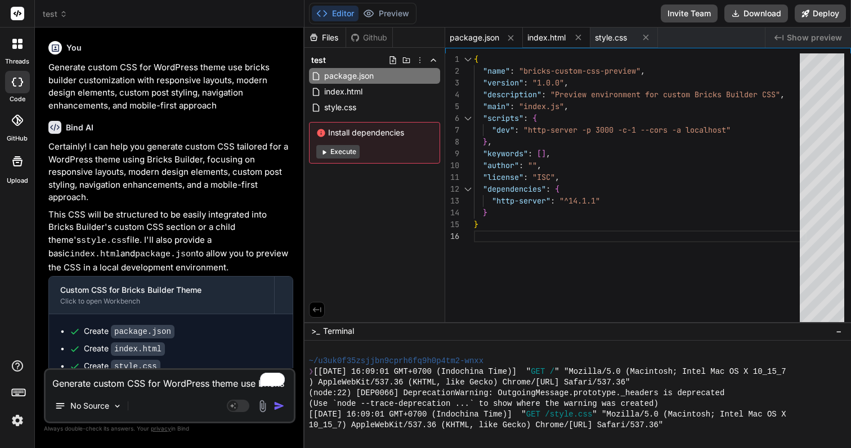
click at [551, 44] on div "index.html" at bounding box center [557, 38] width 68 height 20
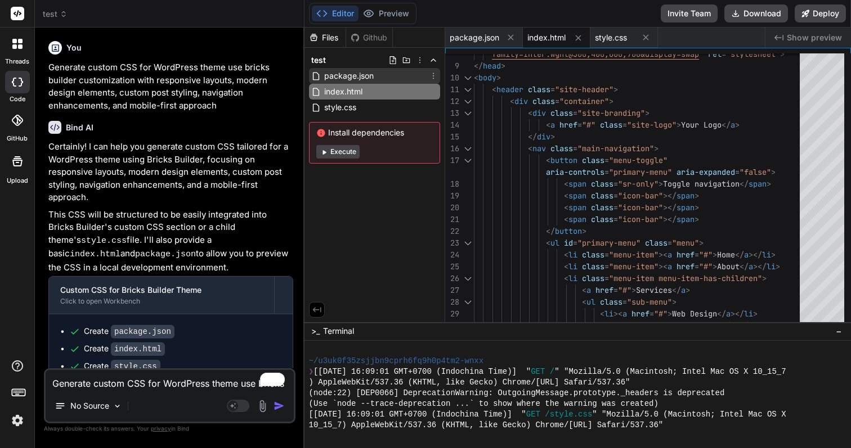
click at [360, 68] on div "package.json" at bounding box center [374, 76] width 131 height 16
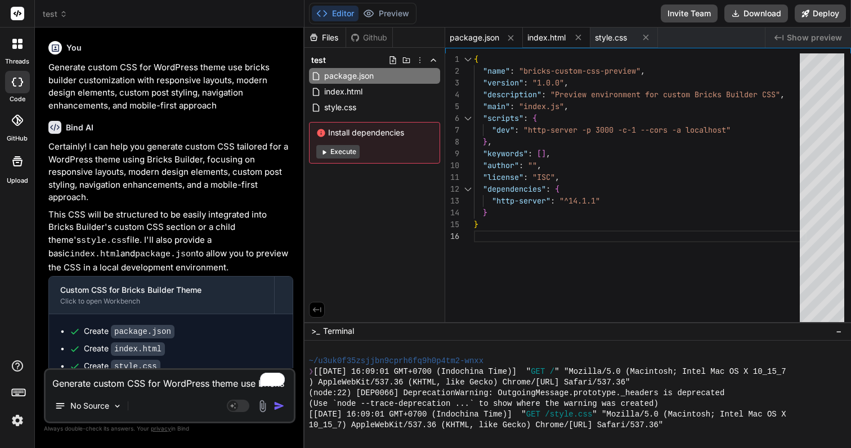
click at [545, 43] on div "index.html" at bounding box center [557, 38] width 68 height 20
type textarea "}); }); }); </script> </body> </html>"
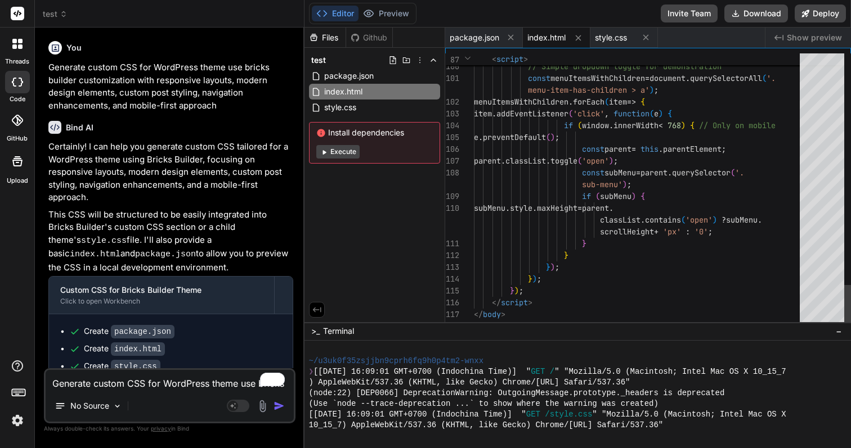
scroll to position [71, 0]
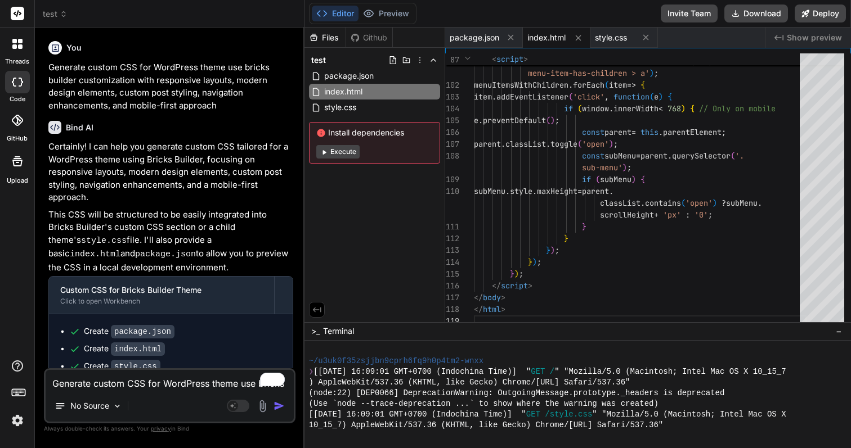
click at [157, 391] on div "Generate custom CSS for WordPress theme use bricks builder customization with r…" at bounding box center [169, 396] width 251 height 55
click at [143, 387] on textarea "Generate custom CSS for WordPress theme use bricks builder customization with r…" at bounding box center [170, 380] width 248 height 20
type textarea "m"
type textarea "x"
type textarea "ma"
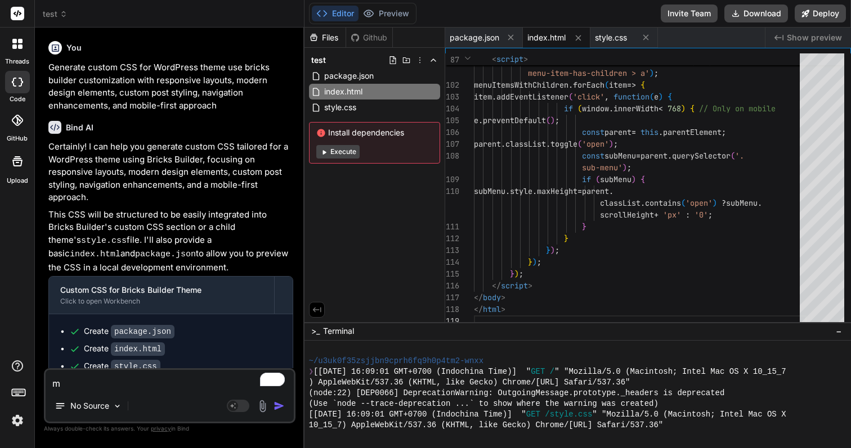
type textarea "x"
type textarea "mak"
type textarea "x"
type textarea "make"
type textarea "x"
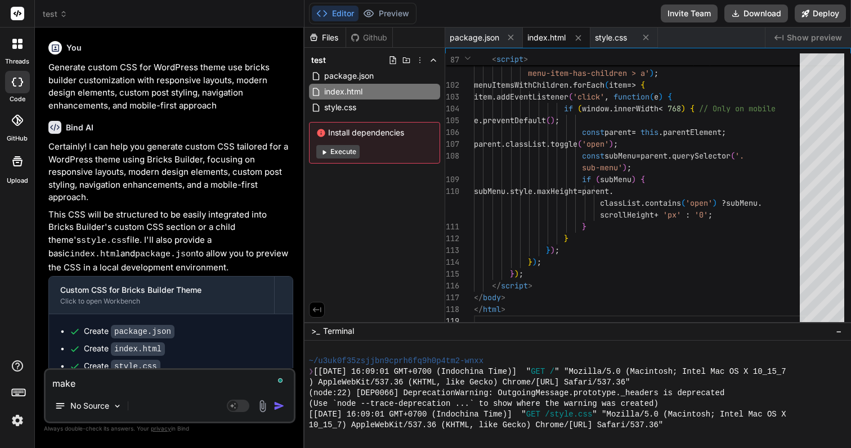
type textarea "make"
type textarea "x"
type textarea "make i"
type textarea "x"
type textarea "make it"
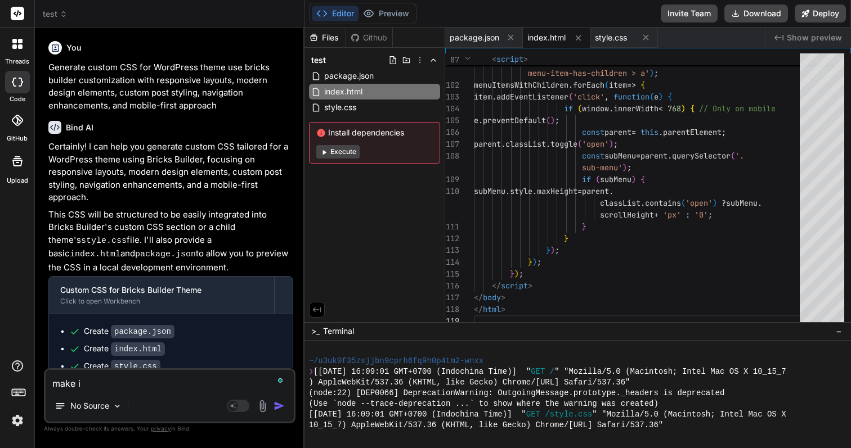
type textarea "x"
type textarea "make it"
type textarea "x"
type textarea "make it t"
type textarea "x"
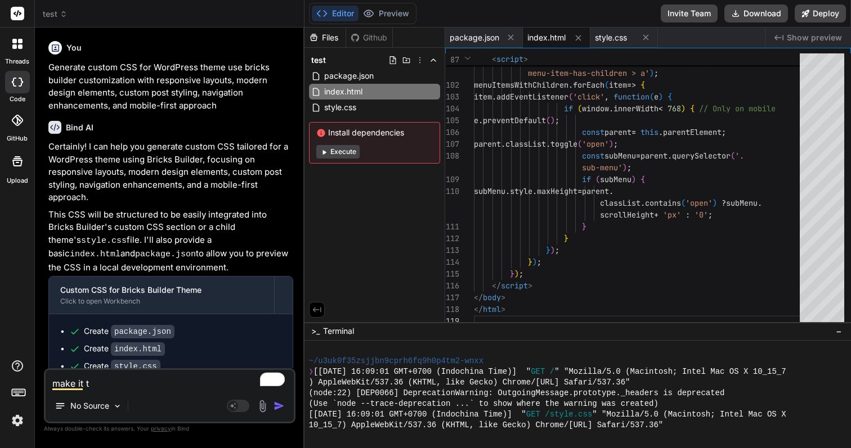
type textarea "make it to"
type textarea "x"
type textarea "make it to"
type textarea "x"
type textarea "make it to j"
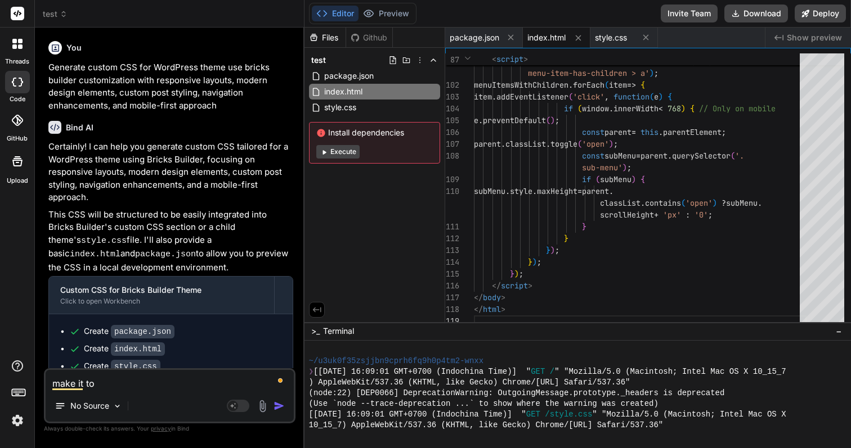
type textarea "x"
type textarea "make it to js"
type textarea "x"
type textarea "make it to jso"
type textarea "x"
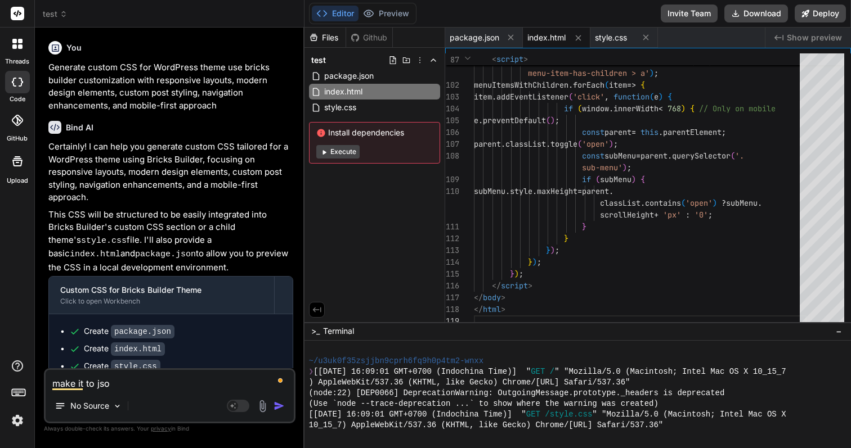
type textarea "make it to json"
type textarea "x"
type textarea "make it to json"
type textarea "x"
type textarea "make it to json f"
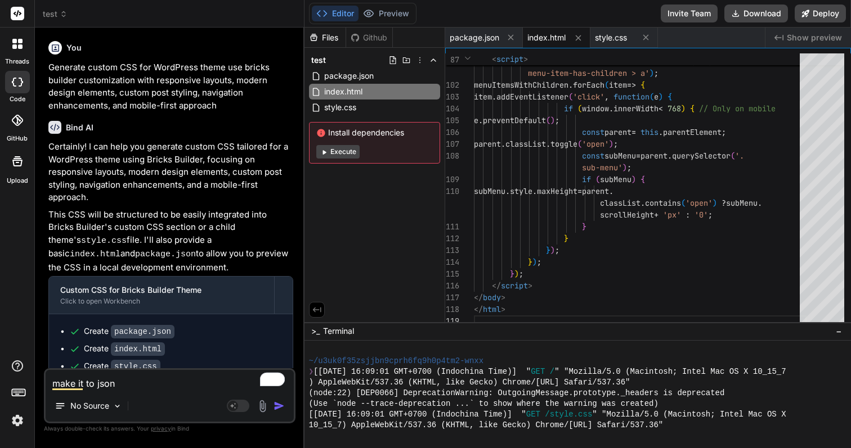
type textarea "x"
type textarea "make it to json fo"
type textarea "x"
type textarea "make it to json for"
type textarea "x"
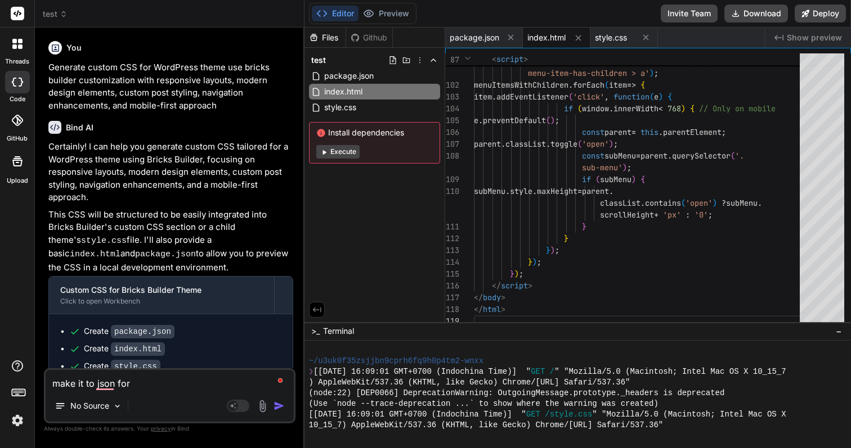
type textarea "make it to json for"
type textarea "x"
type textarea "make it to json for c"
type textarea "x"
type textarea "make it to json for co"
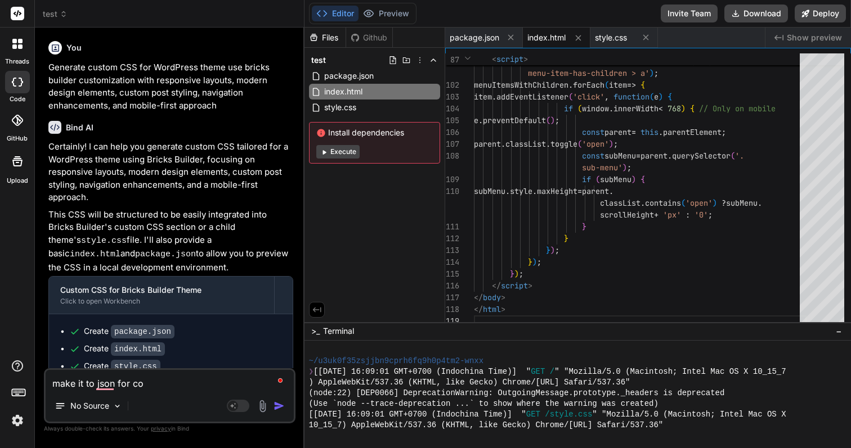
type textarea "x"
type textarea "make it to json for cop"
type textarea "x"
type textarea "make it to json for copy"
type textarea "x"
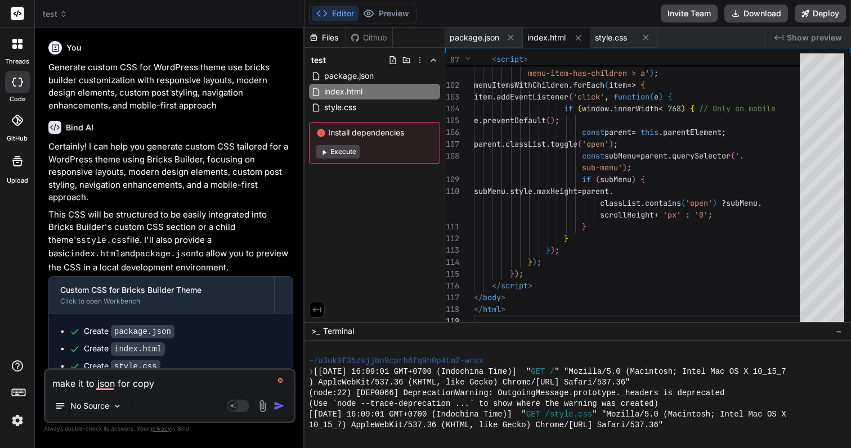
type textarea "make it to json for copy"
type textarea "x"
type textarea "make it to json for copy t"
type textarea "x"
type textarea "make it to json for copy to"
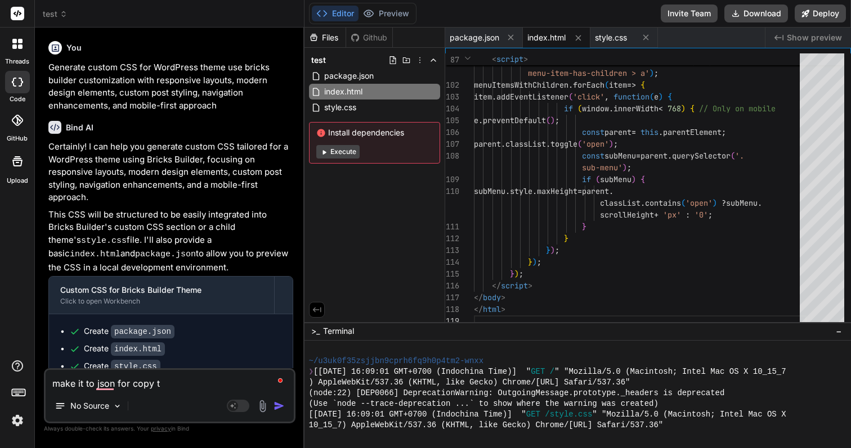
type textarea "x"
type textarea "make it to json for copy to"
type textarea "x"
type textarea "make it to json for copy to b"
type textarea "x"
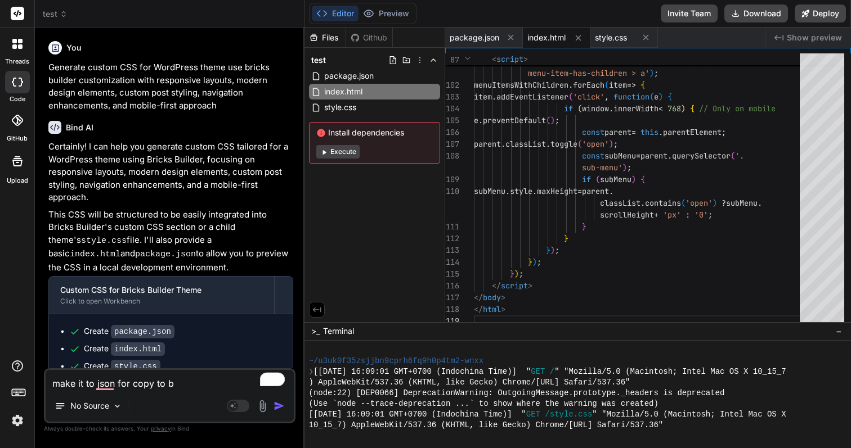
type textarea "make it to json for copy to br"
type textarea "x"
type textarea "make it to json for copy to bri"
type textarea "x"
type textarea "make it to json for copy to bric"
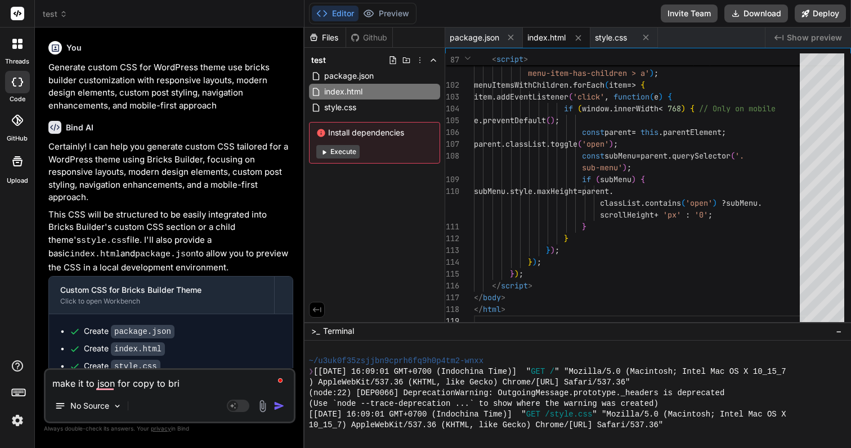
type textarea "x"
type textarea "make it to json for copy to brick"
type textarea "x"
type textarea "make it to json for copy to bricks"
type textarea "x"
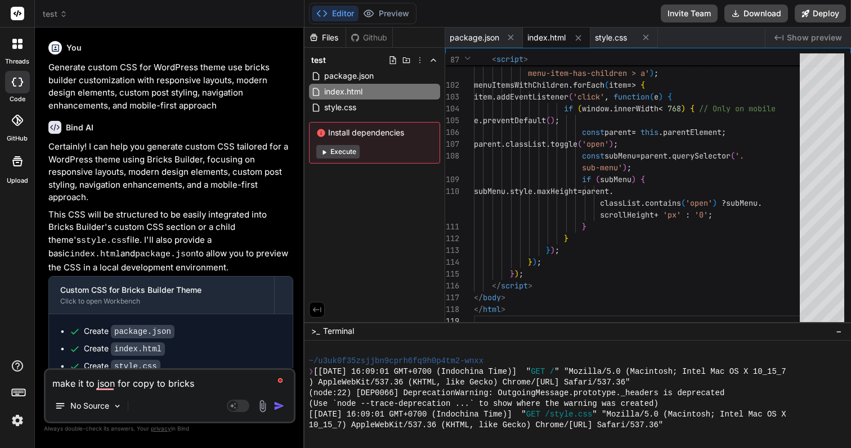
type textarea "make it to json for copy to bricks"
type textarea "x"
type textarea "make it to json for copy to bricks b"
type textarea "x"
type textarea "make it to json for copy to bricks bu"
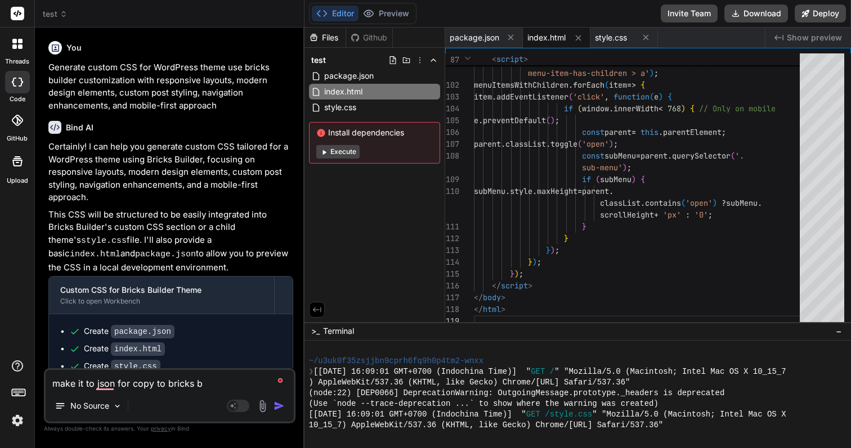
type textarea "x"
type textarea "make it to json for copy to bricks [PERSON_NAME]"
type textarea "x"
type textarea "make it to json for copy to bricks buil"
type textarea "x"
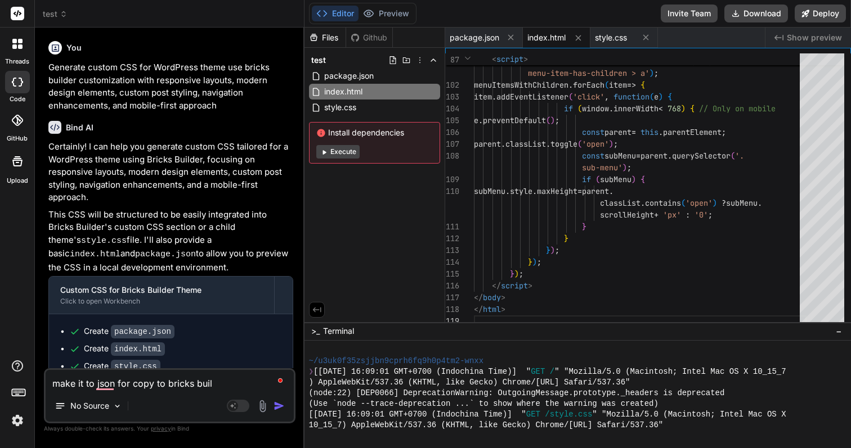
type textarea "make it to json for copy to bricks build"
type textarea "x"
type textarea "make it to json for copy to bricks builde"
type textarea "x"
type textarea "make it to json for copy to bricks builder"
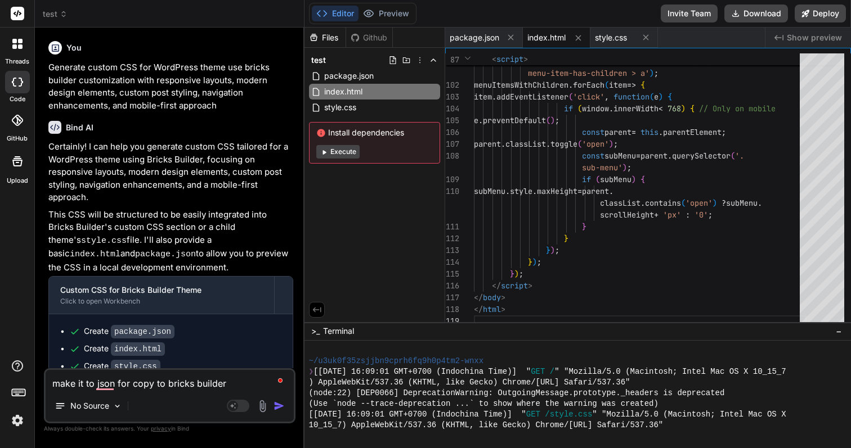
type textarea "x"
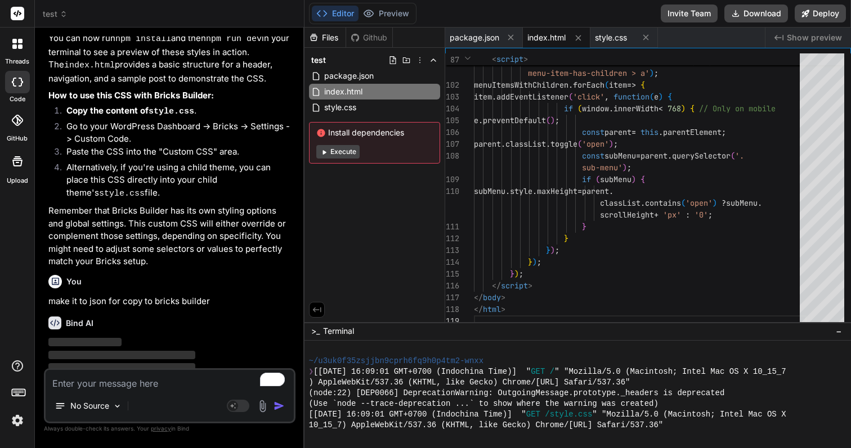
scroll to position [452, 0]
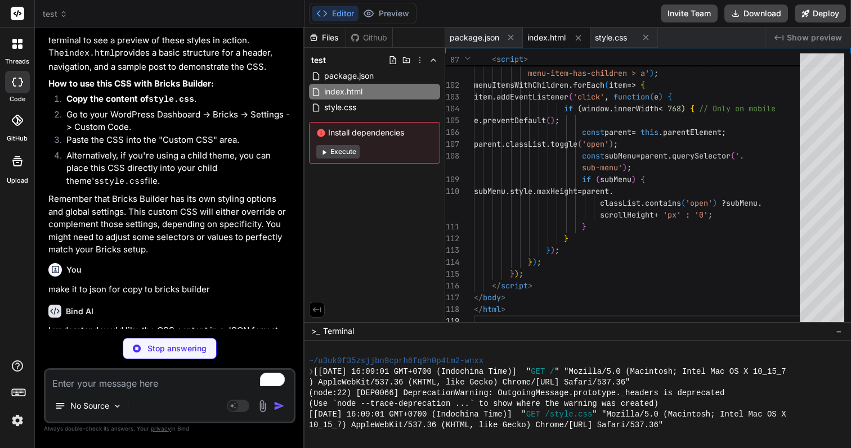
type textarea "x"
type textarea "width: 1px;\n height: 1px;\n padding: 0;\n margin: -1px;\n overflow: hidden;\n …"
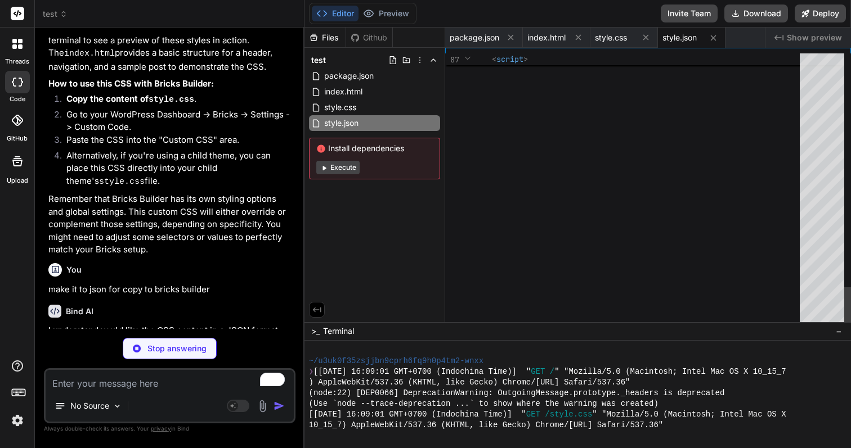
type textarea "x"
